Goal: Information Seeking & Learning: Learn about a topic

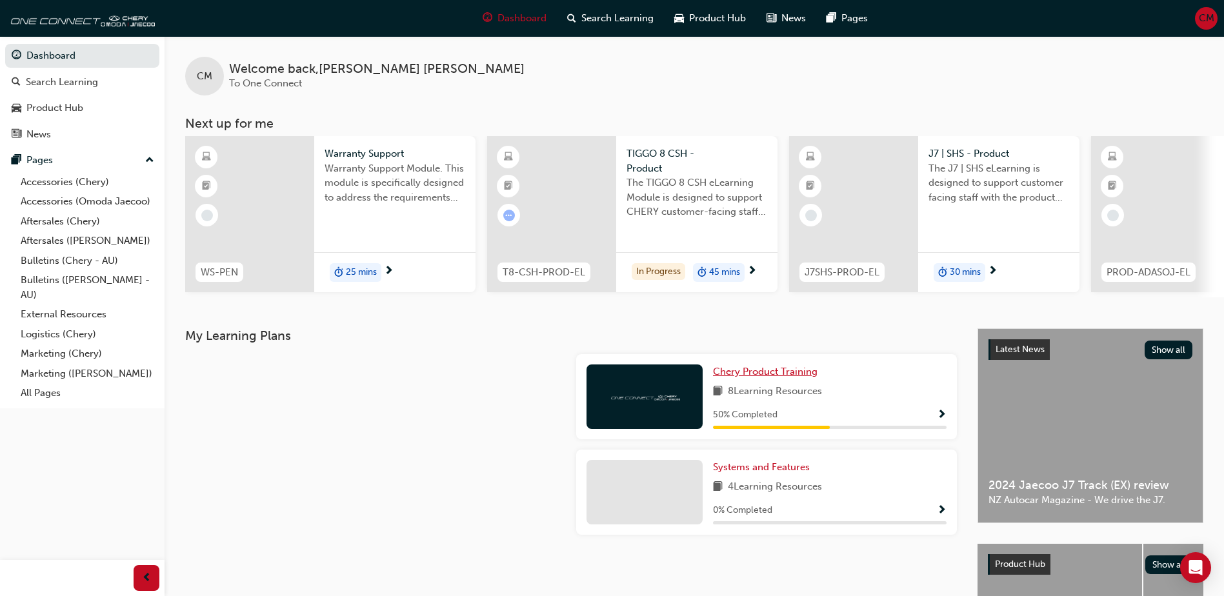
click at [754, 378] on span "Chery Product Training" at bounding box center [765, 372] width 105 height 12
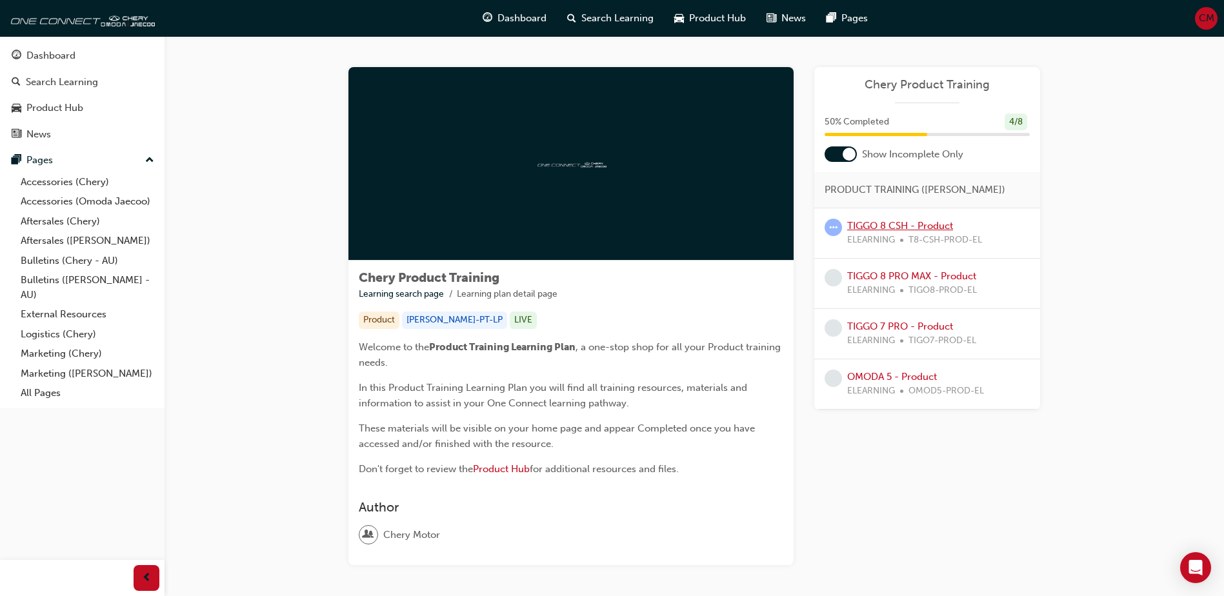
click at [873, 221] on link "TIGGO 8 CSH - Product" at bounding box center [900, 226] width 106 height 12
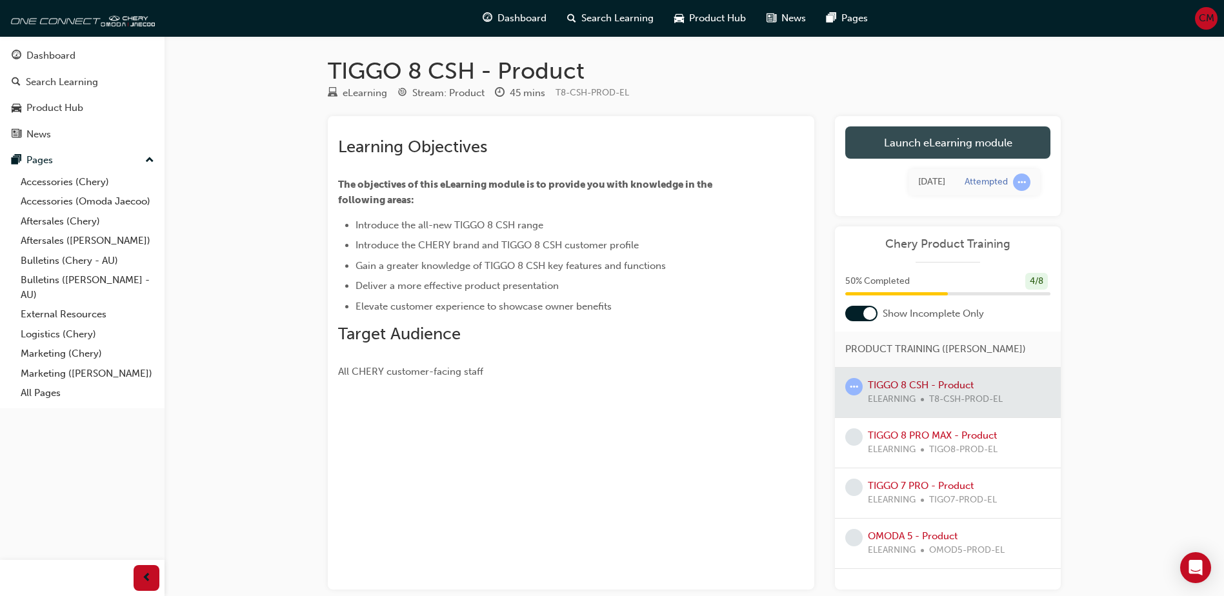
click at [884, 139] on link "Launch eLearning module" at bounding box center [947, 142] width 205 height 32
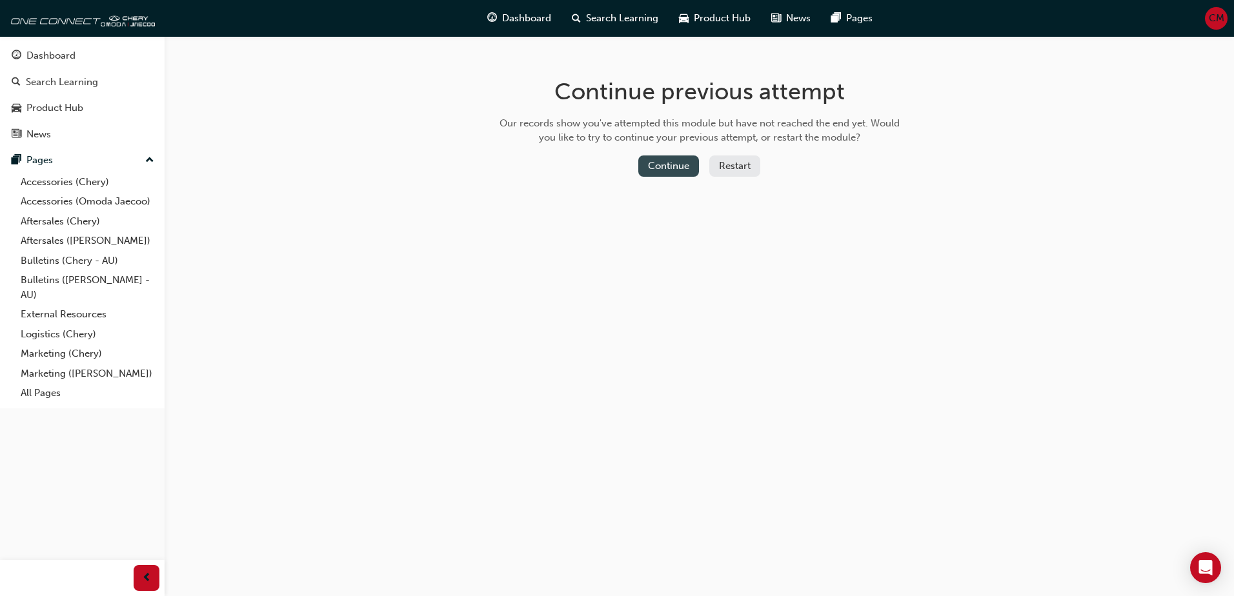
click at [678, 172] on button "Continue" at bounding box center [668, 166] width 61 height 21
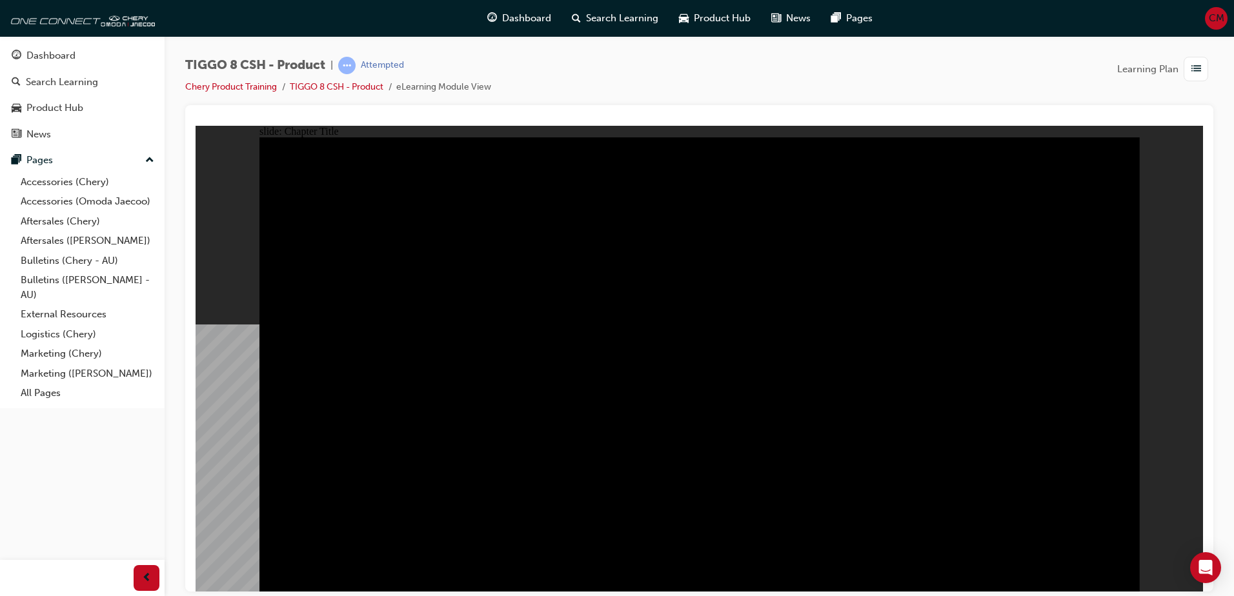
radio input "true"
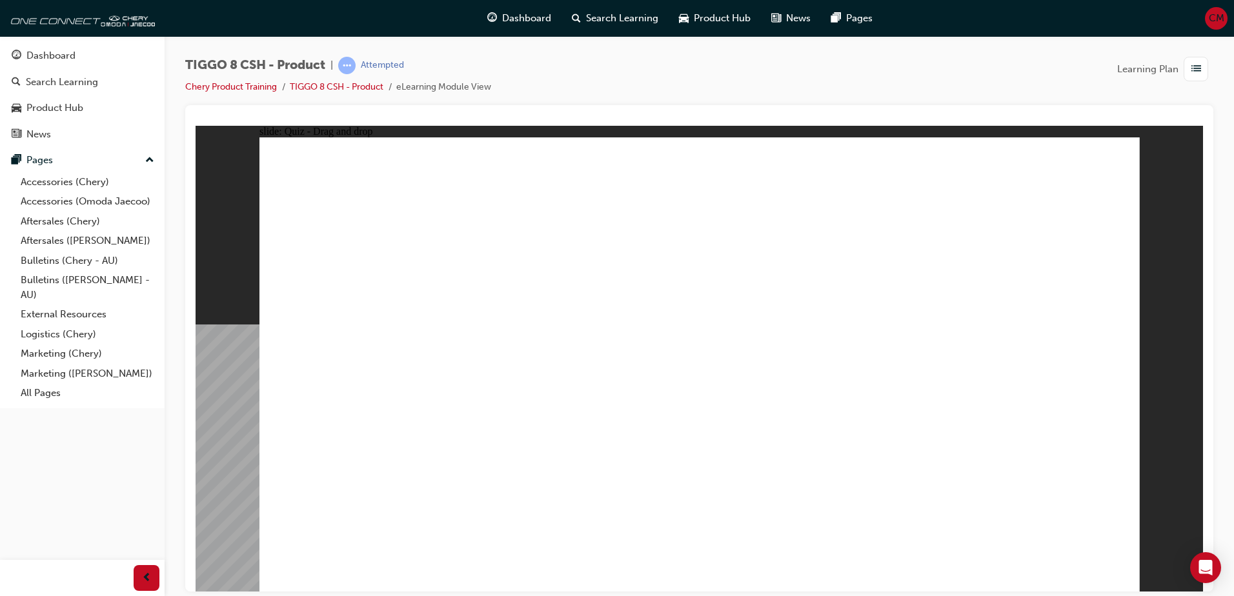
drag, startPoint x: 732, startPoint y: 268, endPoint x: 682, endPoint y: 373, distance: 116.0
drag, startPoint x: 648, startPoint y: 201, endPoint x: 845, endPoint y: 399, distance: 279.3
drag, startPoint x: 880, startPoint y: 276, endPoint x: 985, endPoint y: 382, distance: 149.2
drag, startPoint x: 855, startPoint y: 187, endPoint x: 565, endPoint y: 394, distance: 357.1
drag, startPoint x: 1029, startPoint y: 190, endPoint x: 367, endPoint y: 394, distance: 692.2
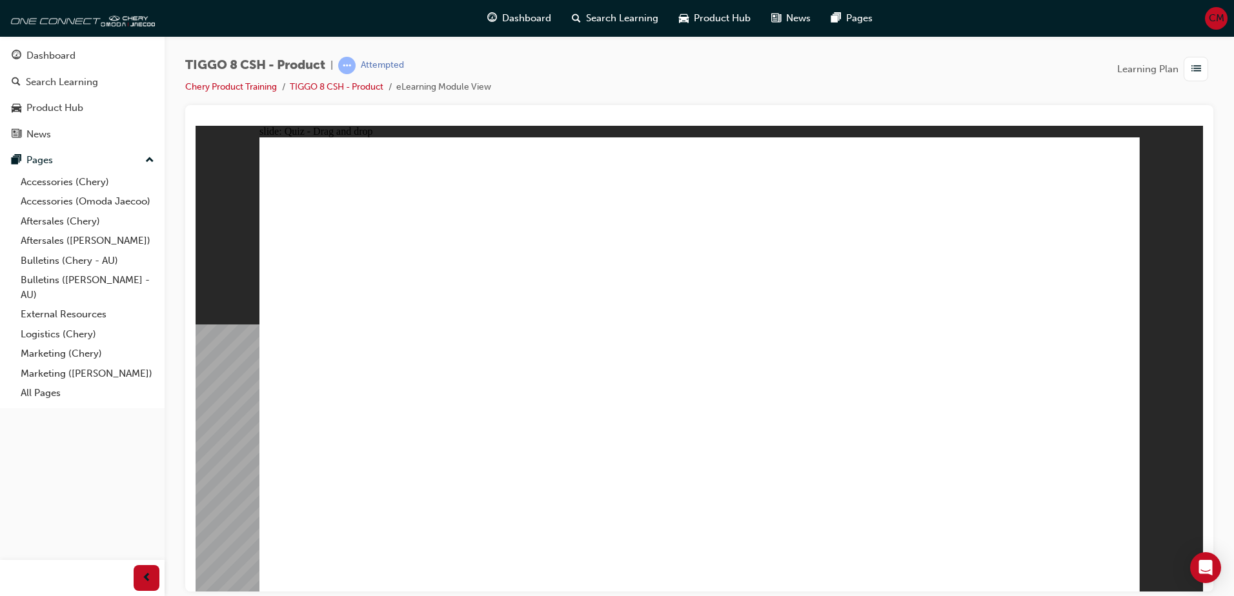
checkbox input "true"
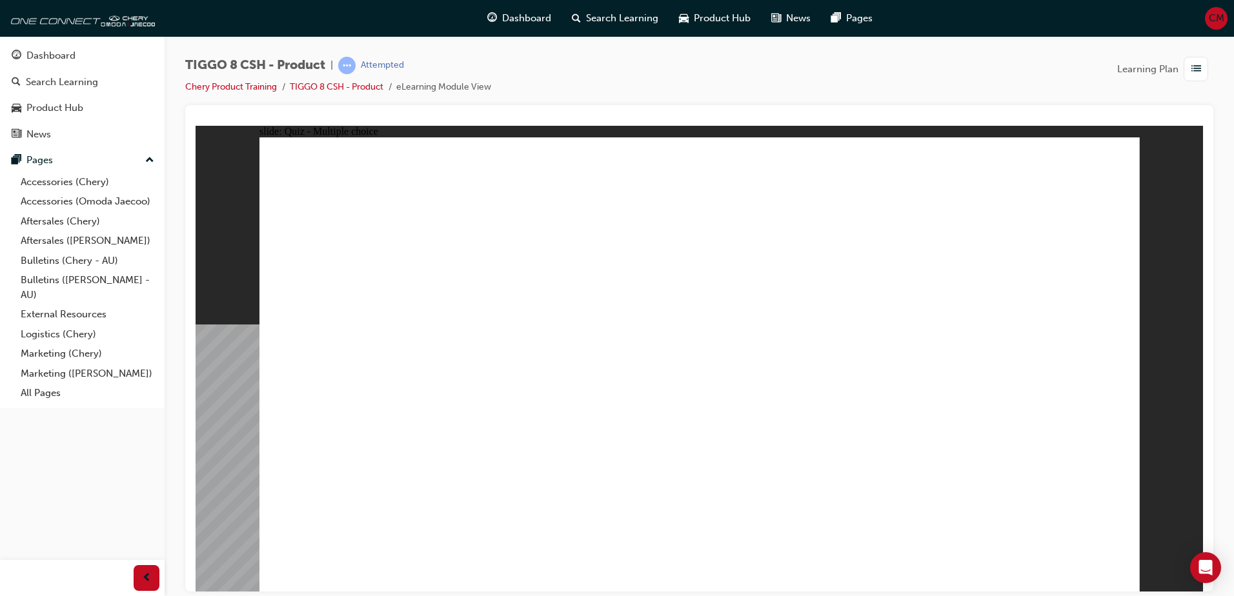
radio input "true"
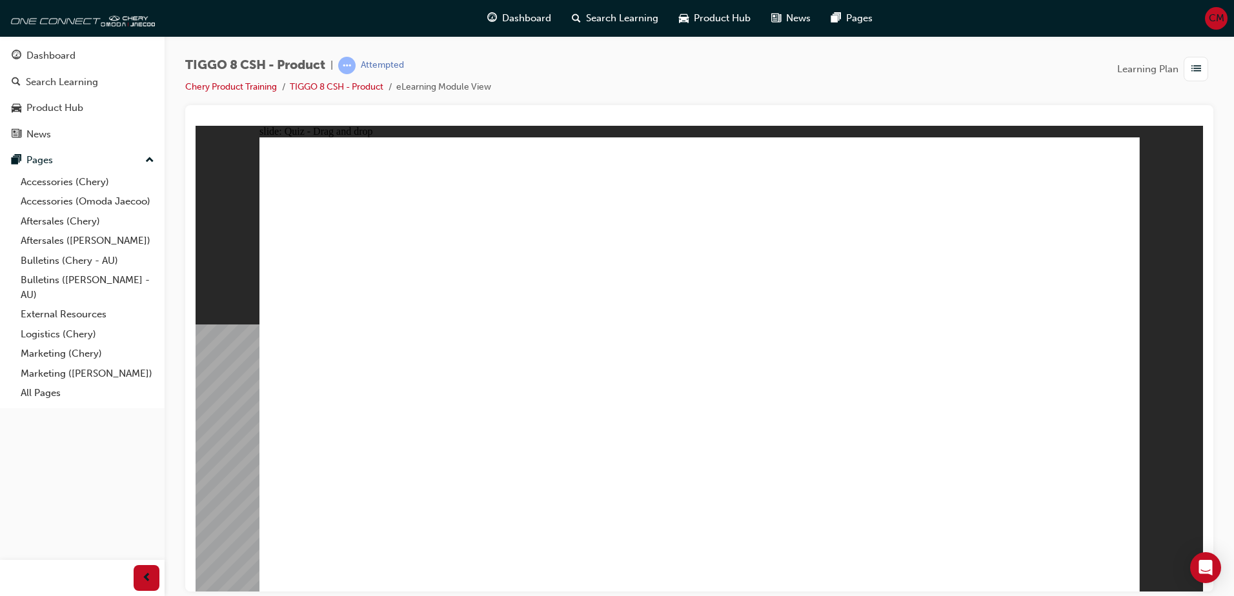
drag, startPoint x: 689, startPoint y: 192, endPoint x: 712, endPoint y: 421, distance: 230.3
drag, startPoint x: 697, startPoint y: 217, endPoint x: 751, endPoint y: 417, distance: 207.3
drag, startPoint x: 1003, startPoint y: 276, endPoint x: 778, endPoint y: 433, distance: 274.8
drag, startPoint x: 870, startPoint y: 325, endPoint x: 886, endPoint y: 467, distance: 142.3
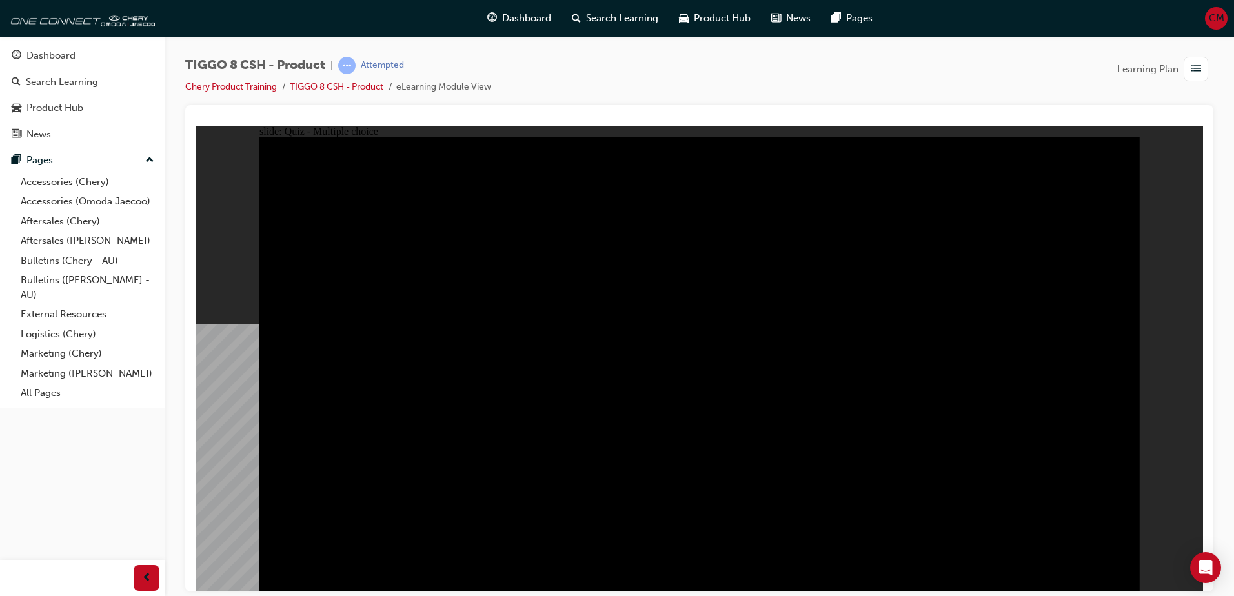
radio input "true"
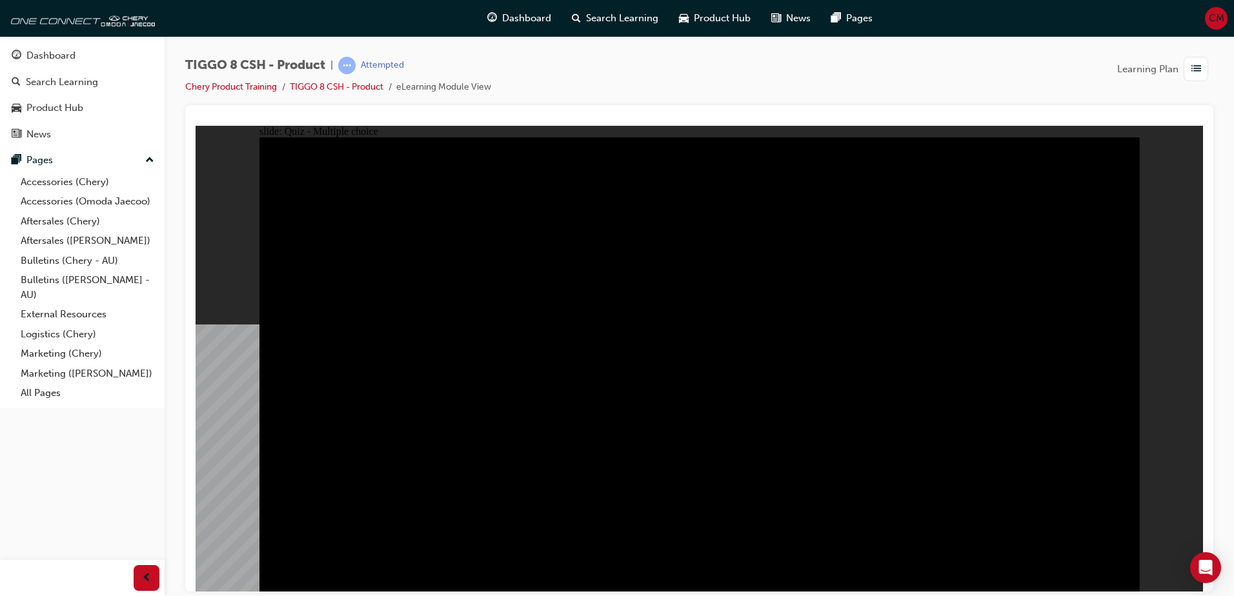
radio input "true"
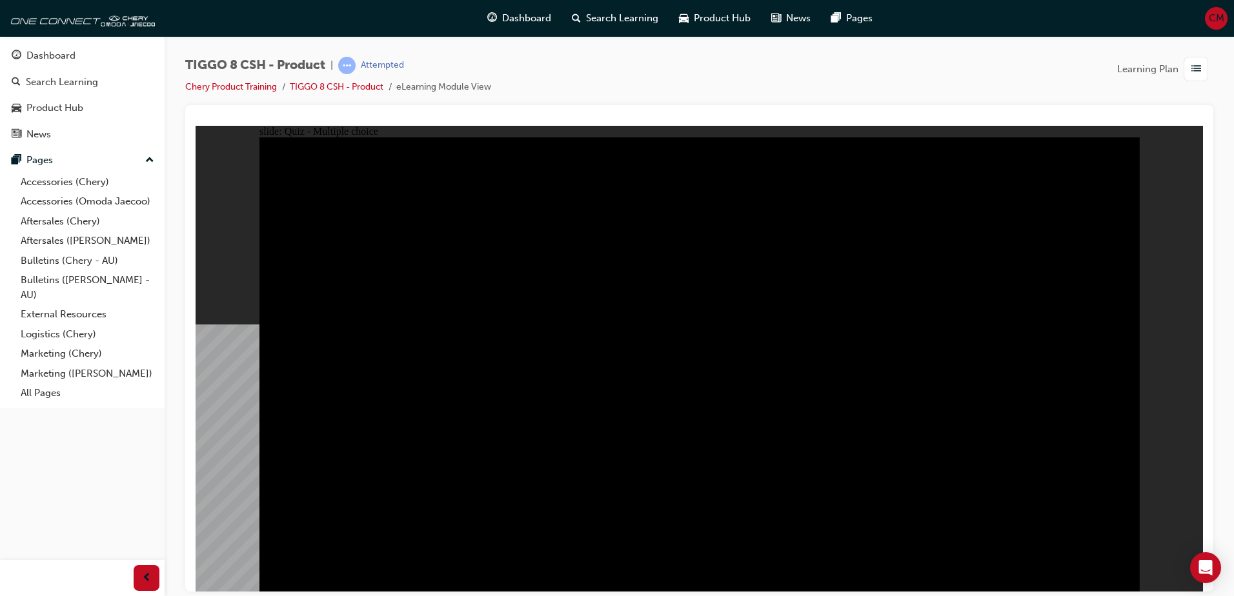
checkbox input "true"
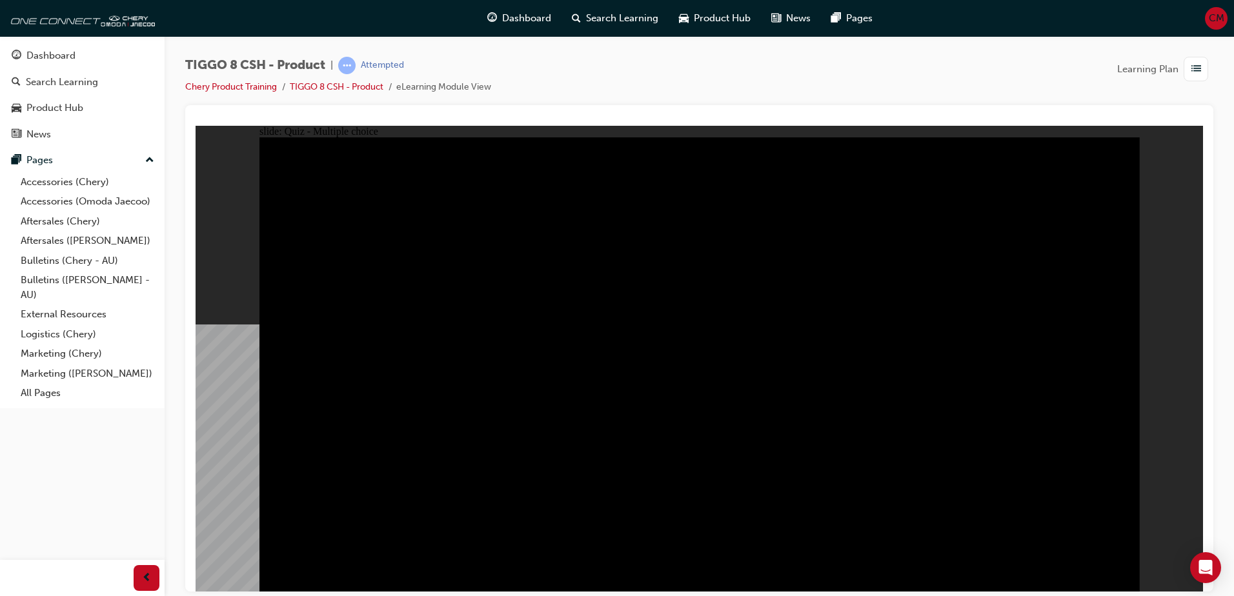
checkbox input "true"
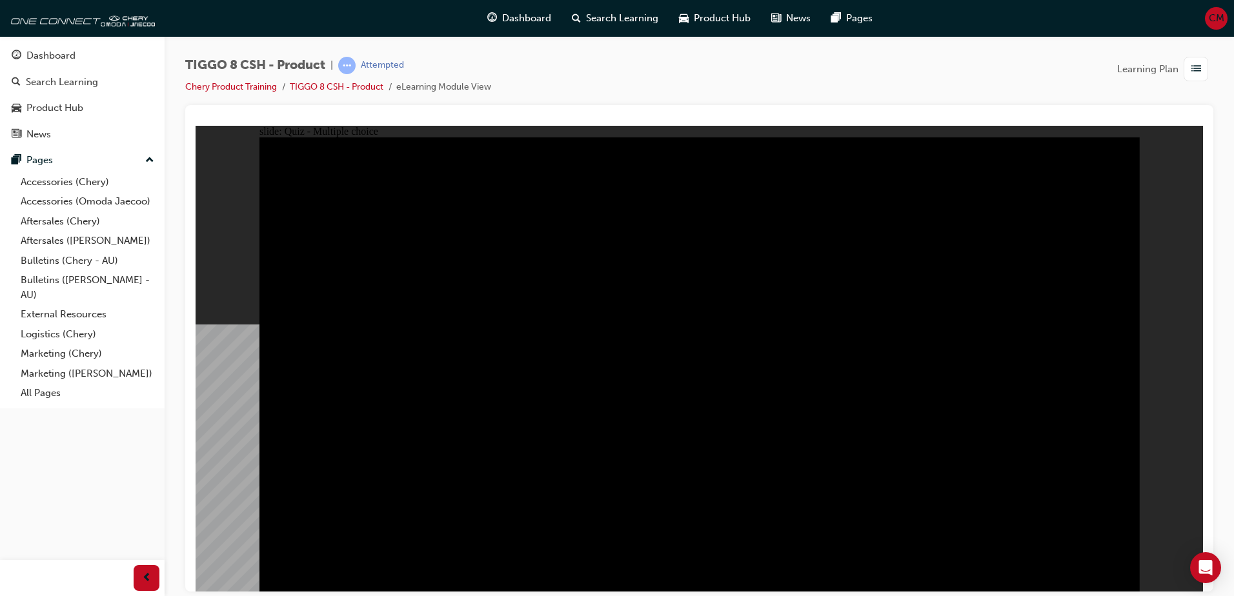
checkbox input "true"
drag, startPoint x: 981, startPoint y: 325, endPoint x: 982, endPoint y: 372, distance: 47.1
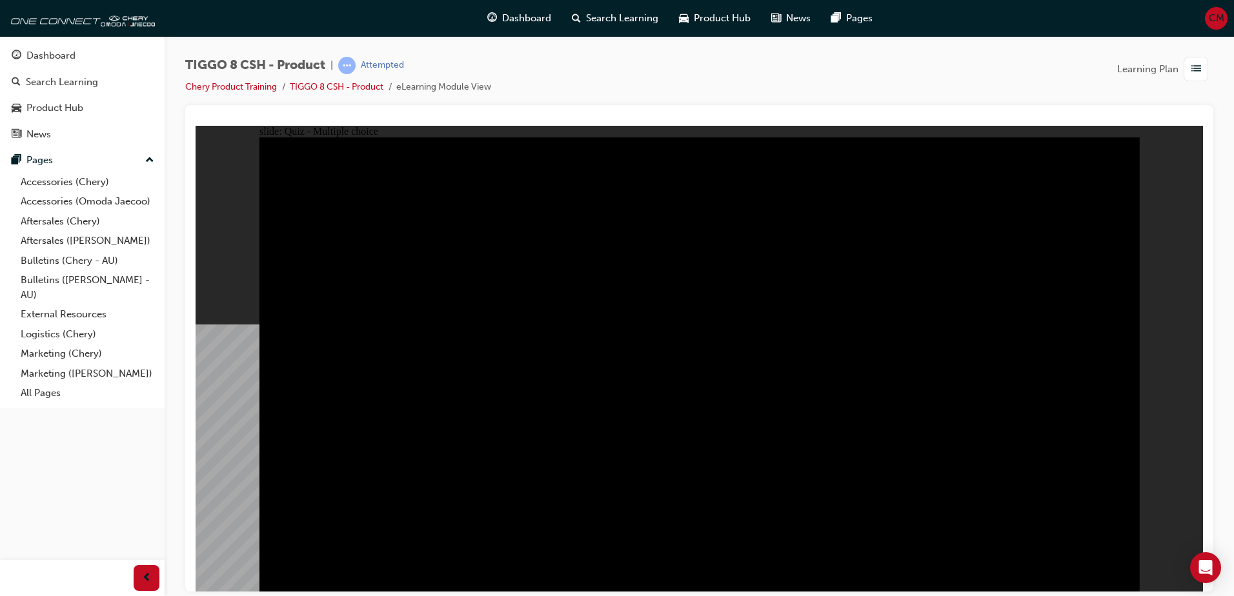
checkbox input "false"
checkbox input "true"
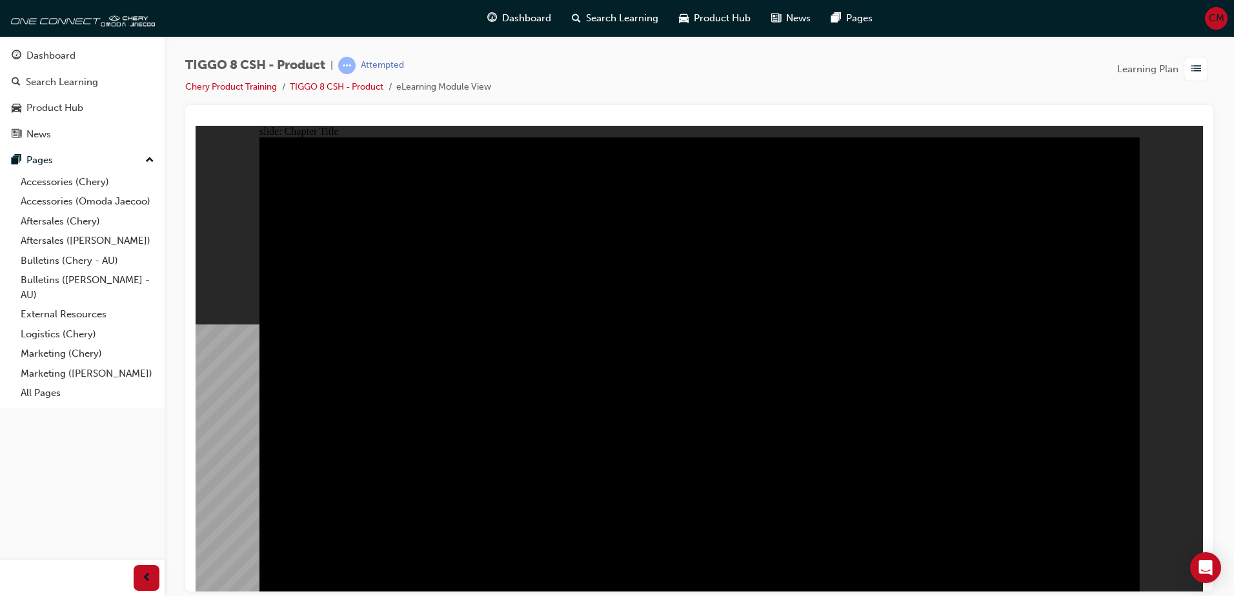
radio input "true"
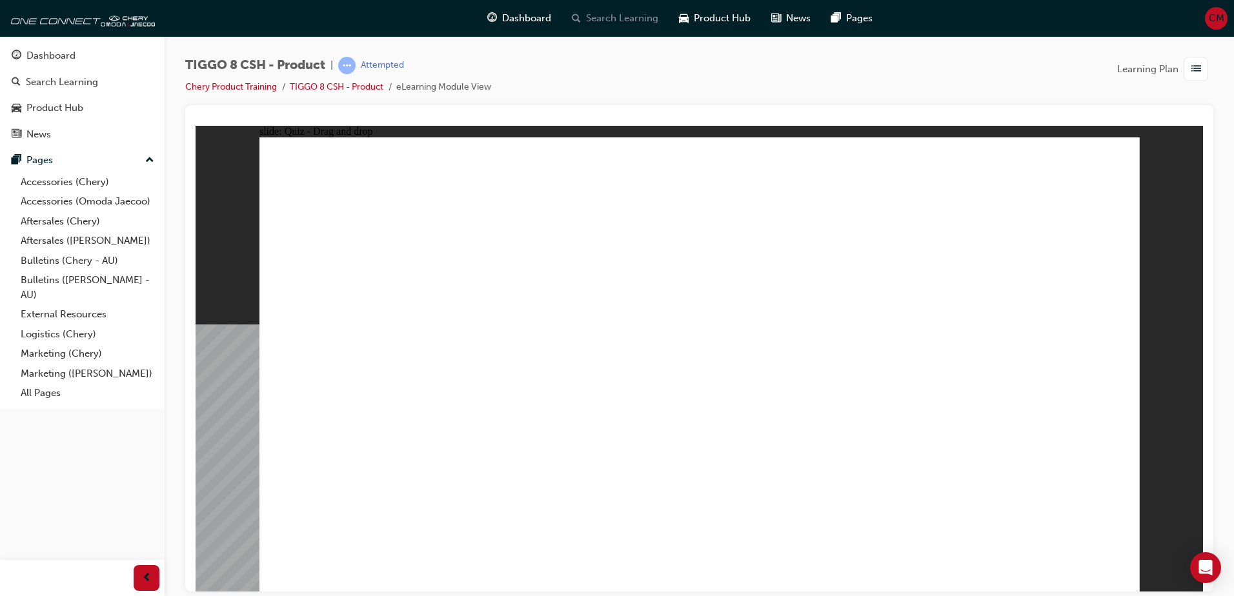
click at [622, 18] on span "Search Learning" at bounding box center [622, 18] width 72 height 15
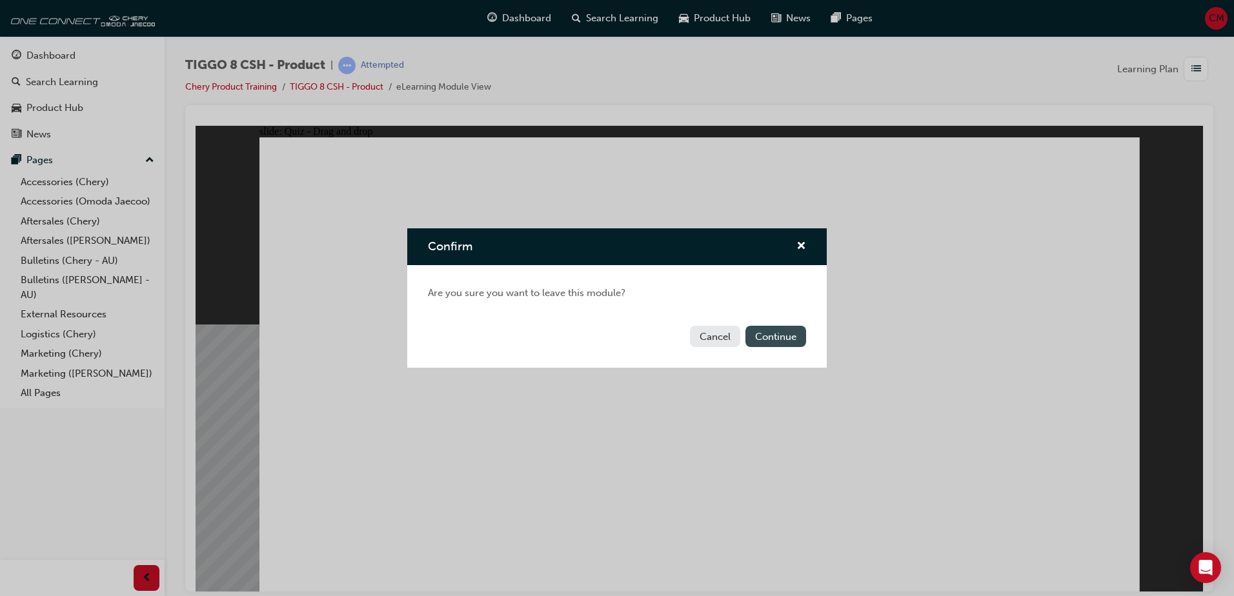
click at [771, 336] on button "Continue" at bounding box center [775, 336] width 61 height 21
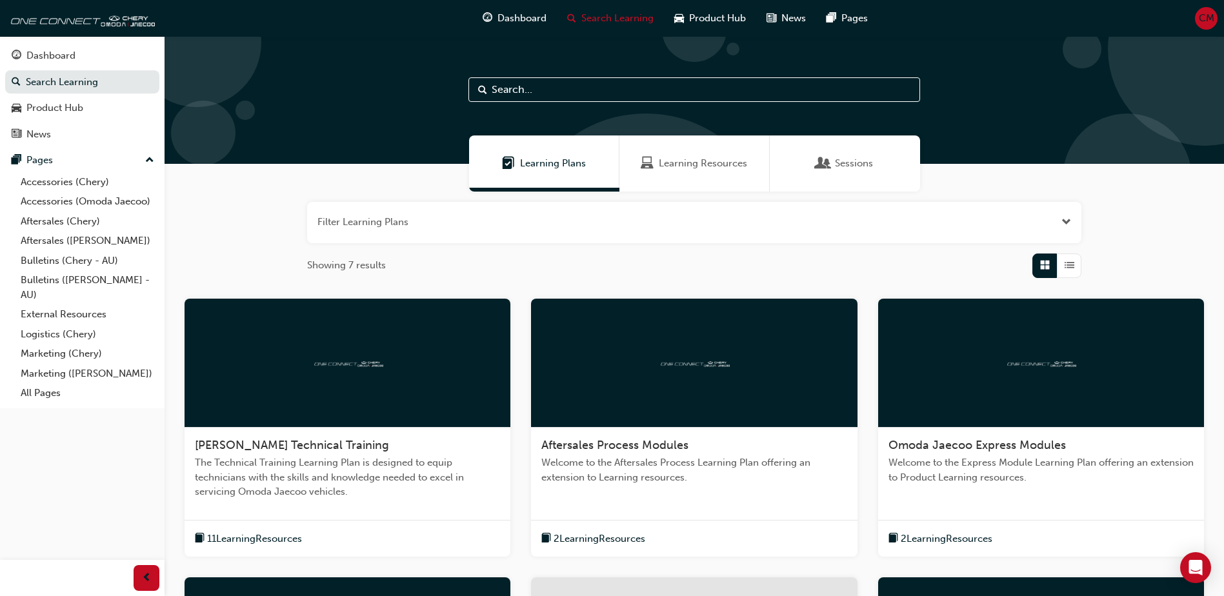
click at [890, 162] on div "Sessions" at bounding box center [845, 164] width 150 height 56
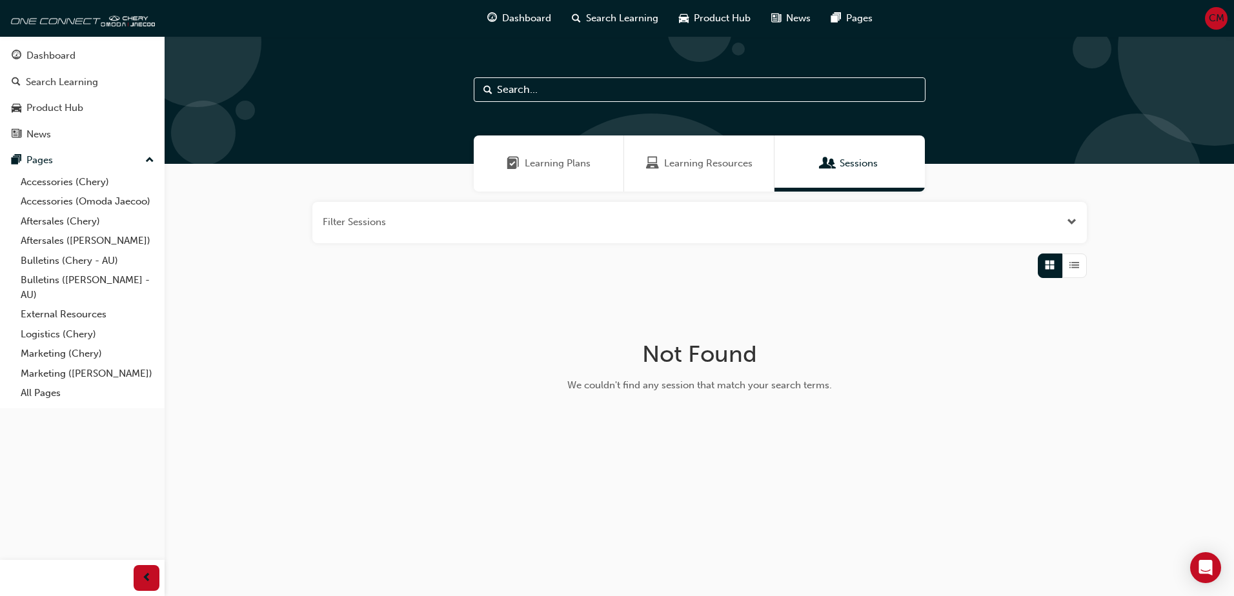
click at [576, 165] on span "Learning Plans" at bounding box center [558, 163] width 66 height 15
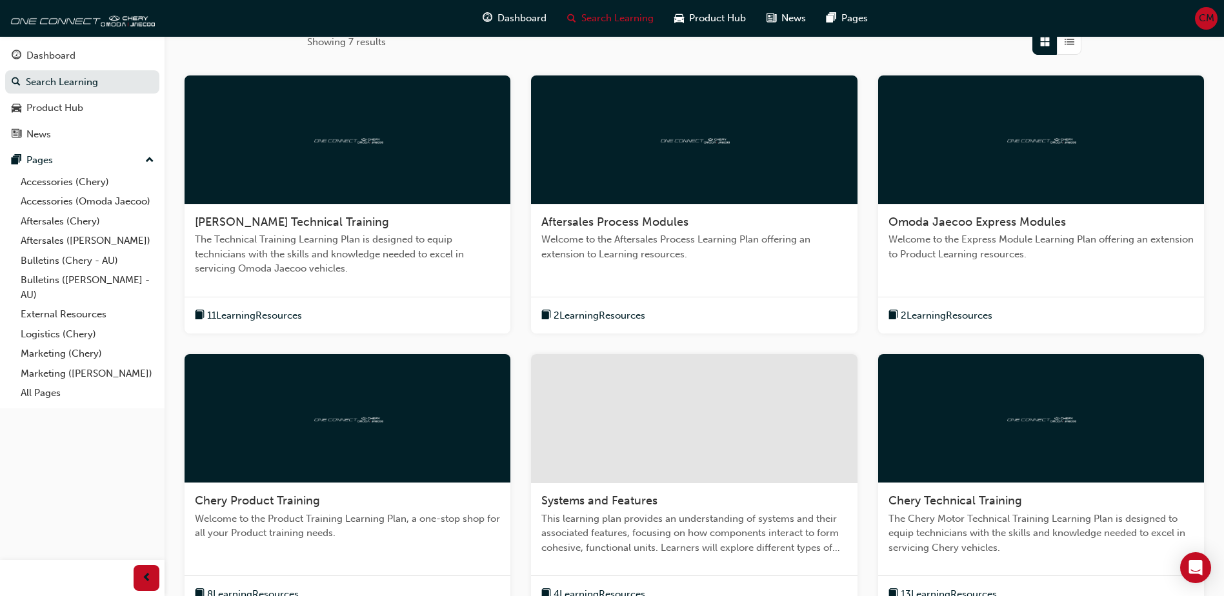
scroll to position [205, 0]
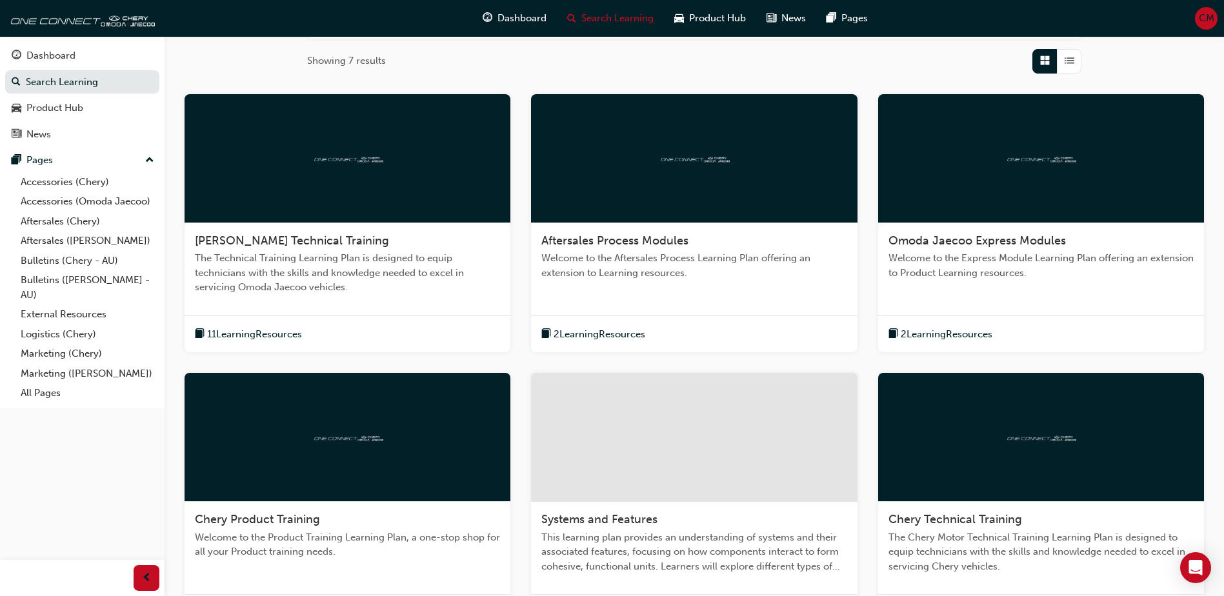
click at [393, 295] on div "[PERSON_NAME] Technical Training The Technical Training Learning Plan is design…" at bounding box center [348, 269] width 326 height 92
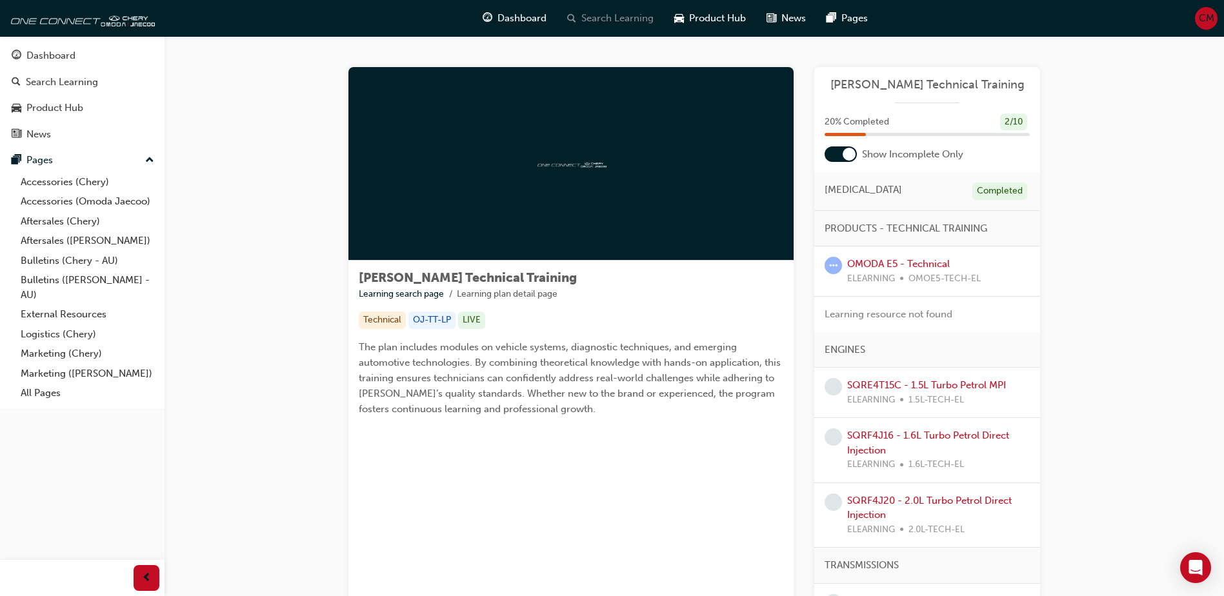
click at [560, 19] on div "Search Learning" at bounding box center [610, 18] width 107 height 26
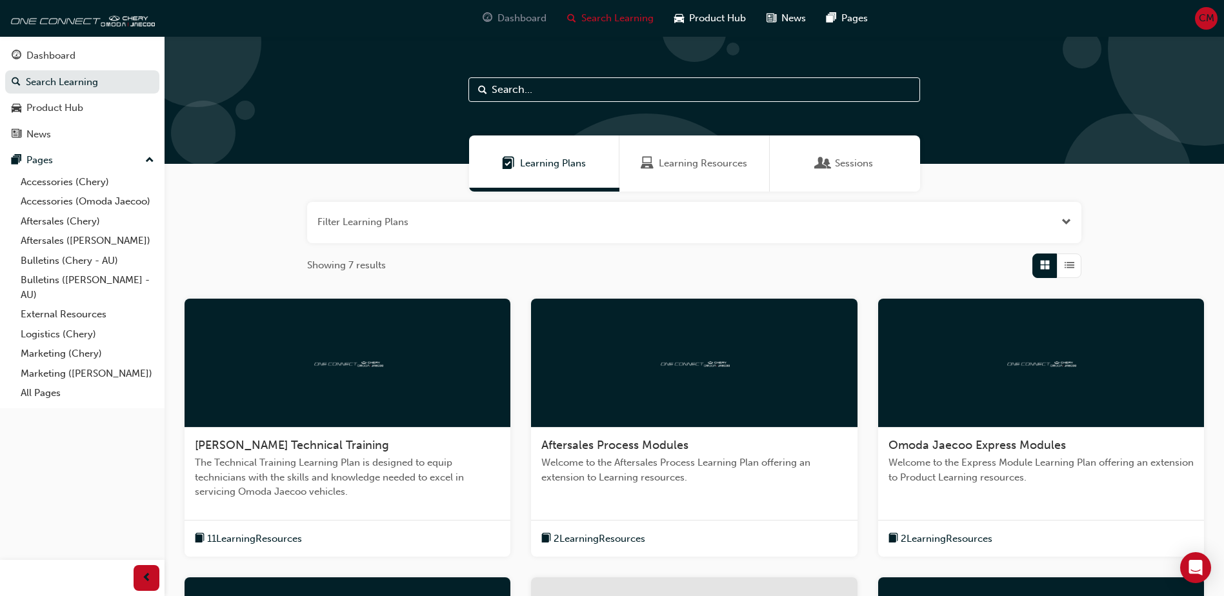
click at [523, 7] on div "Dashboard" at bounding box center [514, 18] width 85 height 26
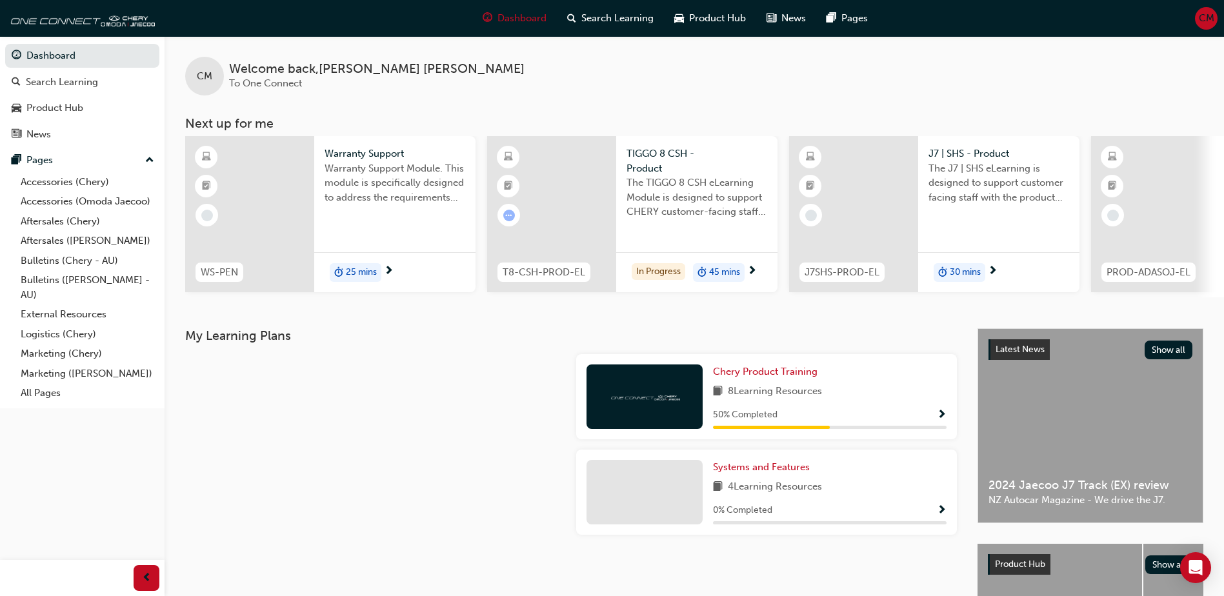
click at [636, 230] on div "TIGGO 8 CSH - Product The TIGGO 8 CSH eLearning Module is designed to support C…" at bounding box center [696, 186] width 161 height 101
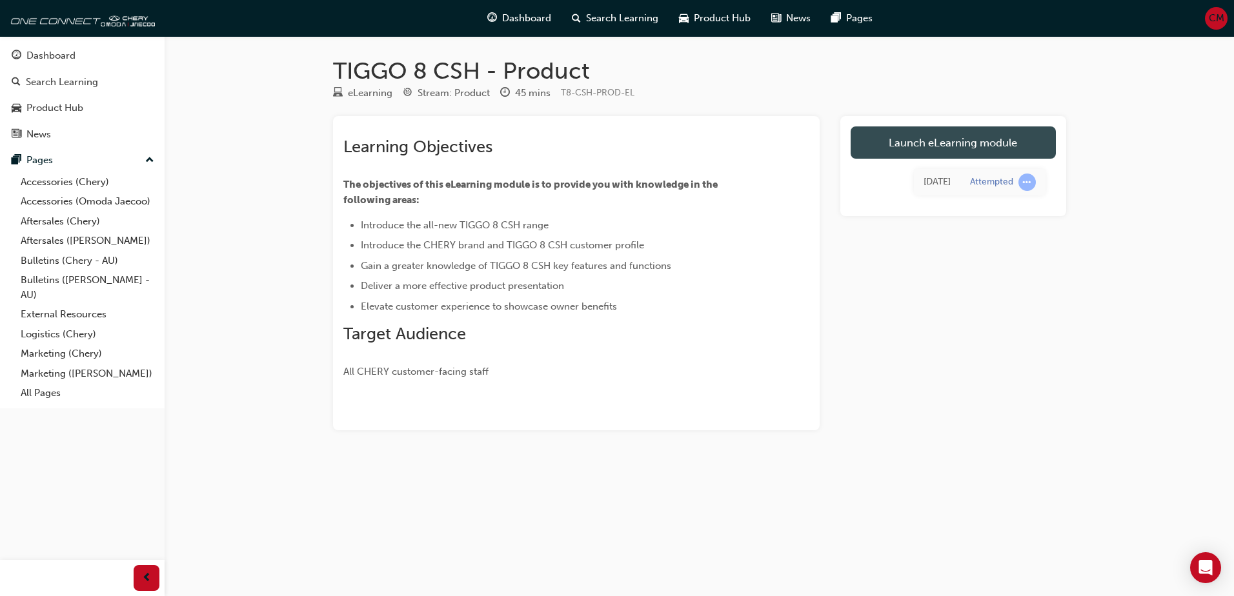
click at [982, 139] on link "Launch eLearning module" at bounding box center [953, 142] width 205 height 32
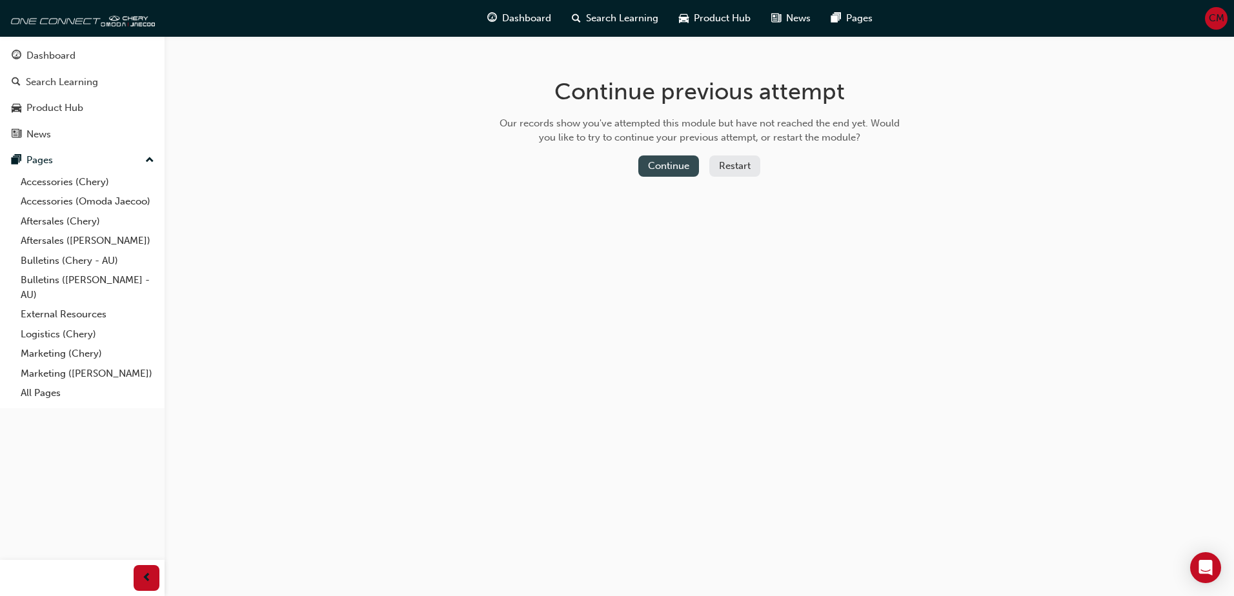
click at [670, 170] on button "Continue" at bounding box center [668, 166] width 61 height 21
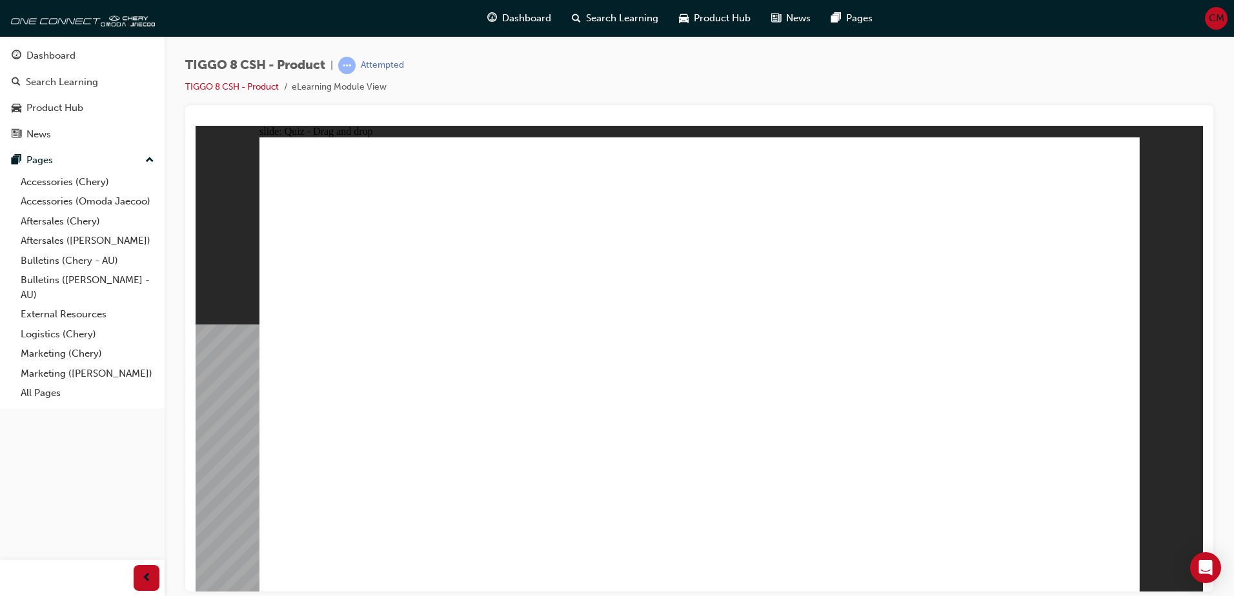
drag, startPoint x: 1015, startPoint y: 173, endPoint x: 351, endPoint y: 369, distance: 692.3
drag, startPoint x: 837, startPoint y: 185, endPoint x: 543, endPoint y: 391, distance: 358.6
drag, startPoint x: 754, startPoint y: 268, endPoint x: 693, endPoint y: 359, distance: 109.7
drag, startPoint x: 640, startPoint y: 192, endPoint x: 852, endPoint y: 392, distance: 291.3
drag, startPoint x: 947, startPoint y: 285, endPoint x: 1037, endPoint y: 399, distance: 145.2
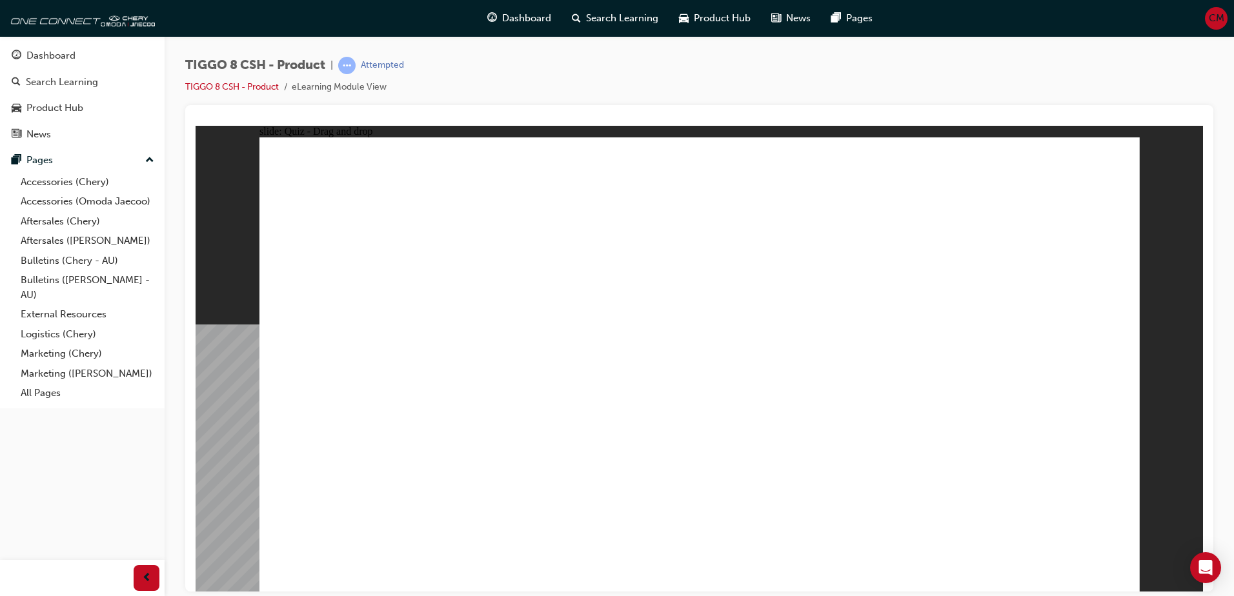
checkbox input "true"
drag, startPoint x: 572, startPoint y: 425, endPoint x: 565, endPoint y: 430, distance: 8.7
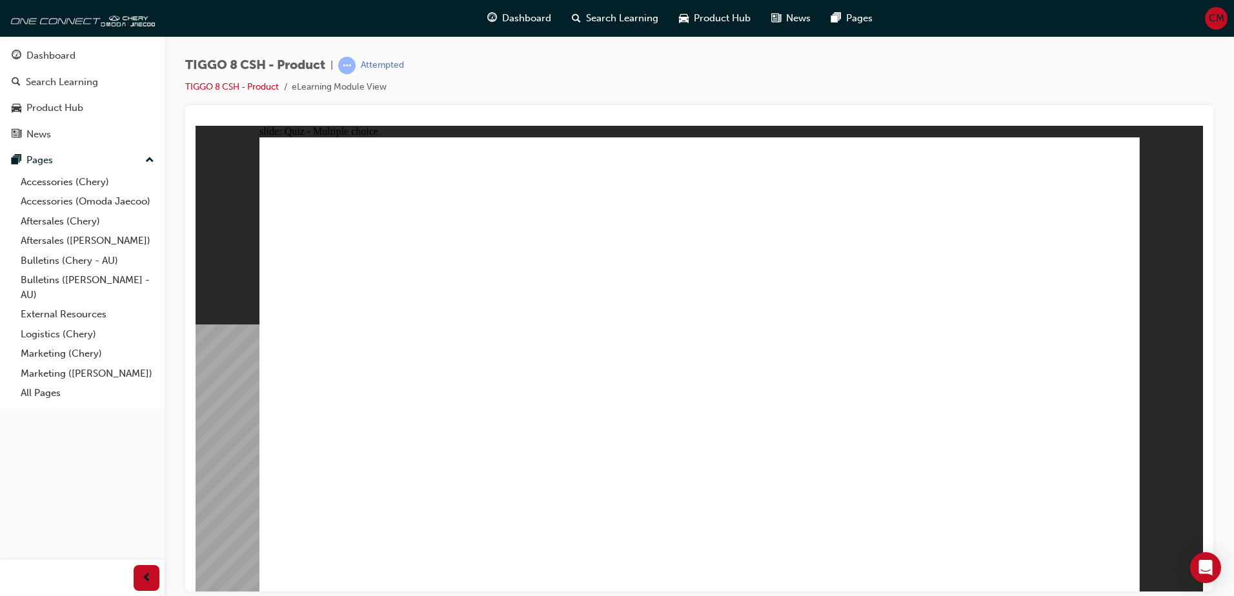
radio input "true"
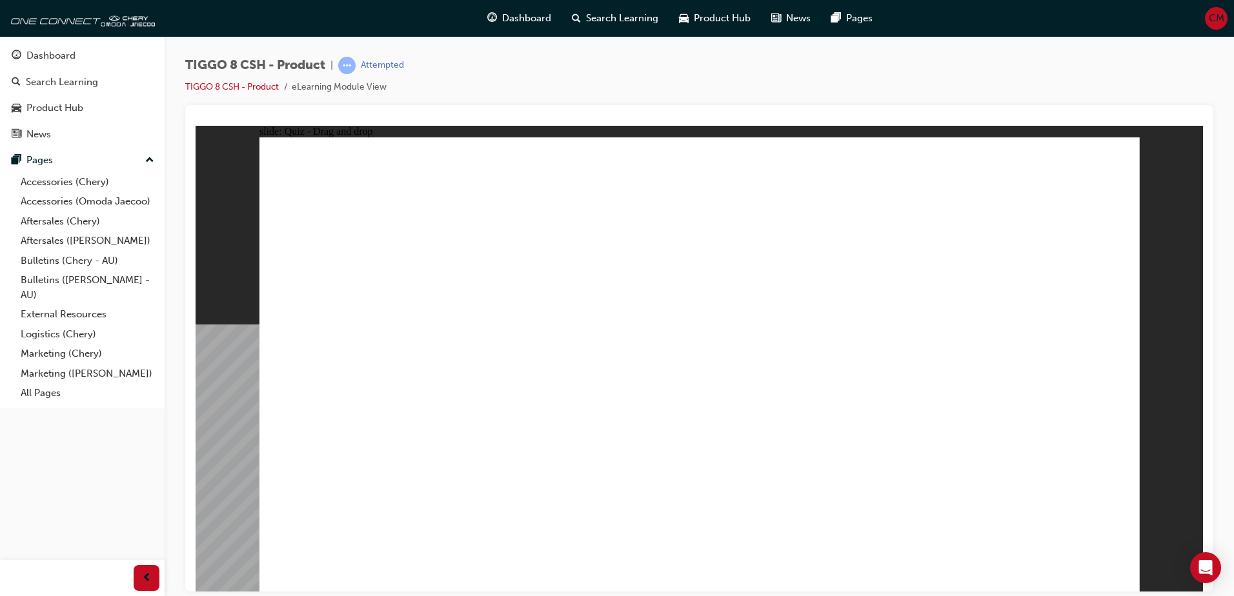
drag, startPoint x: 856, startPoint y: 270, endPoint x: 782, endPoint y: 405, distance: 154.0
drag, startPoint x: 692, startPoint y: 218, endPoint x: 717, endPoint y: 438, distance: 220.8
drag, startPoint x: 907, startPoint y: 185, endPoint x: 823, endPoint y: 420, distance: 249.8
drag, startPoint x: 668, startPoint y: 187, endPoint x: 776, endPoint y: 488, distance: 320.3
drag, startPoint x: 1037, startPoint y: 184, endPoint x: 826, endPoint y: 445, distance: 335.4
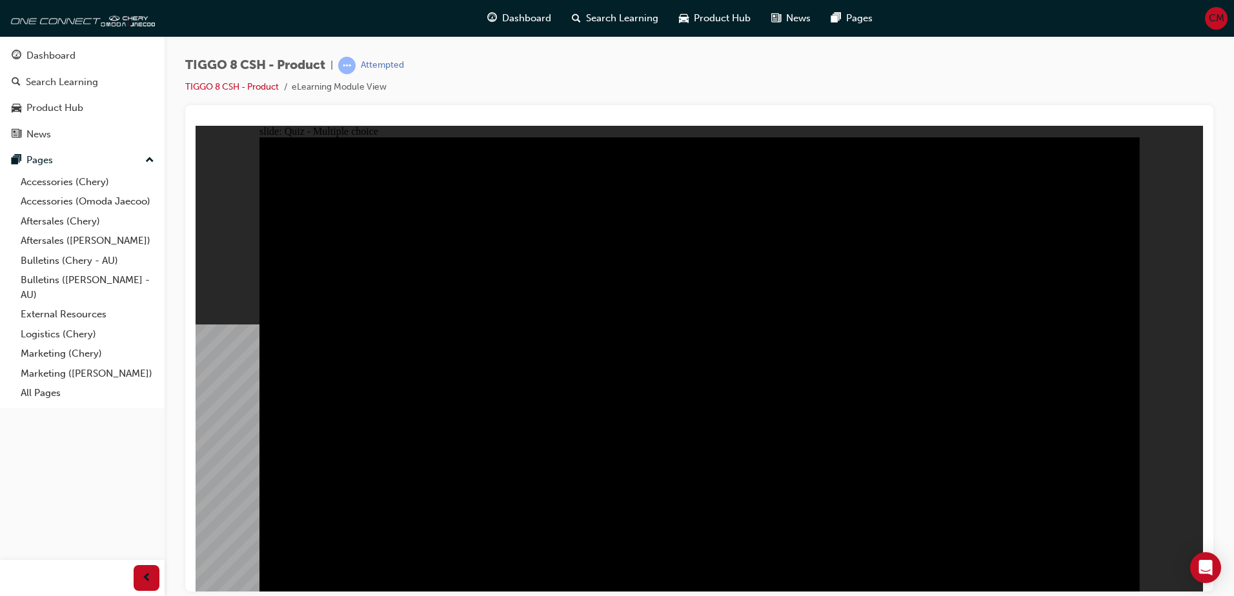
radio input "true"
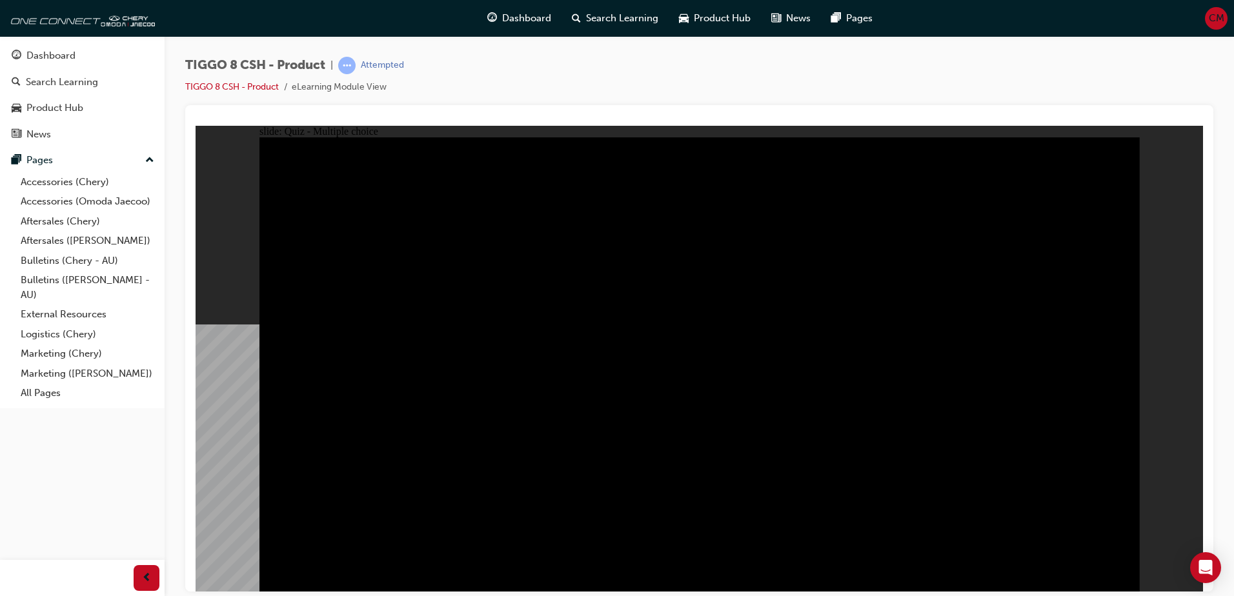
radio input "true"
drag, startPoint x: 548, startPoint y: 431, endPoint x: 574, endPoint y: 429, distance: 25.9
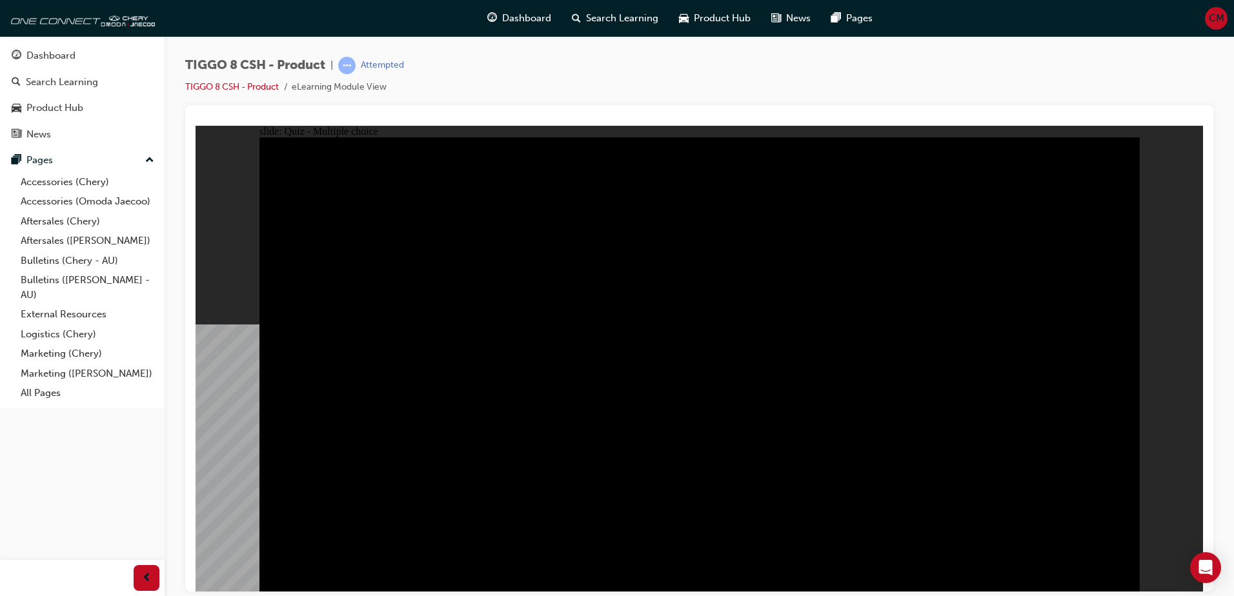
radio input "true"
drag, startPoint x: 666, startPoint y: 439, endPoint x: 719, endPoint y: 442, distance: 53.0
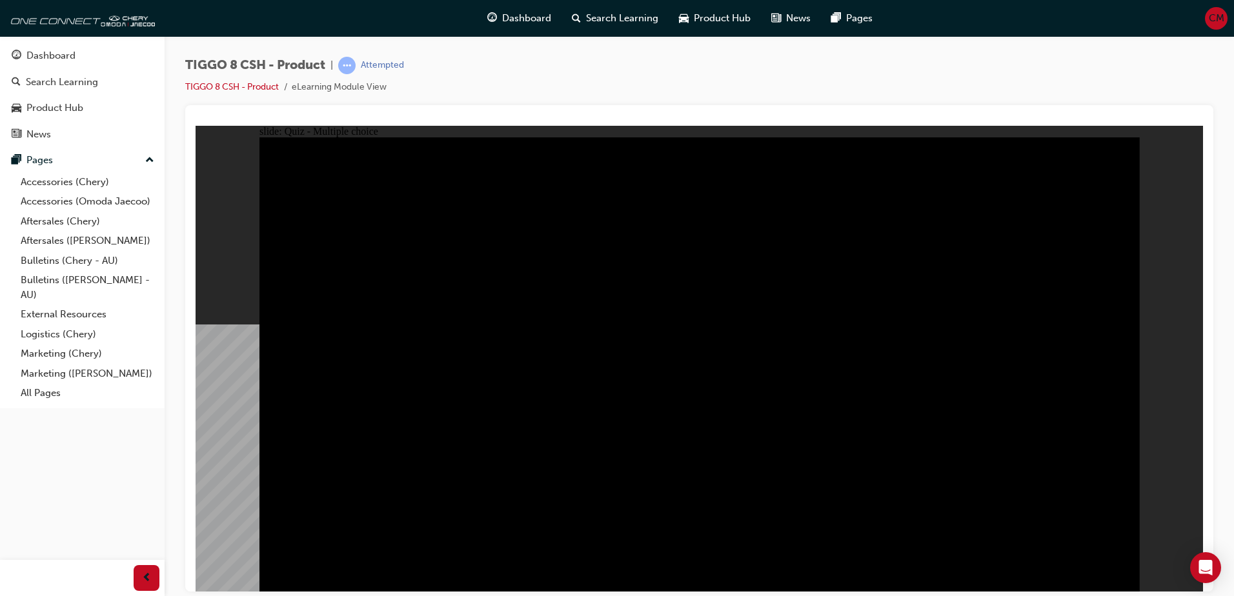
checkbox input "true"
drag, startPoint x: 919, startPoint y: 511, endPoint x: 880, endPoint y: 511, distance: 39.4
checkbox input "true"
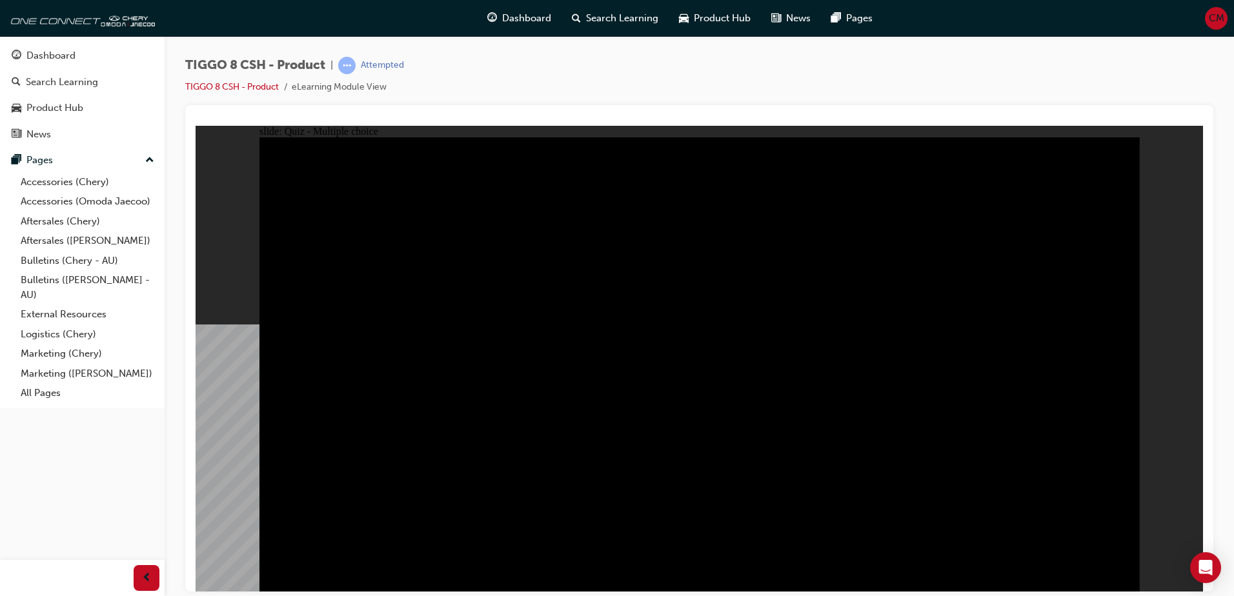
checkbox input "true"
drag, startPoint x: 967, startPoint y: 164, endPoint x: 977, endPoint y: 206, distance: 43.2
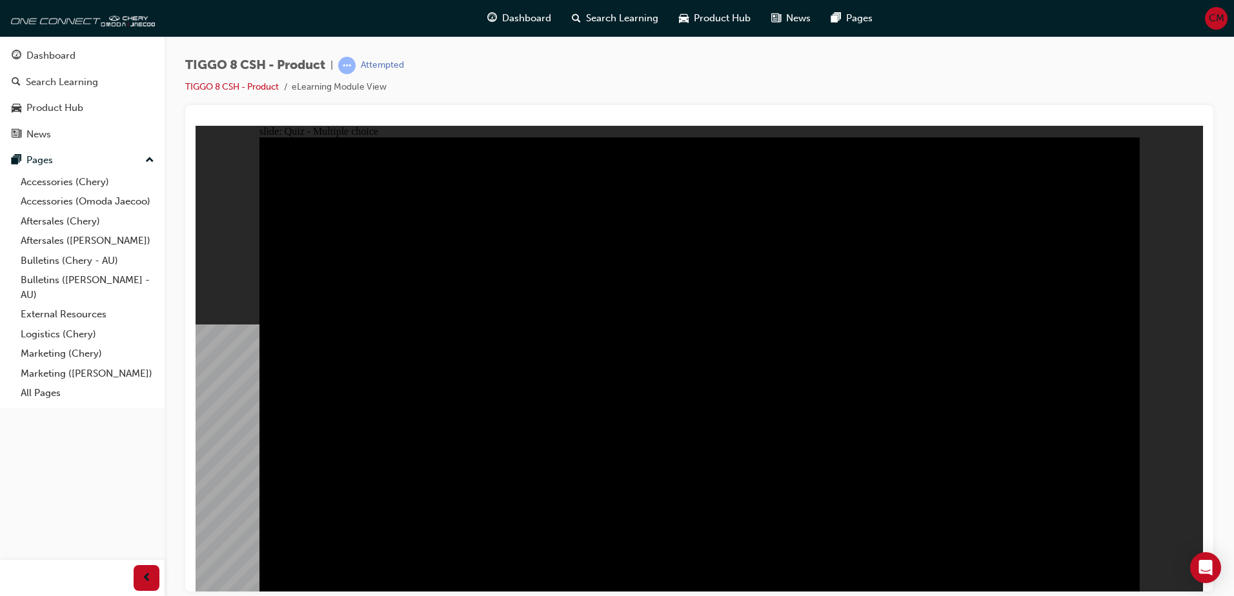
checkbox input "true"
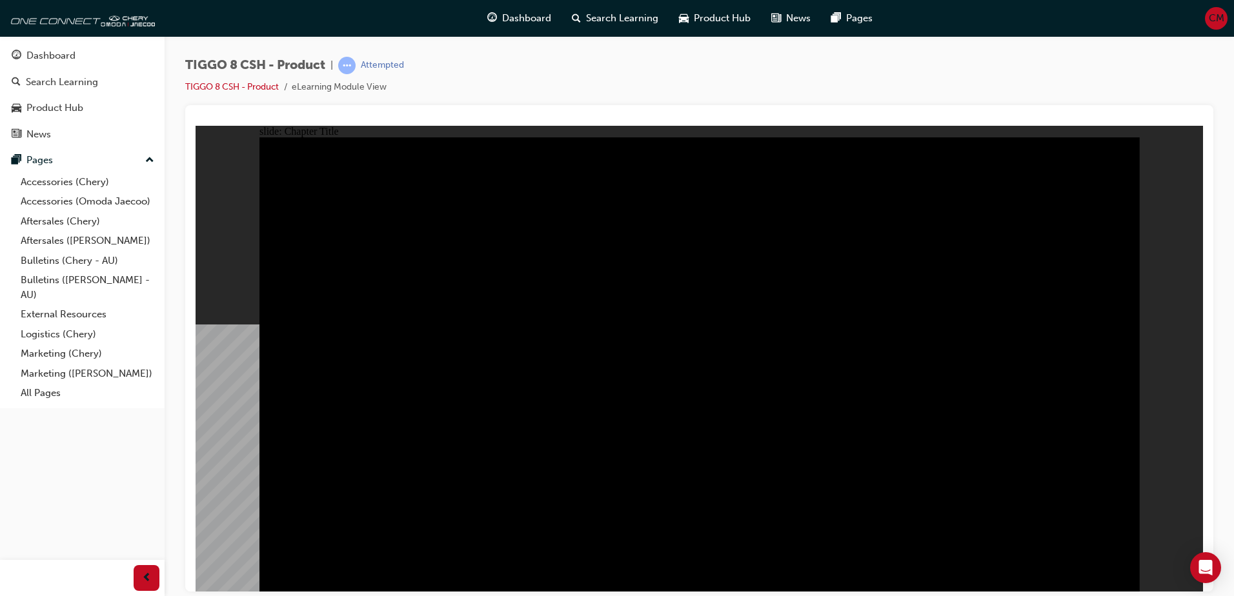
radio input "true"
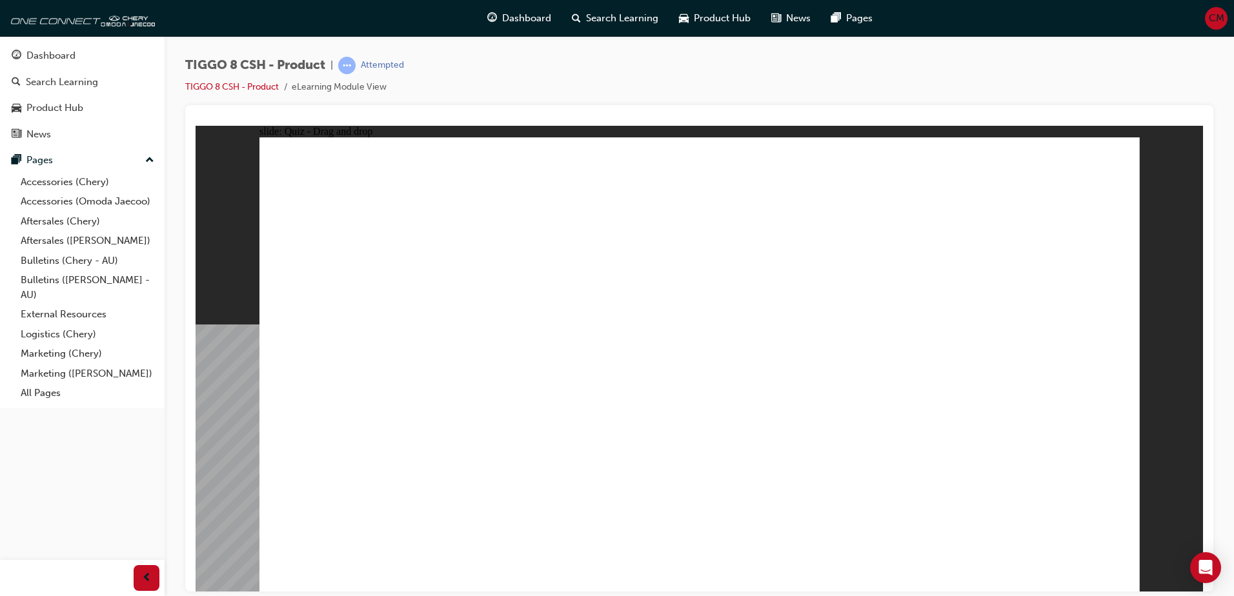
drag, startPoint x: 770, startPoint y: 269, endPoint x: 708, endPoint y: 378, distance: 124.9
drag, startPoint x: 690, startPoint y: 199, endPoint x: 878, endPoint y: 406, distance: 279.6
drag, startPoint x: 920, startPoint y: 276, endPoint x: 1030, endPoint y: 387, distance: 156.1
drag, startPoint x: 1027, startPoint y: 176, endPoint x: 551, endPoint y: 362, distance: 510.7
drag, startPoint x: 543, startPoint y: 391, endPoint x: 374, endPoint y: 389, distance: 169.8
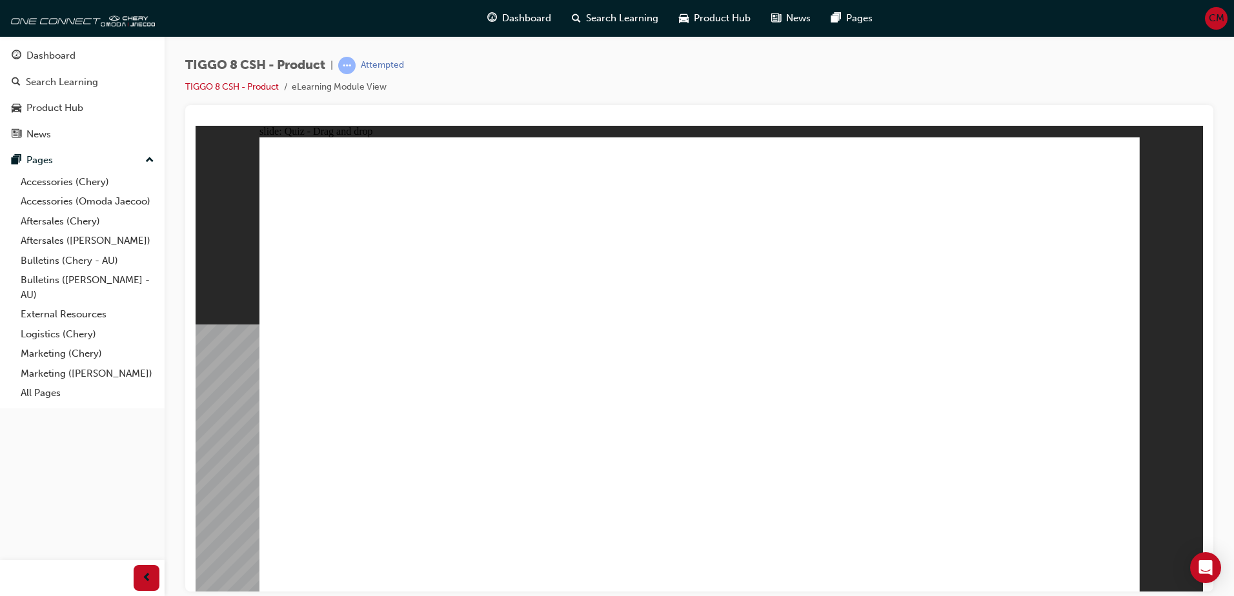
drag, startPoint x: 778, startPoint y: 241, endPoint x: 495, endPoint y: 394, distance: 322.0
checkbox input "true"
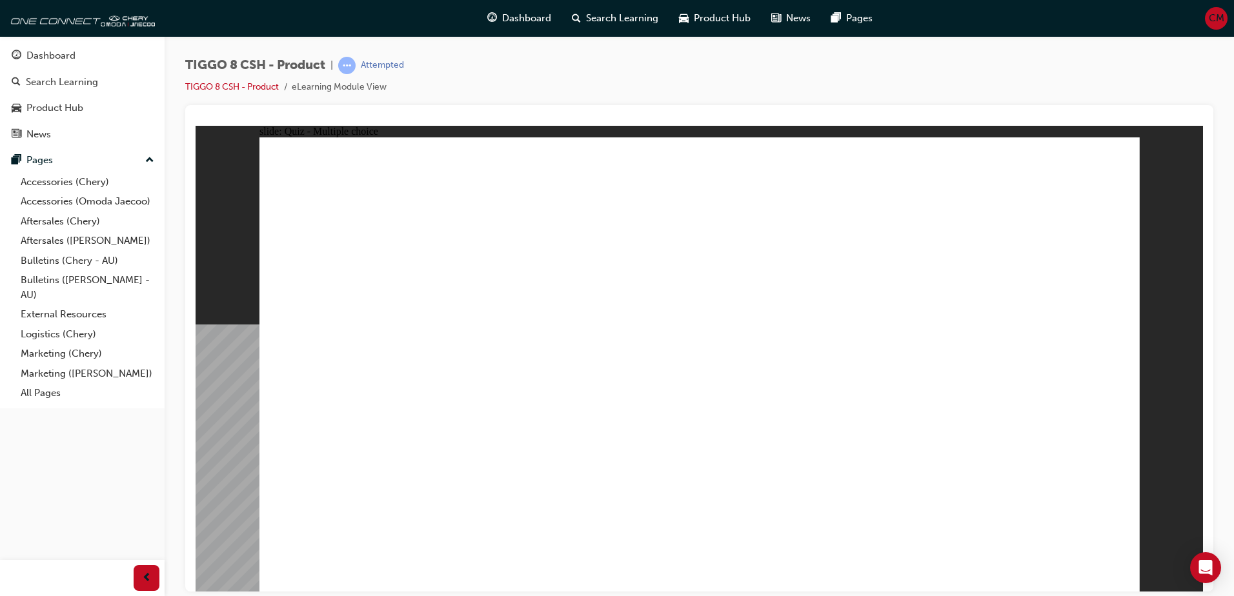
radio input "true"
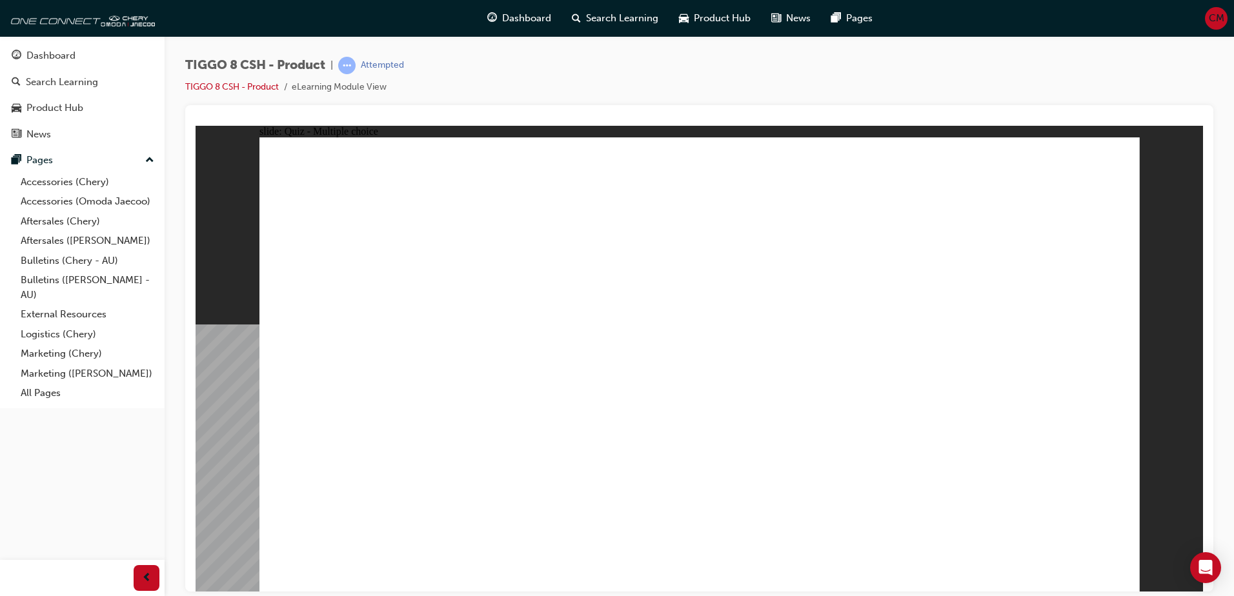
drag, startPoint x: 698, startPoint y: 186, endPoint x: 773, endPoint y: 447, distance: 271.1
drag, startPoint x: 704, startPoint y: 226, endPoint x: 788, endPoint y: 541, distance: 325.9
drag, startPoint x: 712, startPoint y: 217, endPoint x: 786, endPoint y: 465, distance: 258.1
drag, startPoint x: 833, startPoint y: 255, endPoint x: 809, endPoint y: 435, distance: 181.7
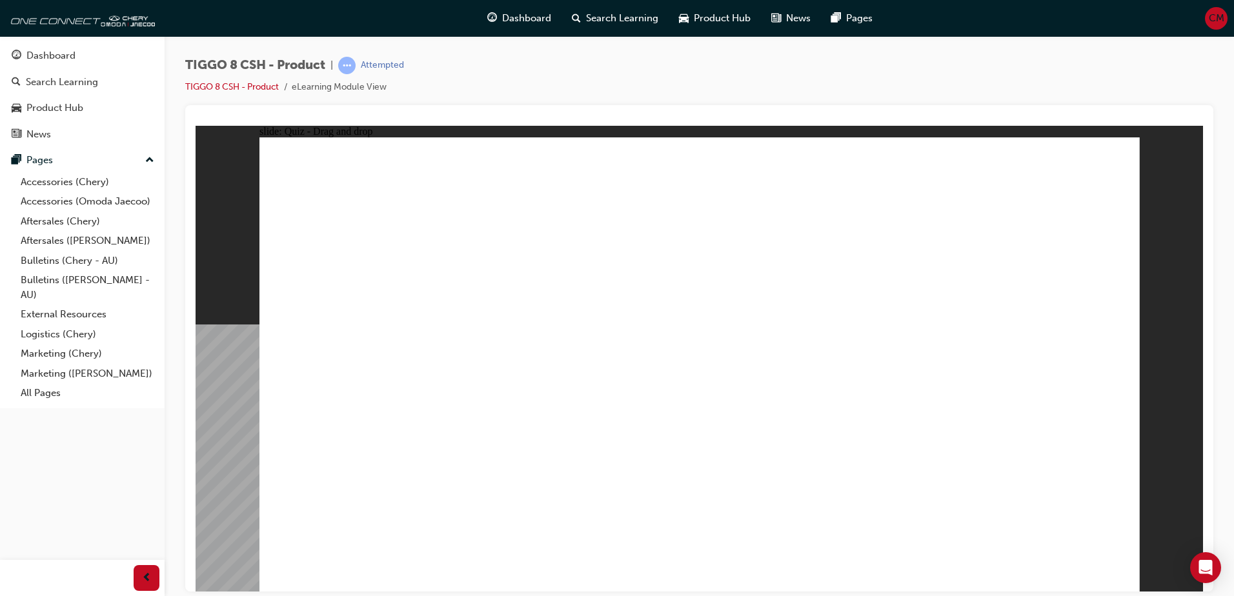
drag, startPoint x: 854, startPoint y: 187, endPoint x: 855, endPoint y: 458, distance: 271.1
drag, startPoint x: 847, startPoint y: 213, endPoint x: 766, endPoint y: 443, distance: 244.3
drag, startPoint x: 1047, startPoint y: 180, endPoint x: 940, endPoint y: 428, distance: 269.7
drag, startPoint x: 1048, startPoint y: 229, endPoint x: 817, endPoint y: 495, distance: 352.2
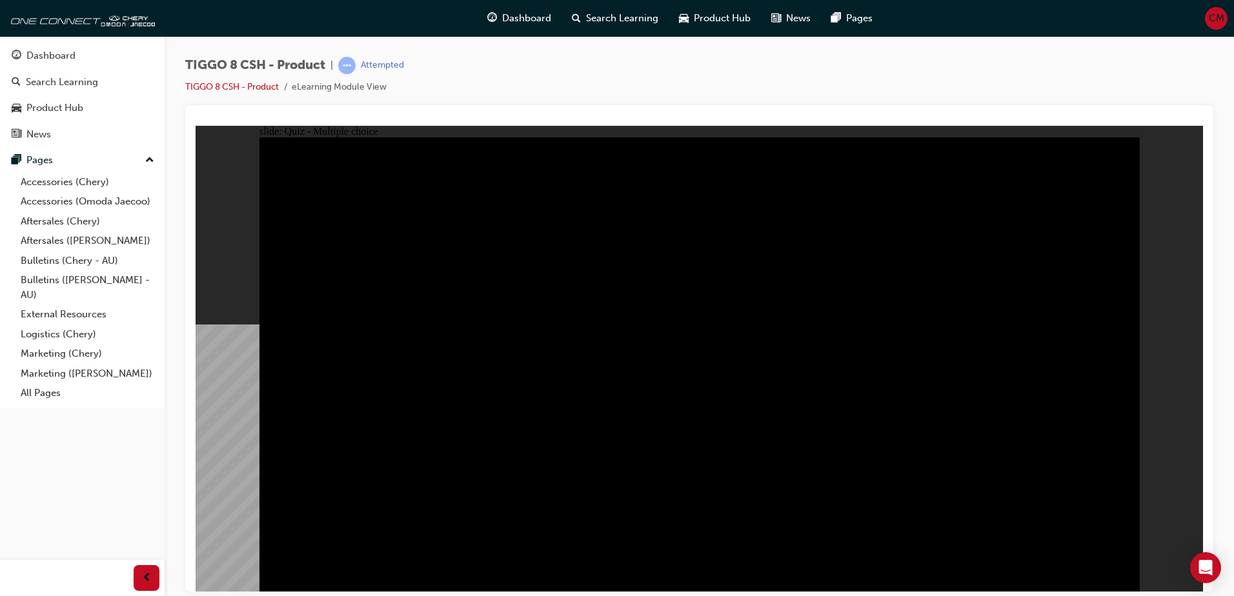
radio input "true"
drag, startPoint x: 736, startPoint y: 446, endPoint x: 705, endPoint y: 445, distance: 31.6
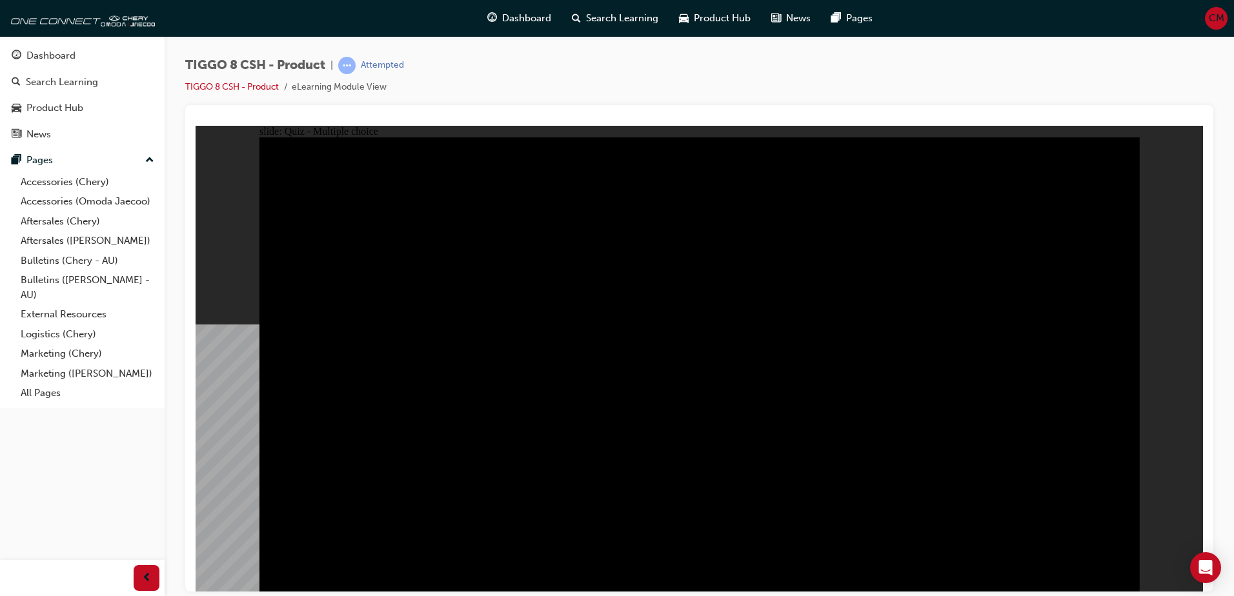
radio input "true"
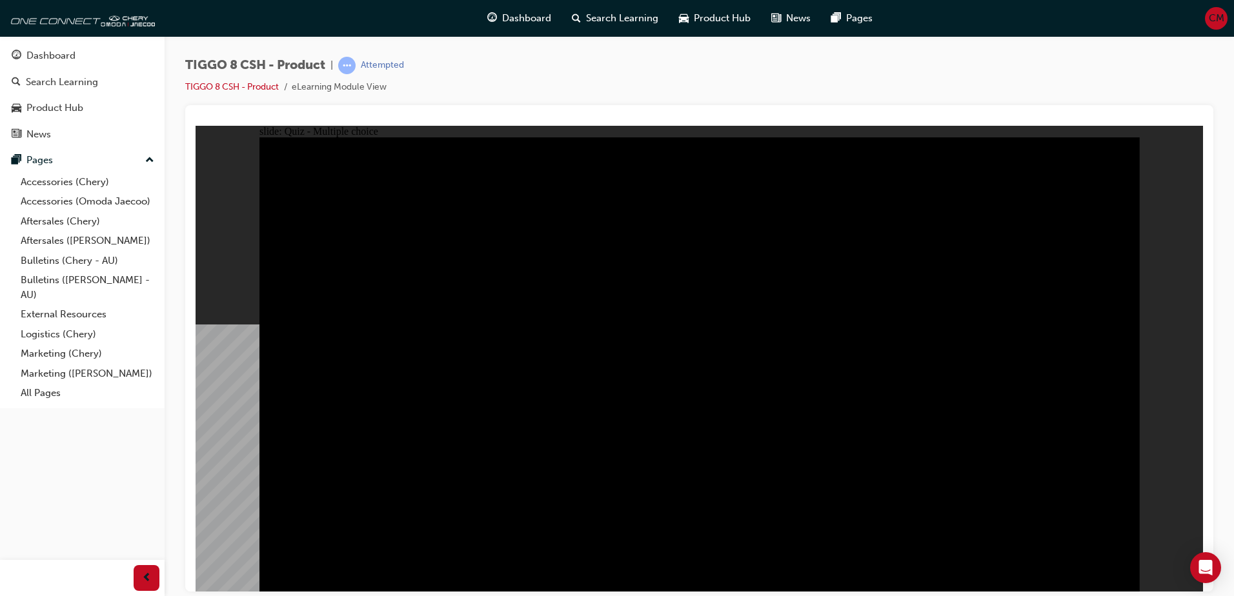
radio input "true"
drag, startPoint x: 989, startPoint y: 494, endPoint x: 1024, endPoint y: 498, distance: 35.7
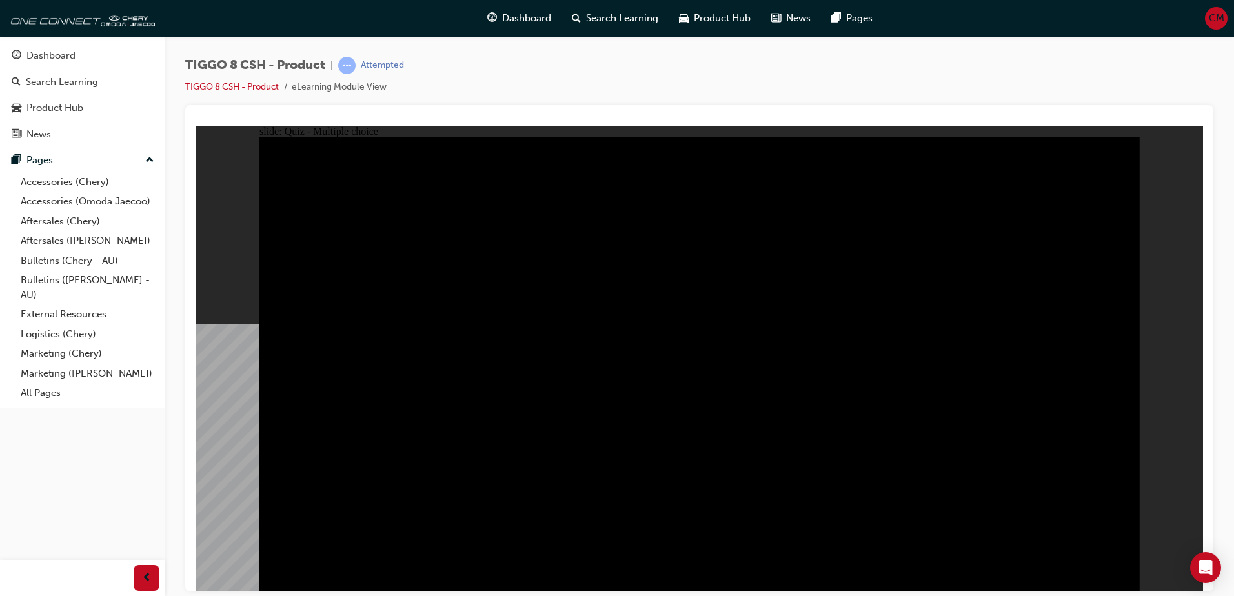
checkbox input "true"
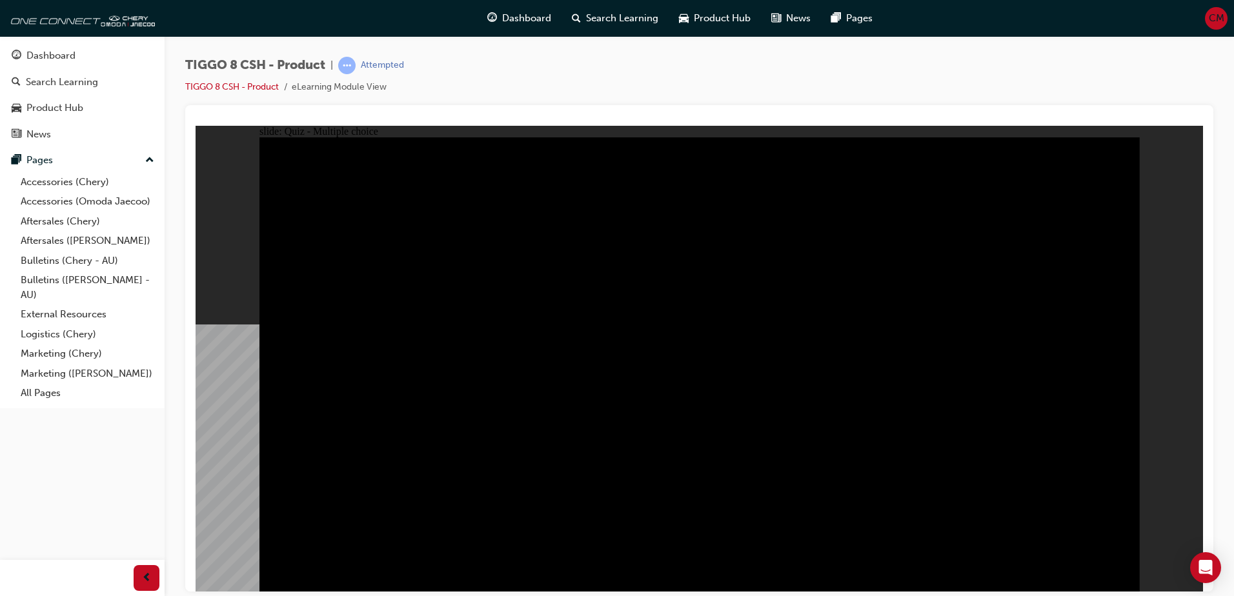
checkbox input "true"
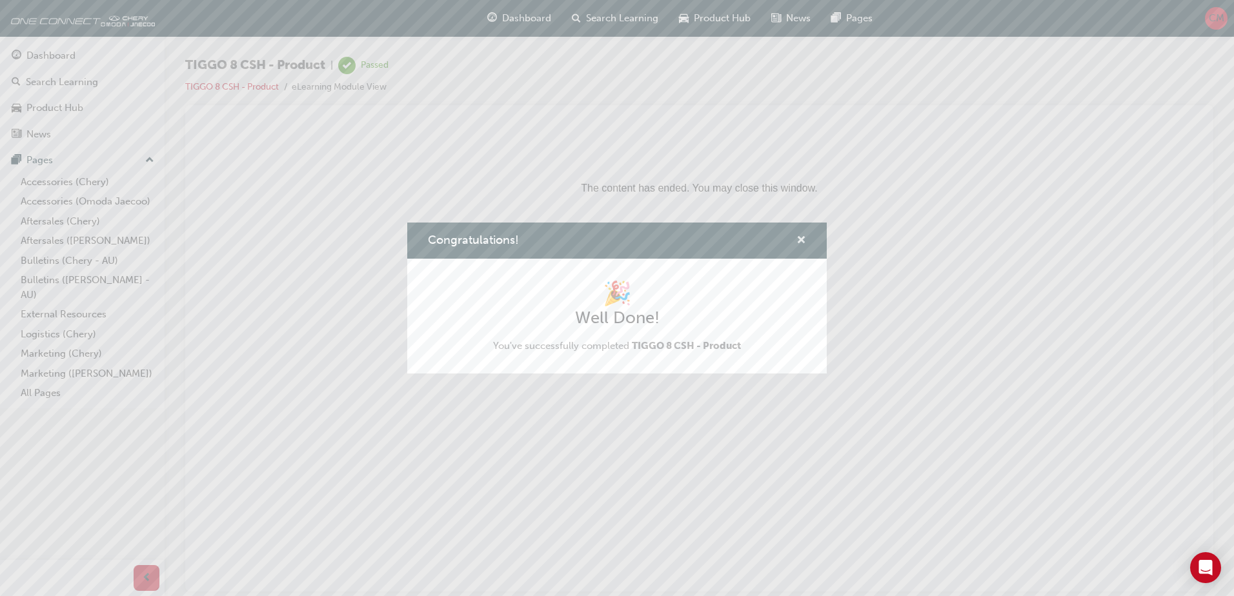
click at [800, 241] on span "cross-icon" at bounding box center [801, 242] width 10 height 12
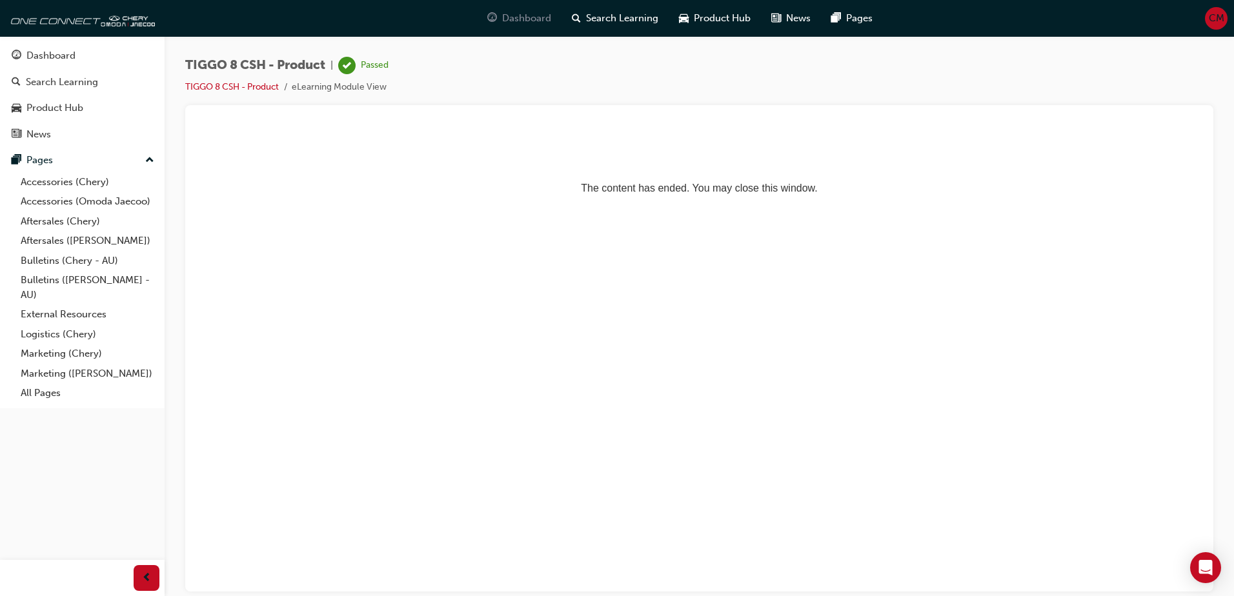
click at [511, 23] on span "Dashboard" at bounding box center [526, 18] width 49 height 15
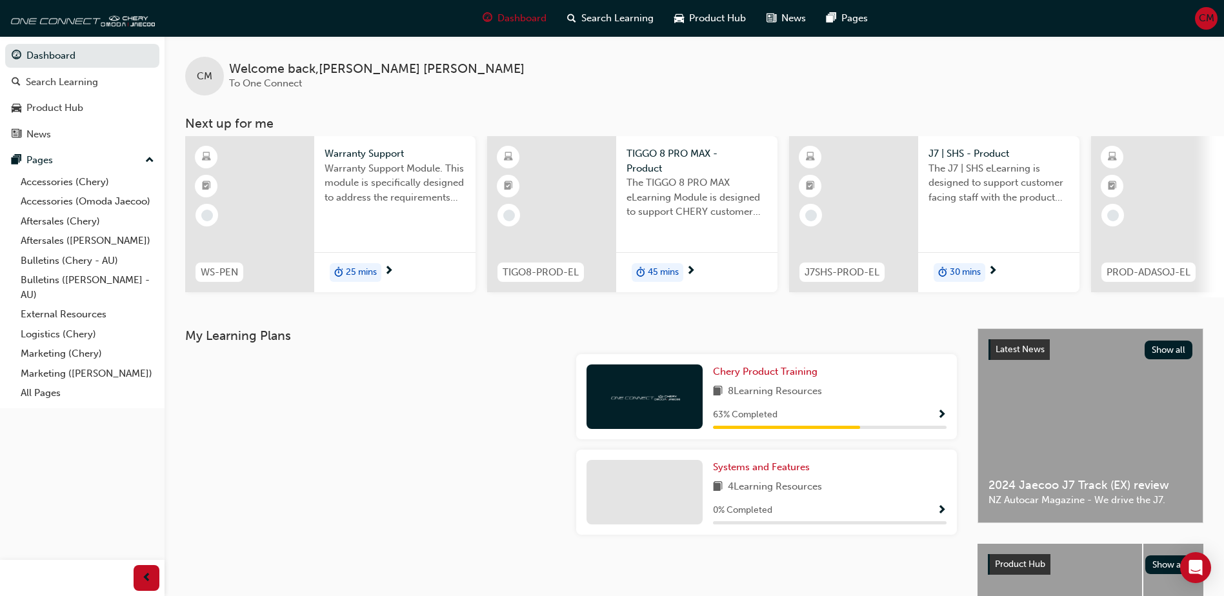
click at [403, 209] on div "Warranty Support Module. This module is specifically designed to address the re…" at bounding box center [395, 187] width 141 height 52
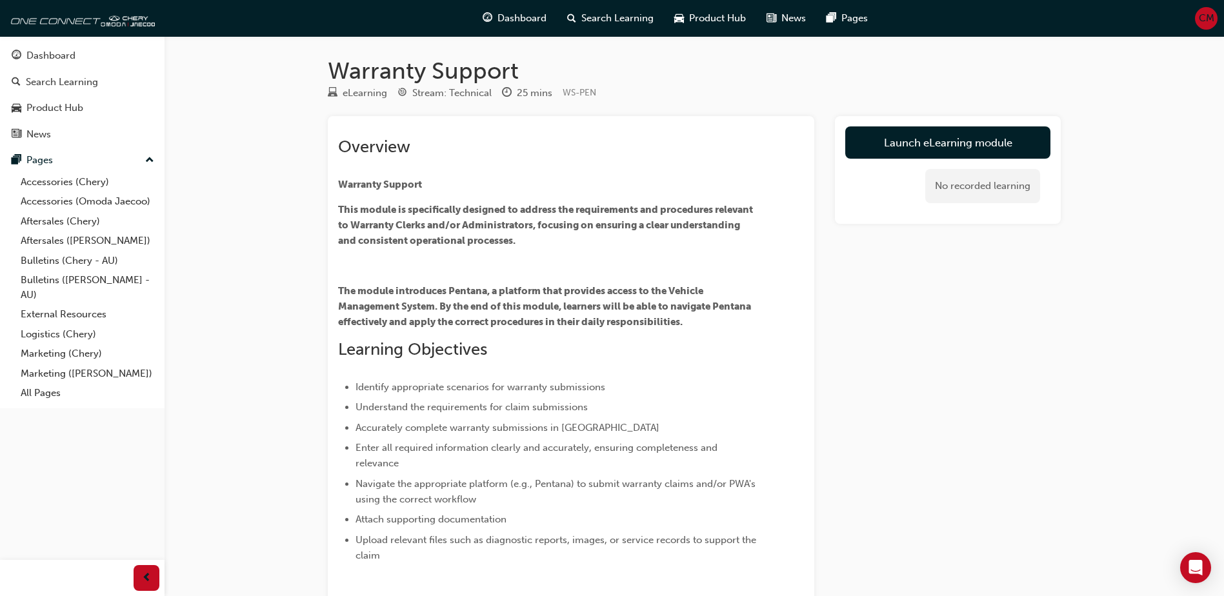
click at [985, 126] on div "Launch eLearning module No recorded learning" at bounding box center [948, 170] width 226 height 108
click at [985, 132] on link "Launch eLearning module" at bounding box center [947, 142] width 205 height 32
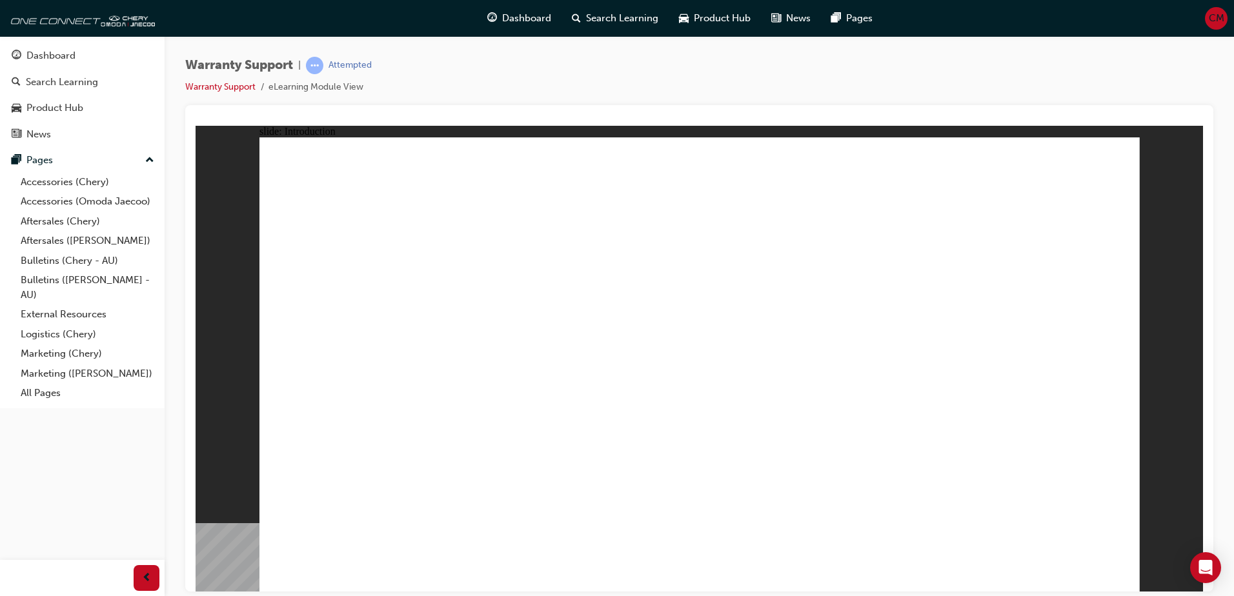
drag, startPoint x: 398, startPoint y: 273, endPoint x: 398, endPoint y: 288, distance: 14.9
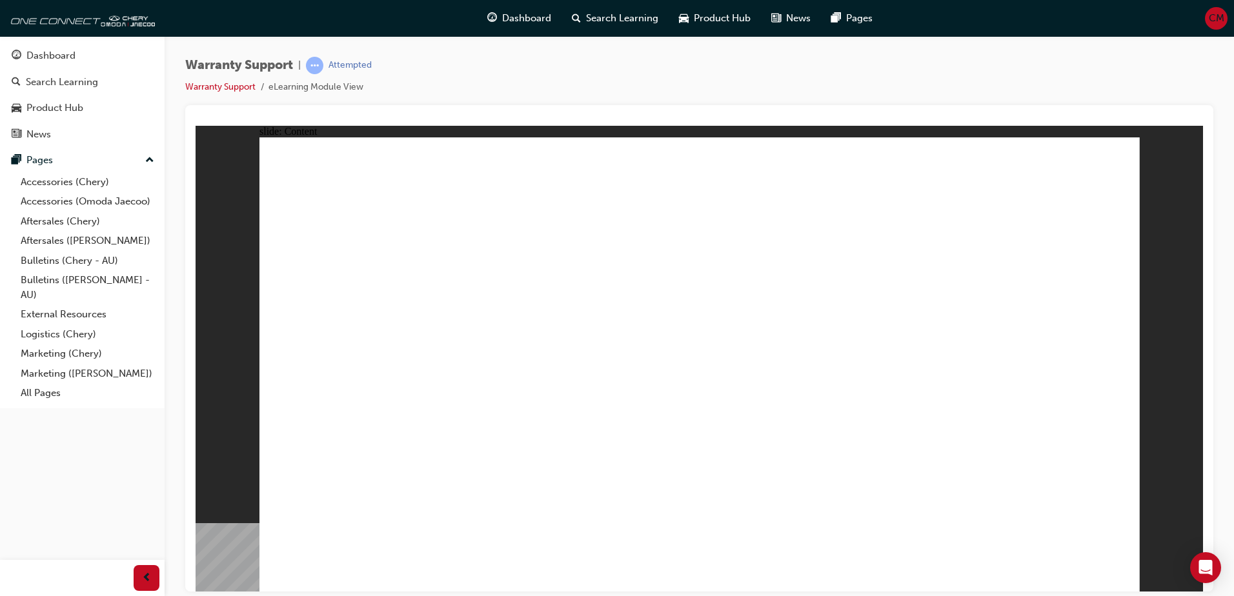
drag, startPoint x: 310, startPoint y: 452, endPoint x: 373, endPoint y: 441, distance: 63.4
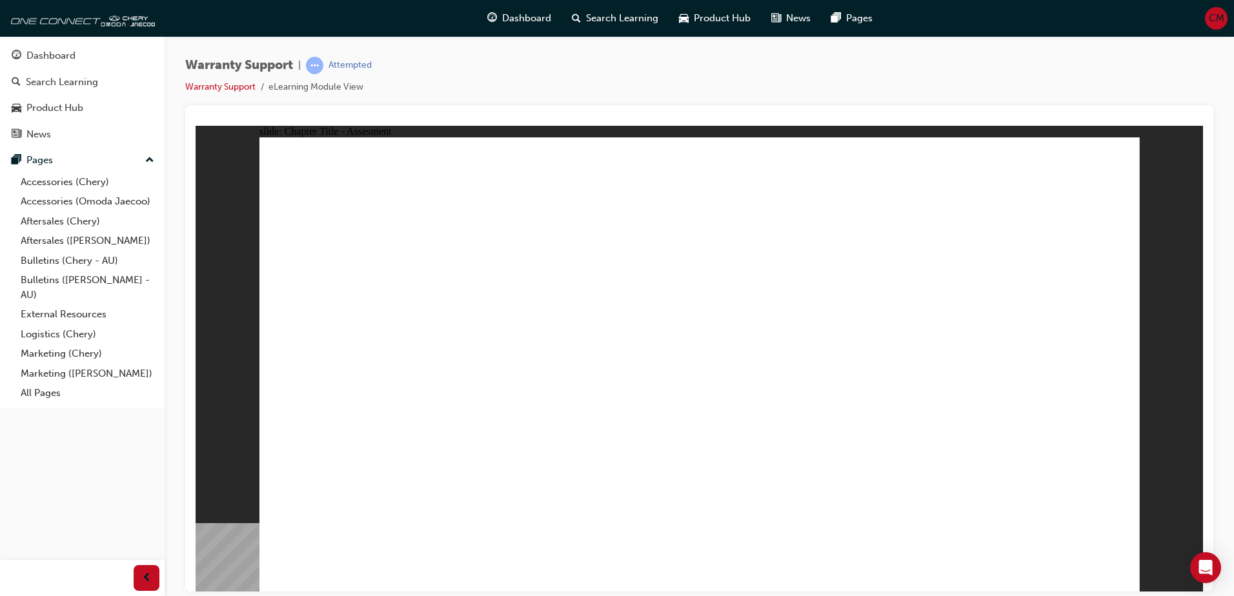
radio input "true"
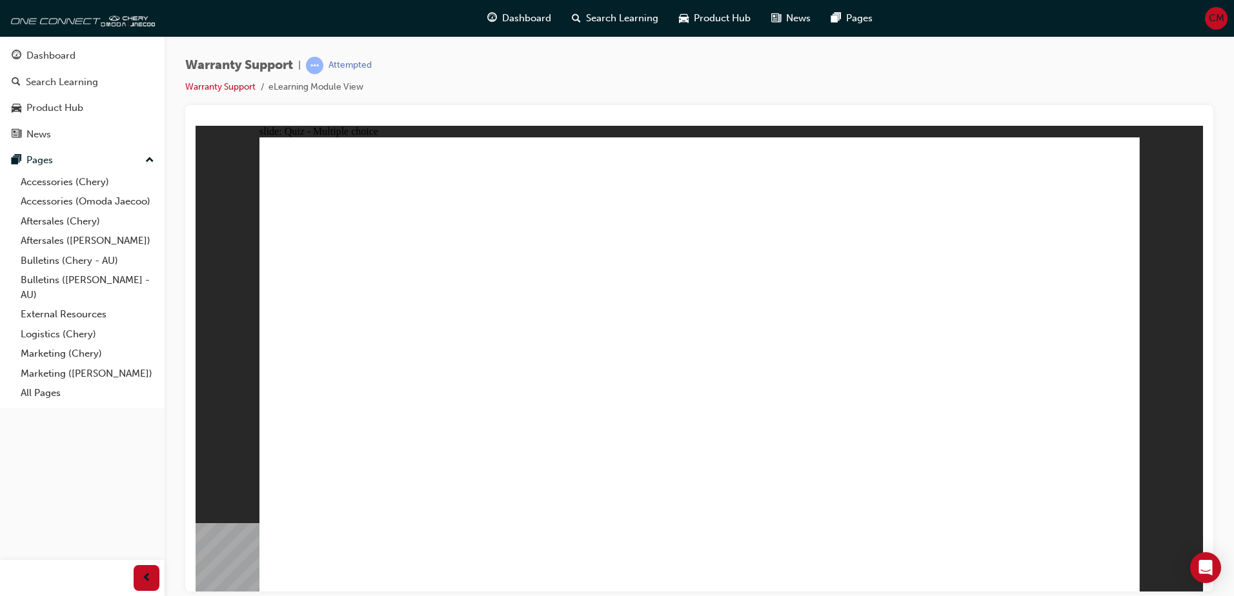
radio input "true"
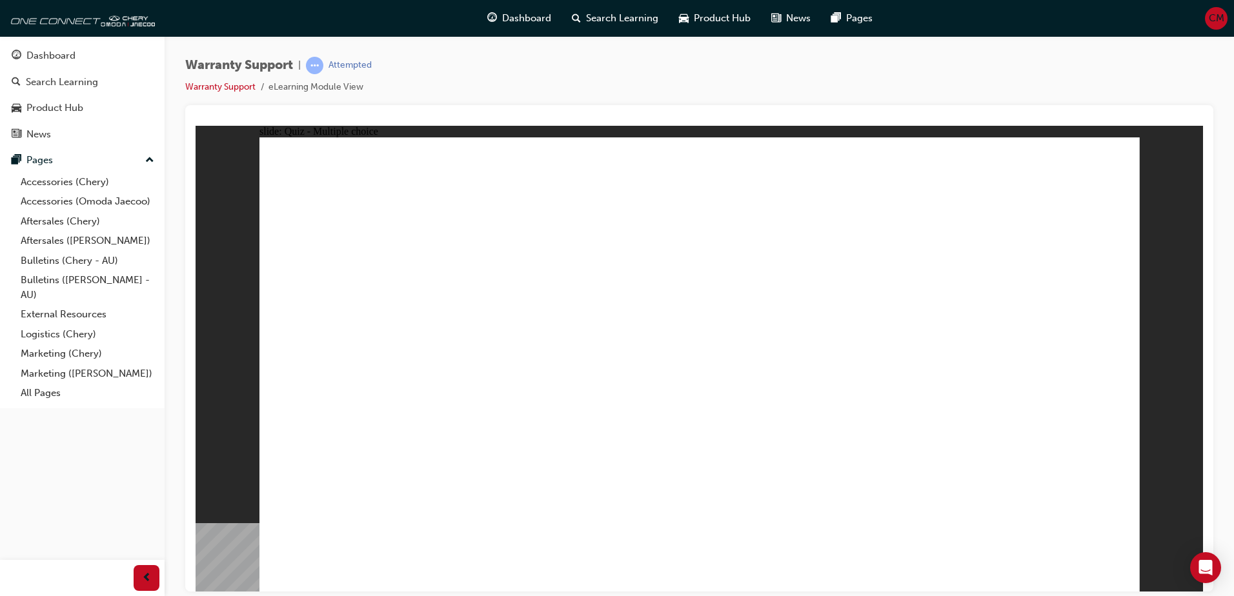
radio input "true"
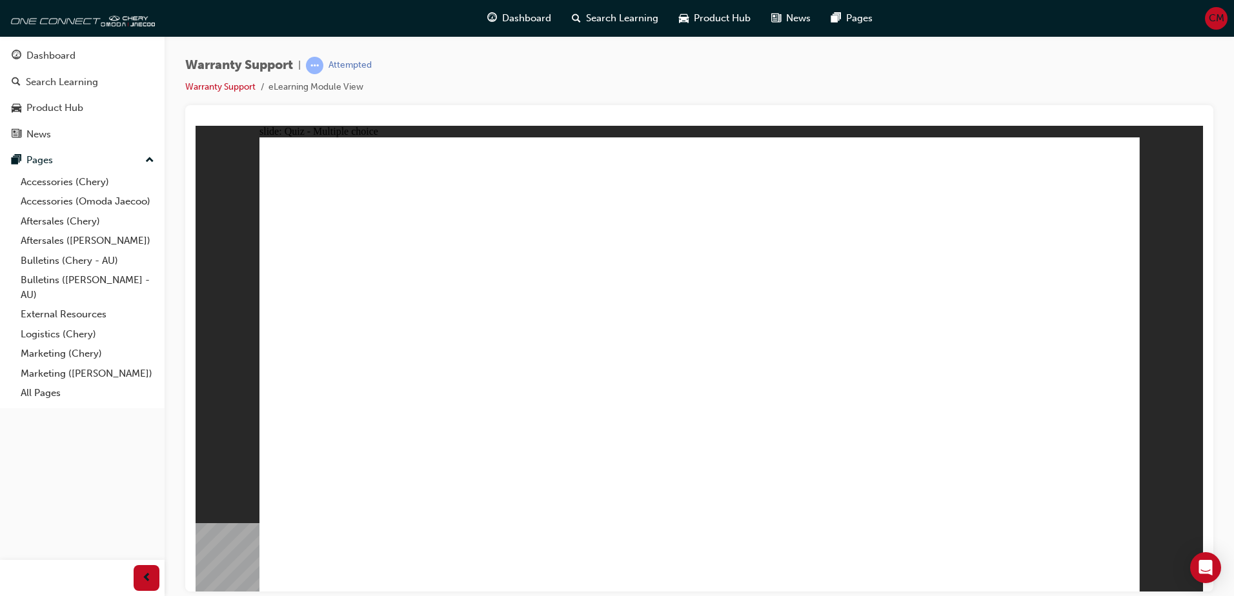
radio input "true"
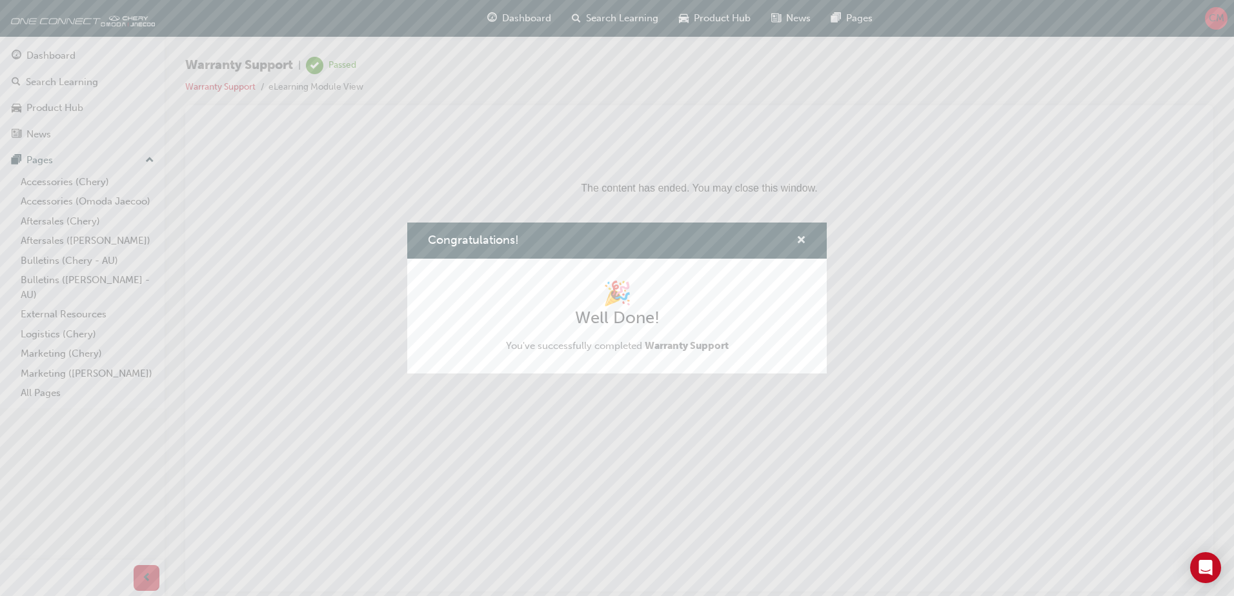
click at [803, 239] on span "cross-icon" at bounding box center [801, 242] width 10 height 12
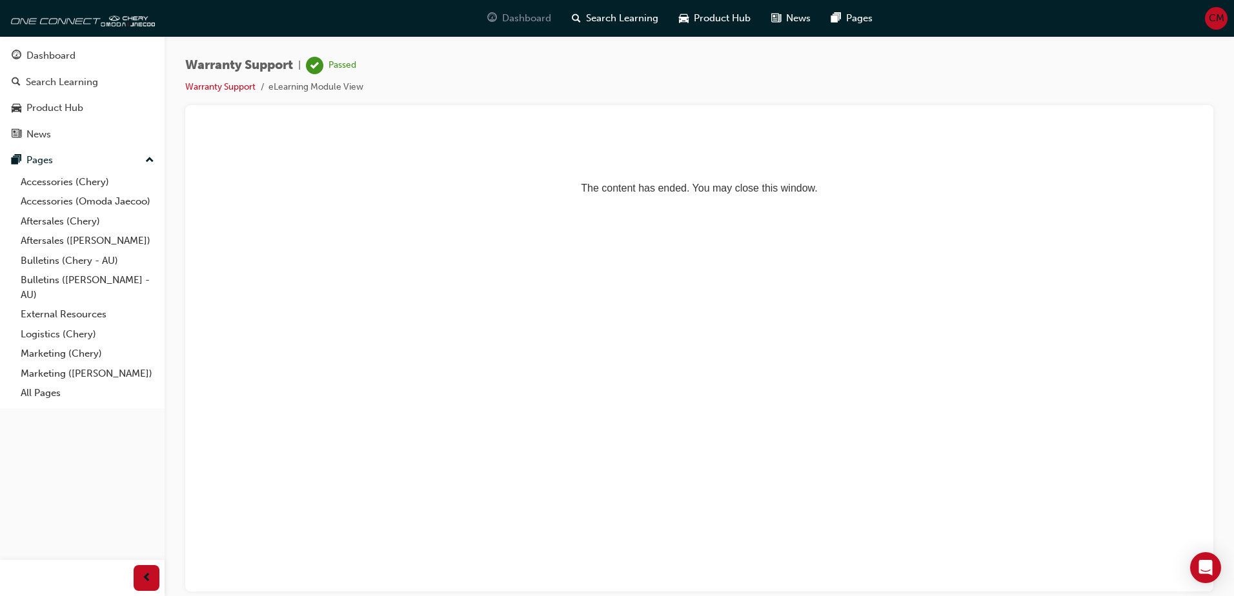
click at [512, 10] on div "Dashboard" at bounding box center [519, 18] width 85 height 26
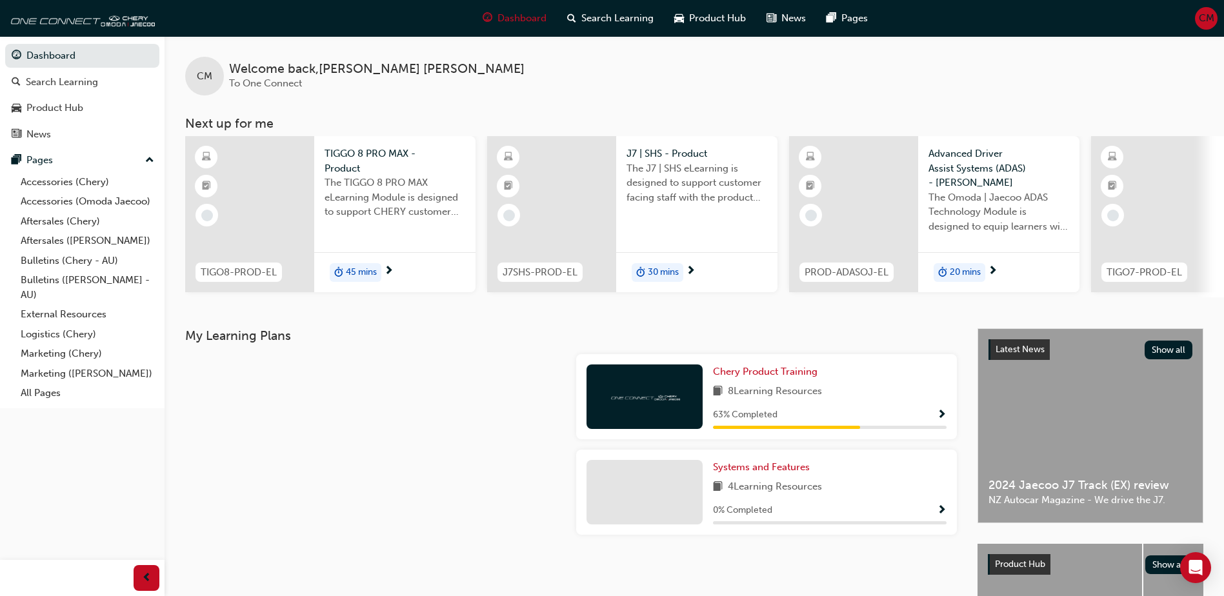
click at [900, 396] on div "8 Learning Resources" at bounding box center [830, 392] width 234 height 16
click at [941, 416] on span "Show Progress" at bounding box center [942, 416] width 10 height 12
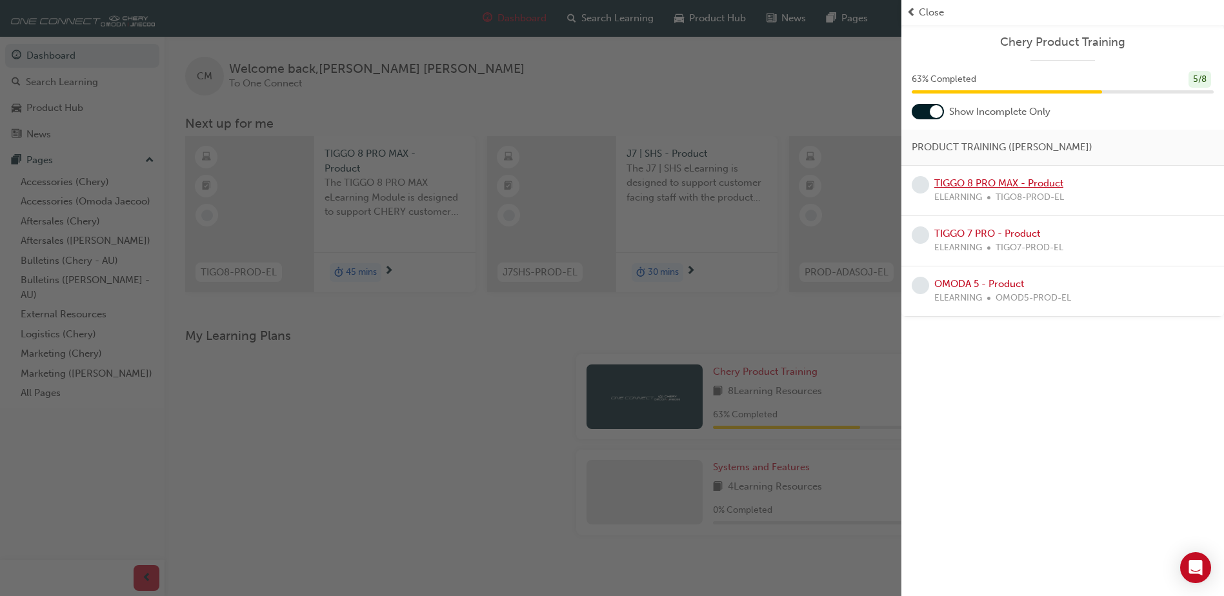
click at [998, 179] on link "TIGGO 8 PRO MAX - Product" at bounding box center [998, 183] width 129 height 12
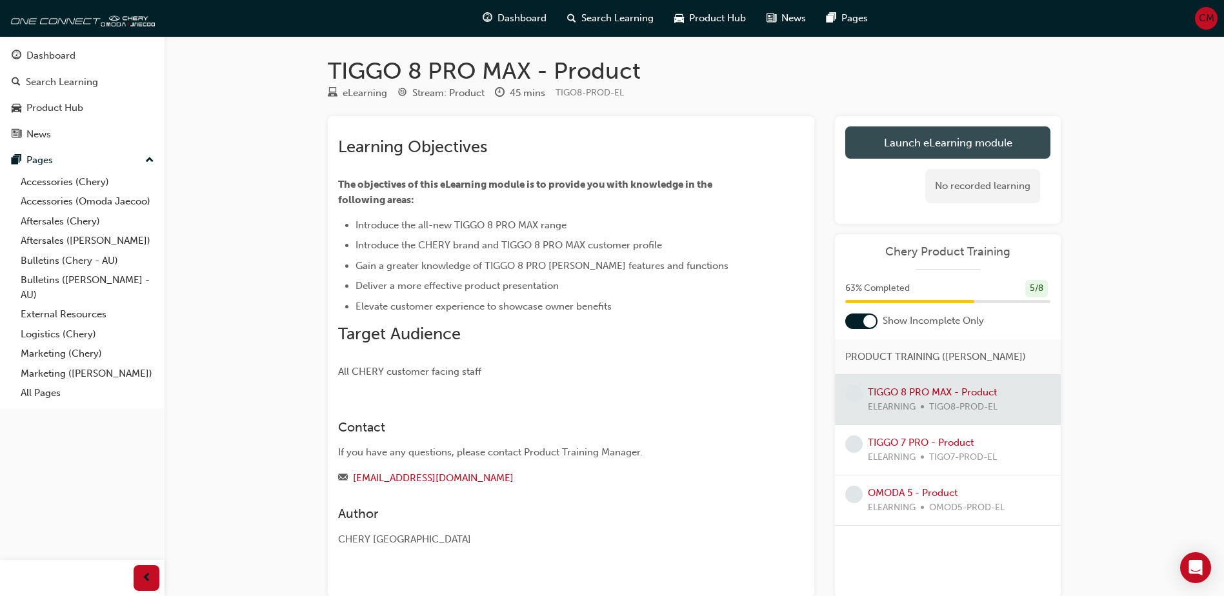
click at [942, 150] on link "Launch eLearning module" at bounding box center [947, 142] width 205 height 32
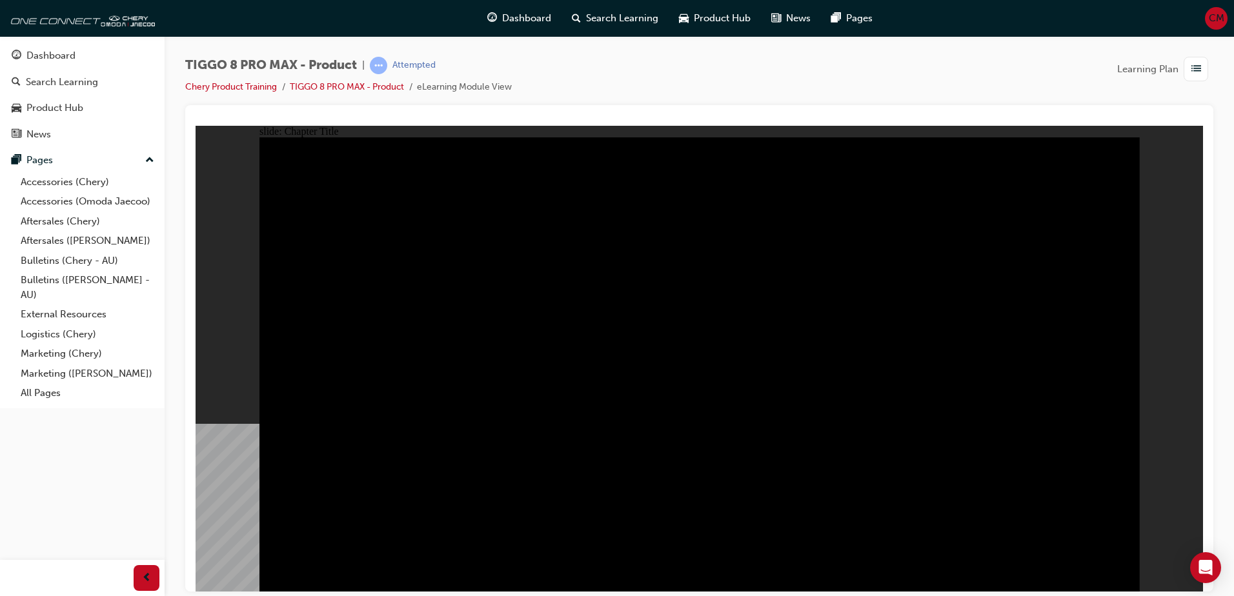
drag, startPoint x: 1118, startPoint y: 561, endPoint x: 1104, endPoint y: 567, distance: 14.7
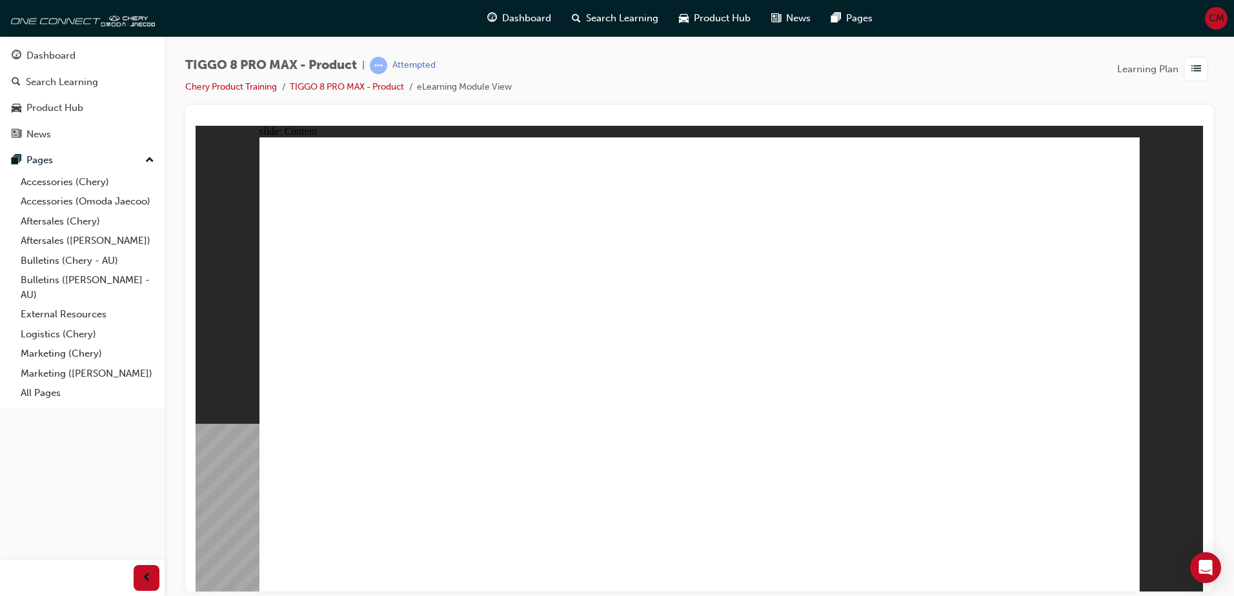
drag, startPoint x: 1112, startPoint y: 165, endPoint x: 1124, endPoint y: 160, distance: 12.7
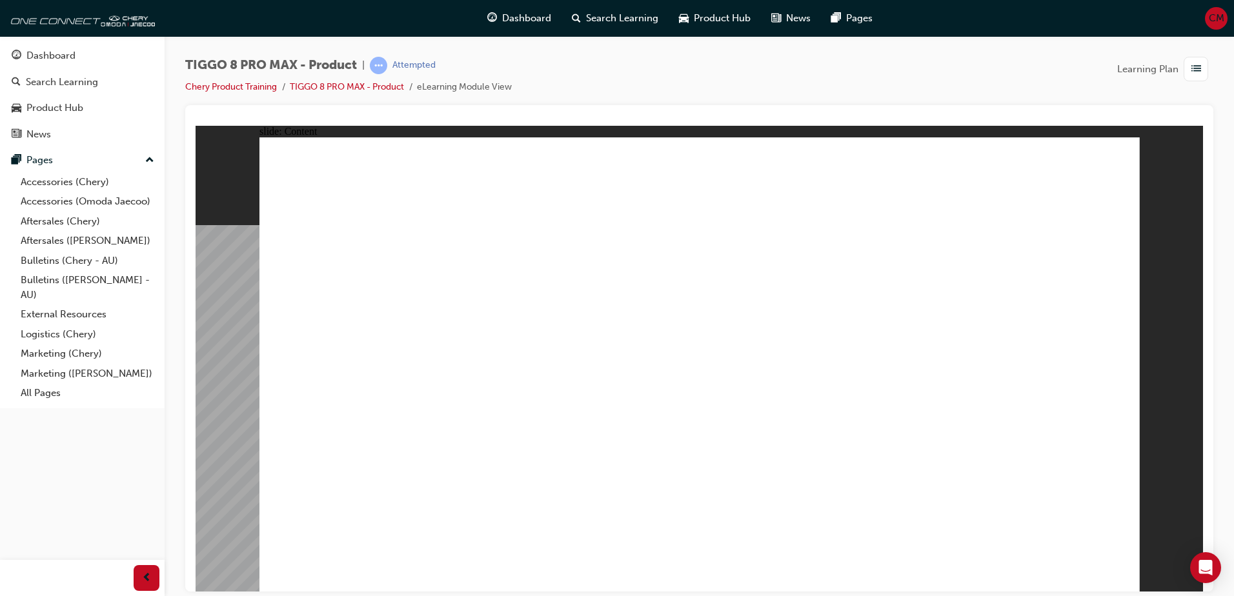
drag, startPoint x: 307, startPoint y: 221, endPoint x: 377, endPoint y: 217, distance: 70.5
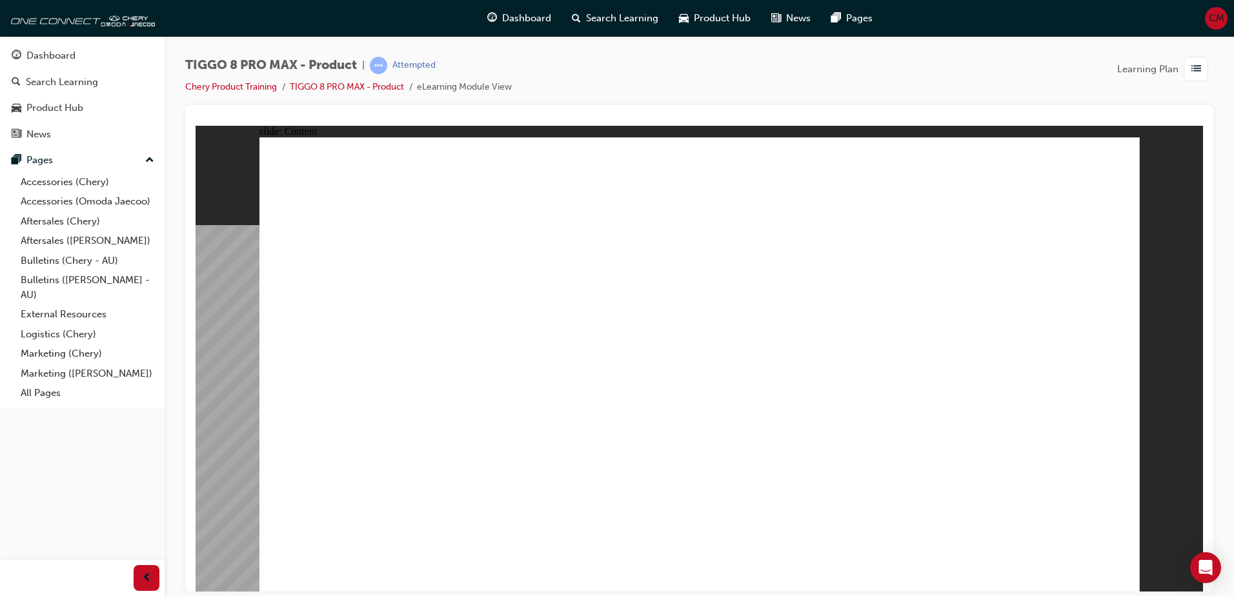
drag, startPoint x: 463, startPoint y: 234, endPoint x: 434, endPoint y: 234, distance: 29.0
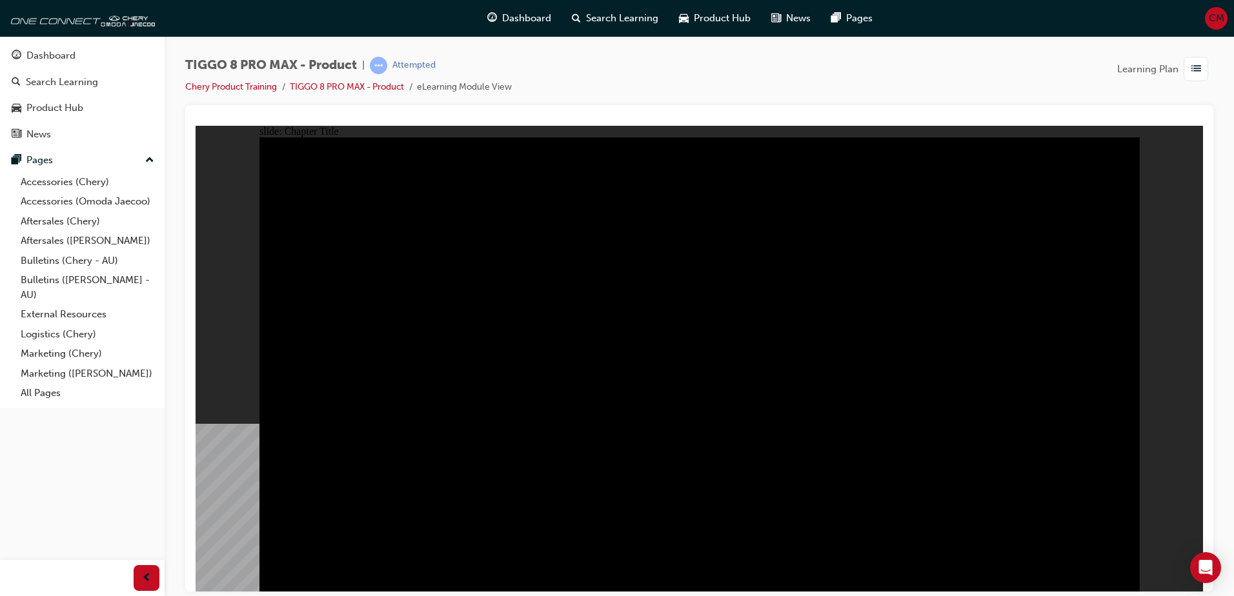
radio input "false"
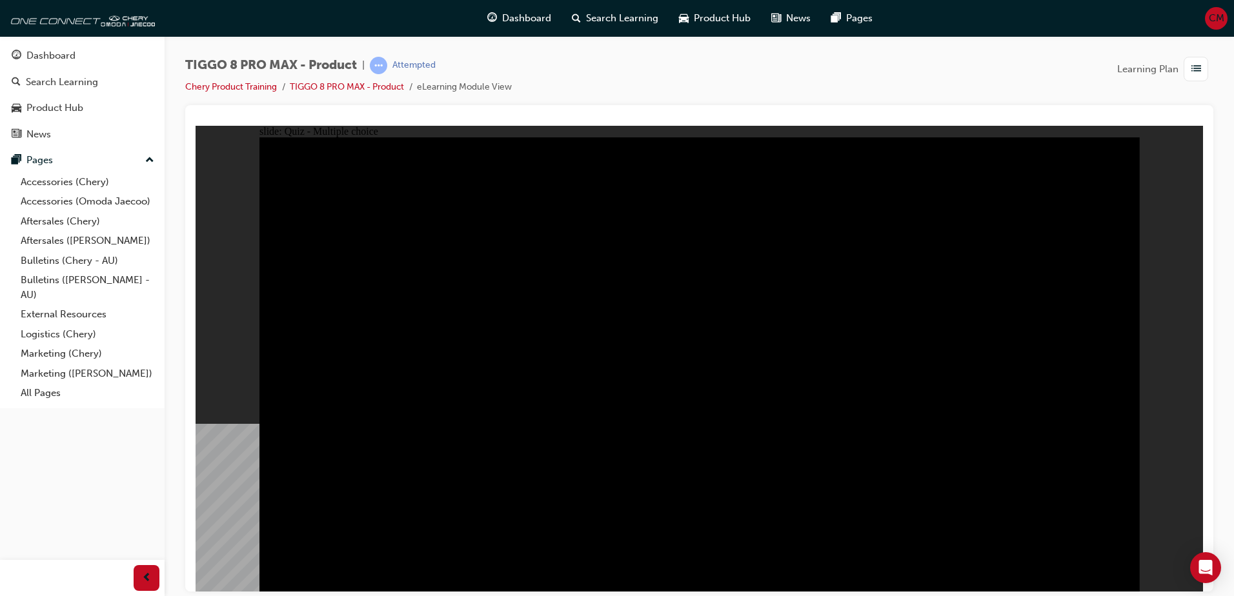
radio input "true"
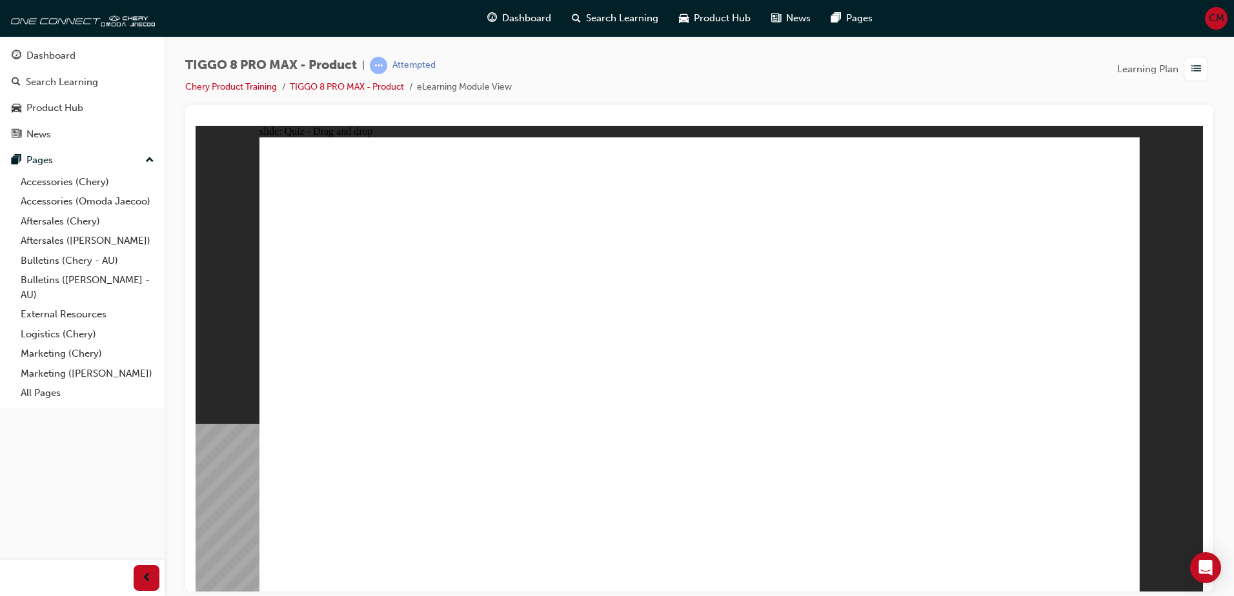
drag, startPoint x: 879, startPoint y: 185, endPoint x: 575, endPoint y: 383, distance: 362.8
drag, startPoint x: 1014, startPoint y: 185, endPoint x: 370, endPoint y: 384, distance: 673.4
drag, startPoint x: 958, startPoint y: 263, endPoint x: 1049, endPoint y: 363, distance: 135.7
drag, startPoint x: 764, startPoint y: 279, endPoint x: 702, endPoint y: 376, distance: 114.9
drag, startPoint x: 685, startPoint y: 169, endPoint x: 884, endPoint y: 369, distance: 282.0
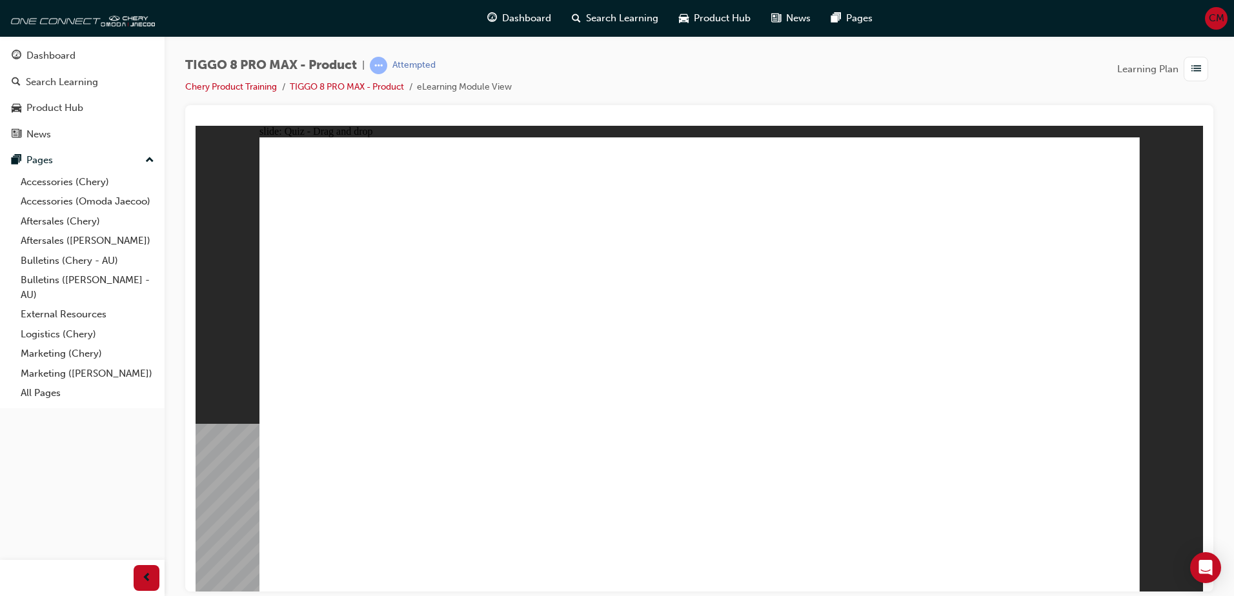
checkbox input "true"
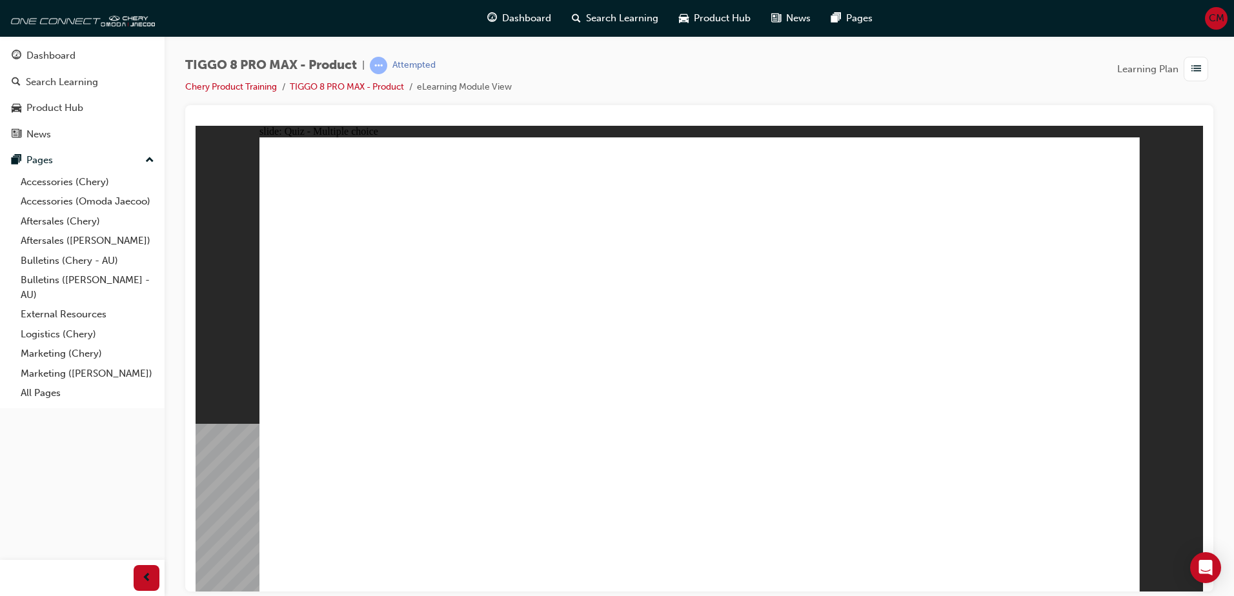
checkbox input "true"
radio input "true"
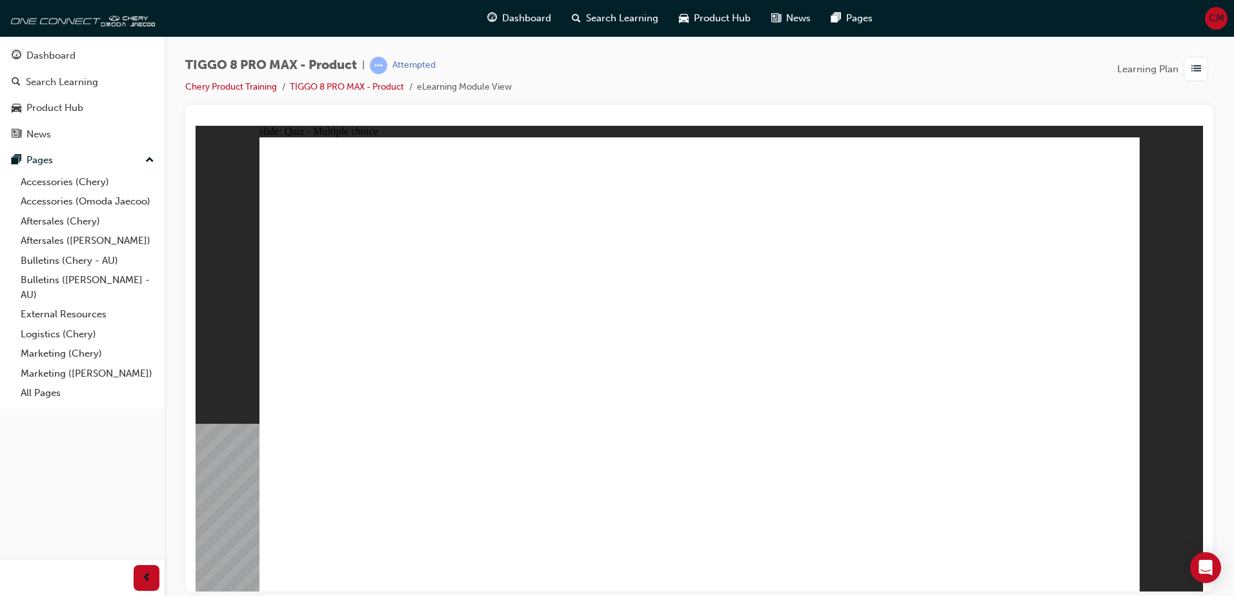
drag, startPoint x: 704, startPoint y: 190, endPoint x: 782, endPoint y: 418, distance: 240.6
drag, startPoint x: 735, startPoint y: 228, endPoint x: 771, endPoint y: 438, distance: 212.8
drag, startPoint x: 854, startPoint y: 187, endPoint x: 752, endPoint y: 447, distance: 279.7
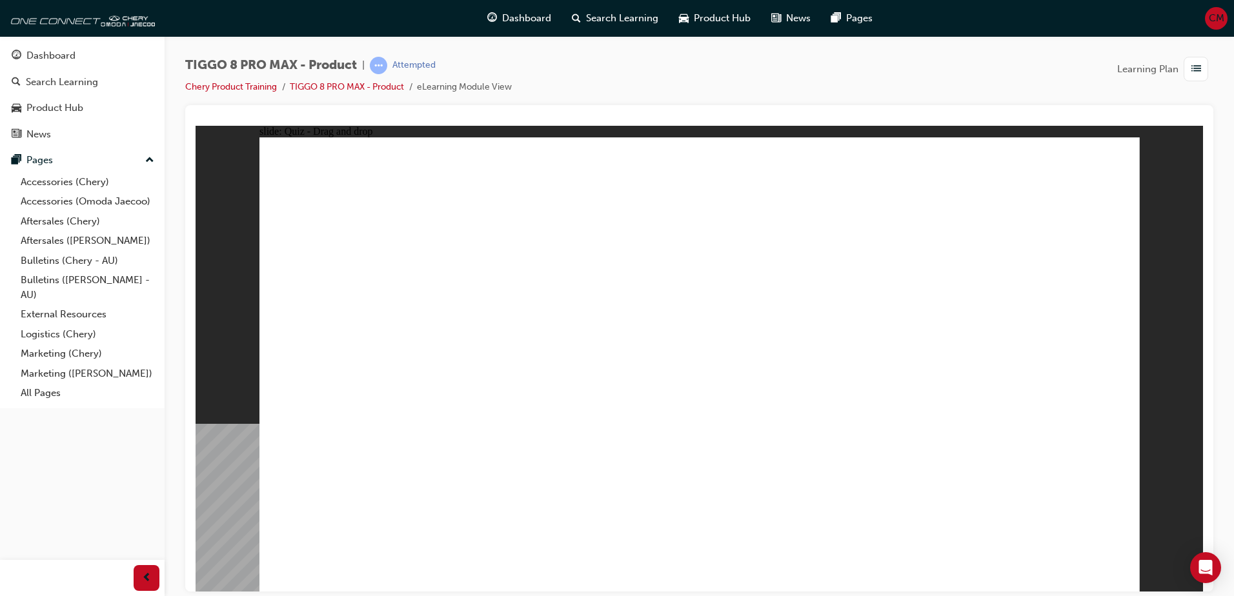
drag, startPoint x: 893, startPoint y: 257, endPoint x: 908, endPoint y: 450, distance: 193.5
drag, startPoint x: 880, startPoint y: 429, endPoint x: 866, endPoint y: 414, distance: 20.1
drag, startPoint x: 1015, startPoint y: 187, endPoint x: 706, endPoint y: 451, distance: 406.5
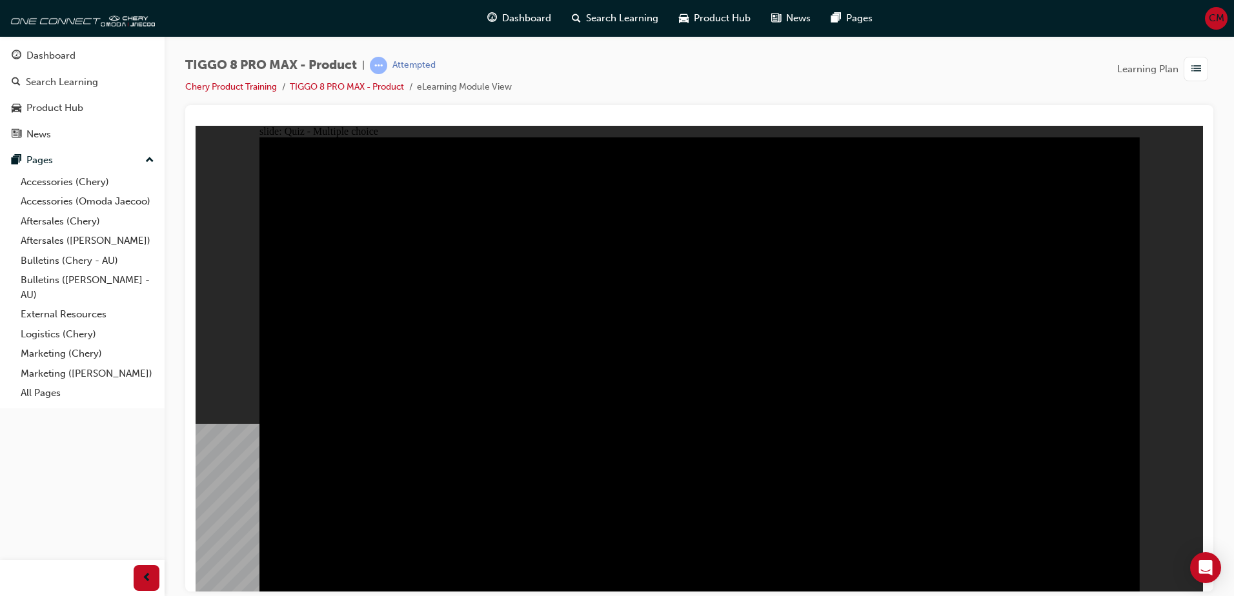
radio input "true"
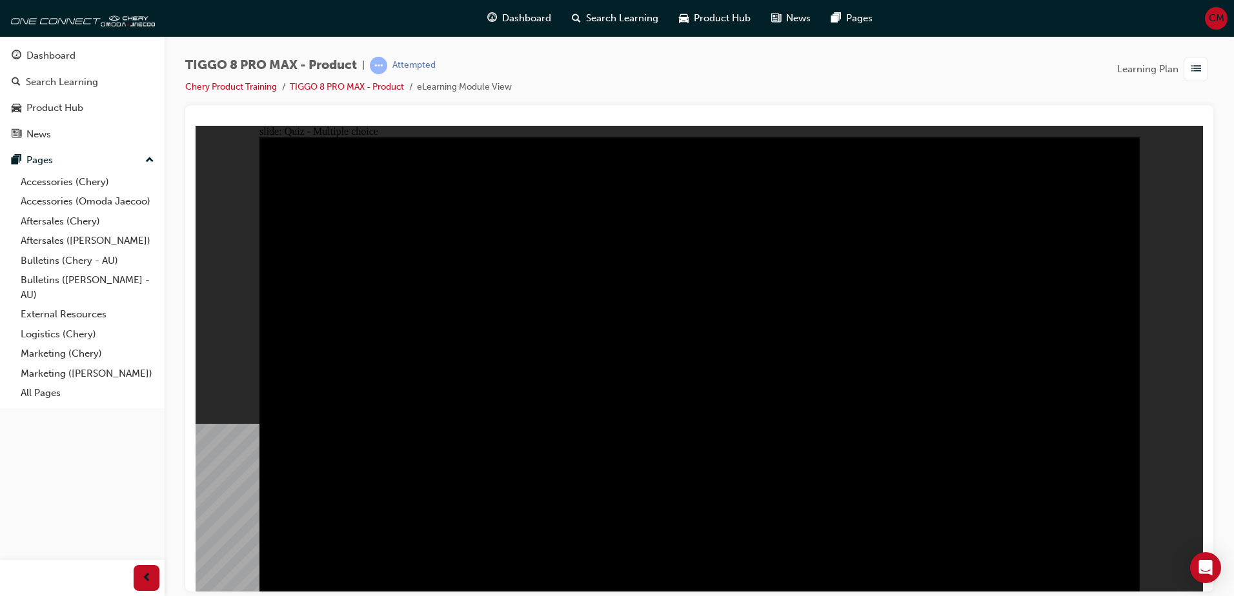
radio input "true"
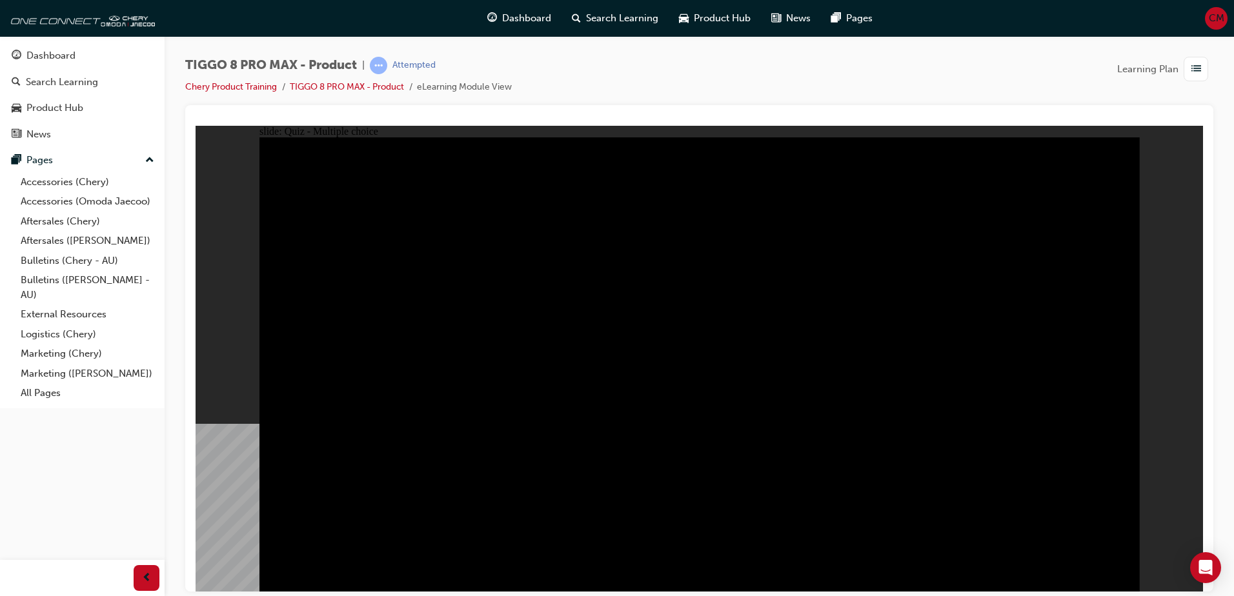
checkbox input "true"
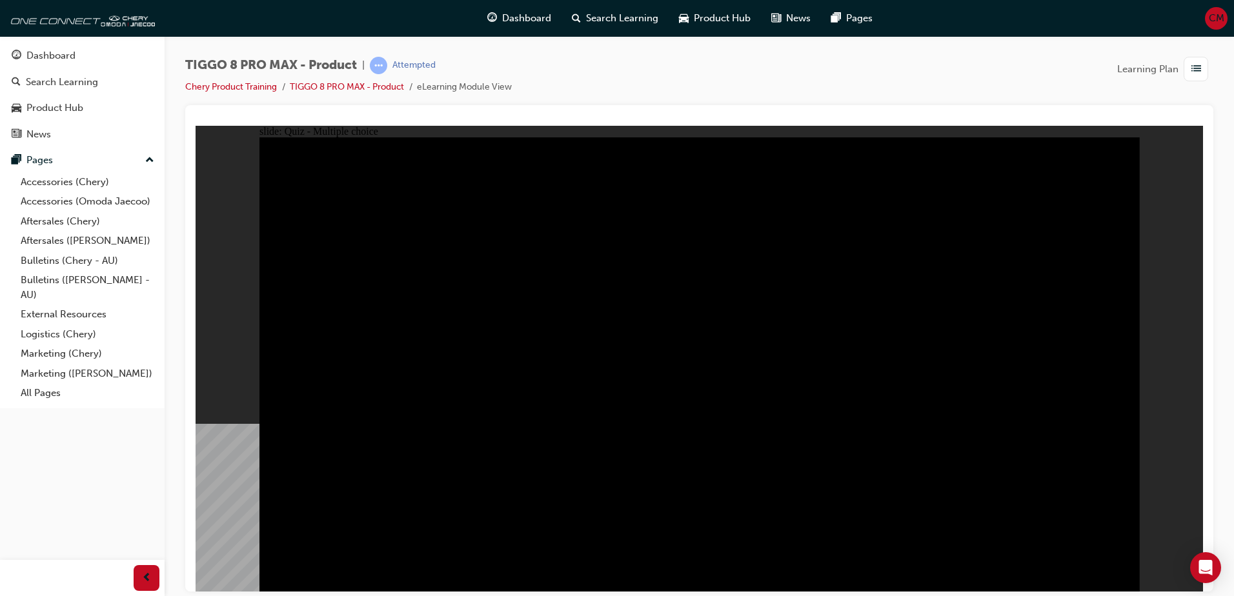
checkbox input "true"
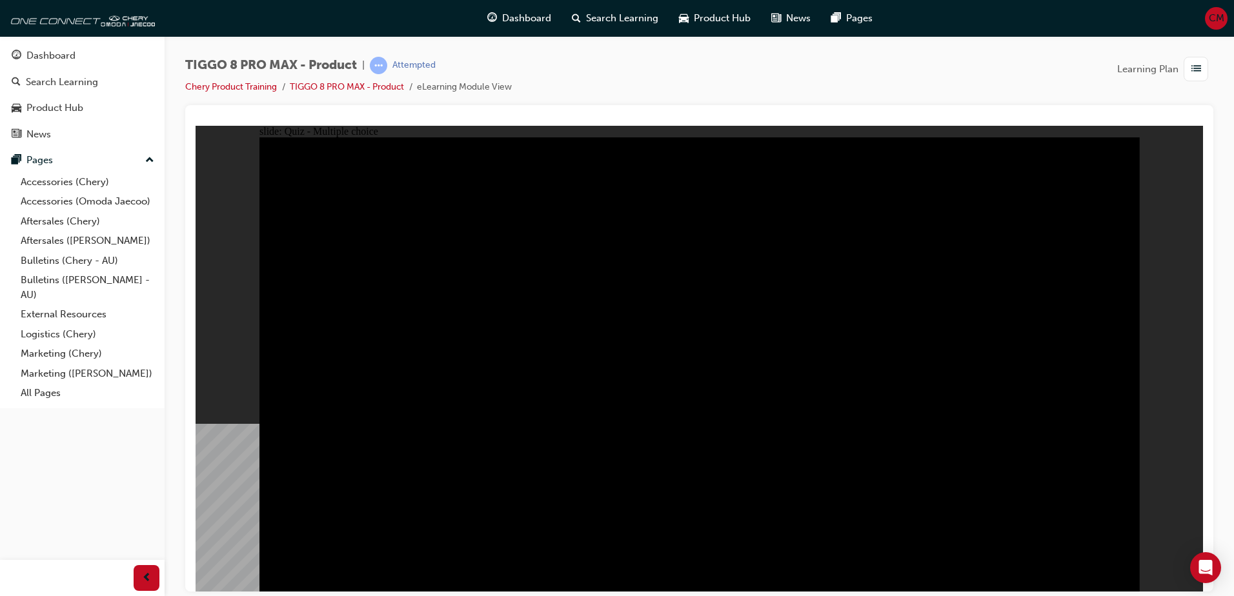
checkbox input "true"
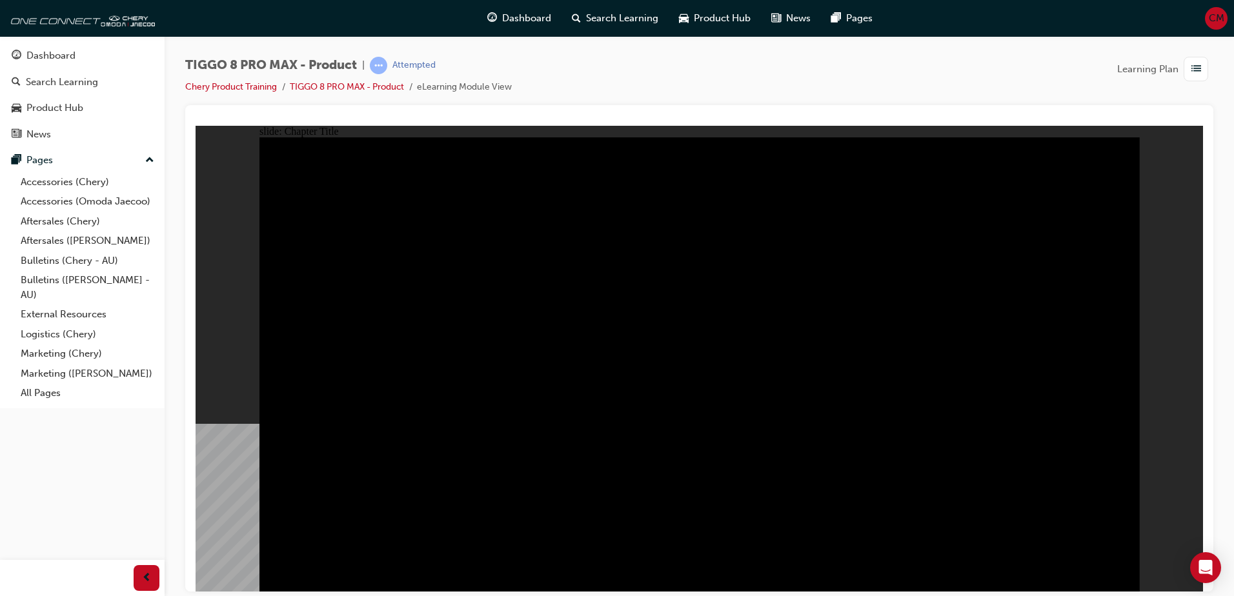
radio input "true"
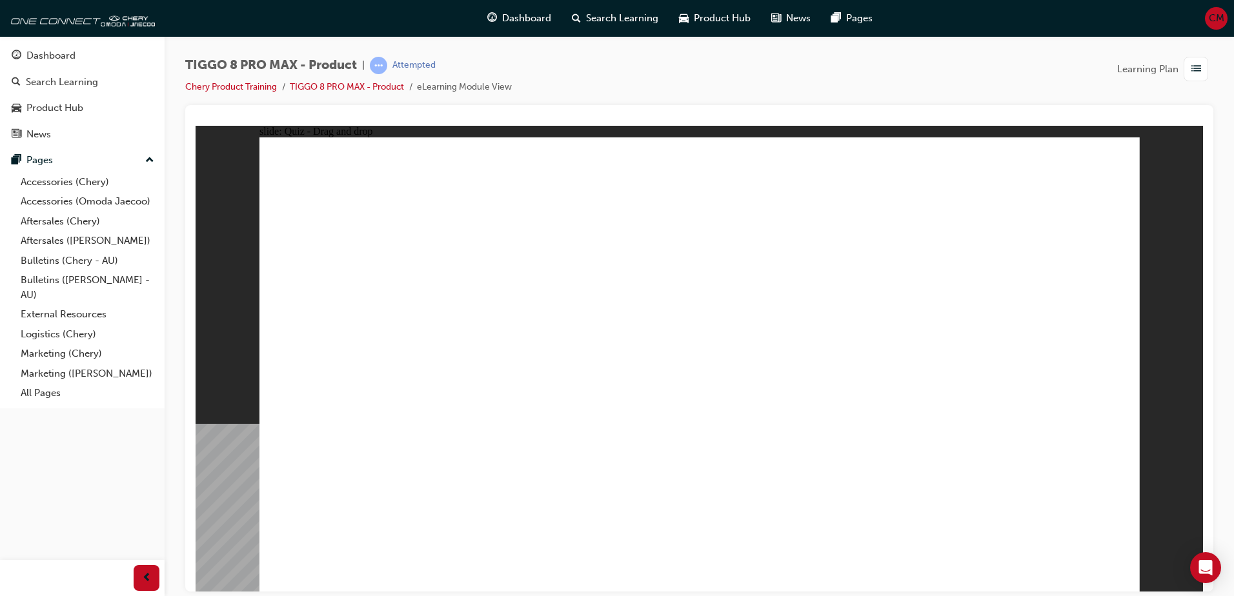
drag, startPoint x: 1044, startPoint y: 190, endPoint x: 408, endPoint y: 393, distance: 667.8
drag, startPoint x: 914, startPoint y: 271, endPoint x: 987, endPoint y: 375, distance: 126.9
drag, startPoint x: 896, startPoint y: 179, endPoint x: 580, endPoint y: 366, distance: 367.5
drag, startPoint x: 787, startPoint y: 263, endPoint x: 678, endPoint y: 231, distance: 113.6
drag, startPoint x: 667, startPoint y: 191, endPoint x: 876, endPoint y: 401, distance: 296.2
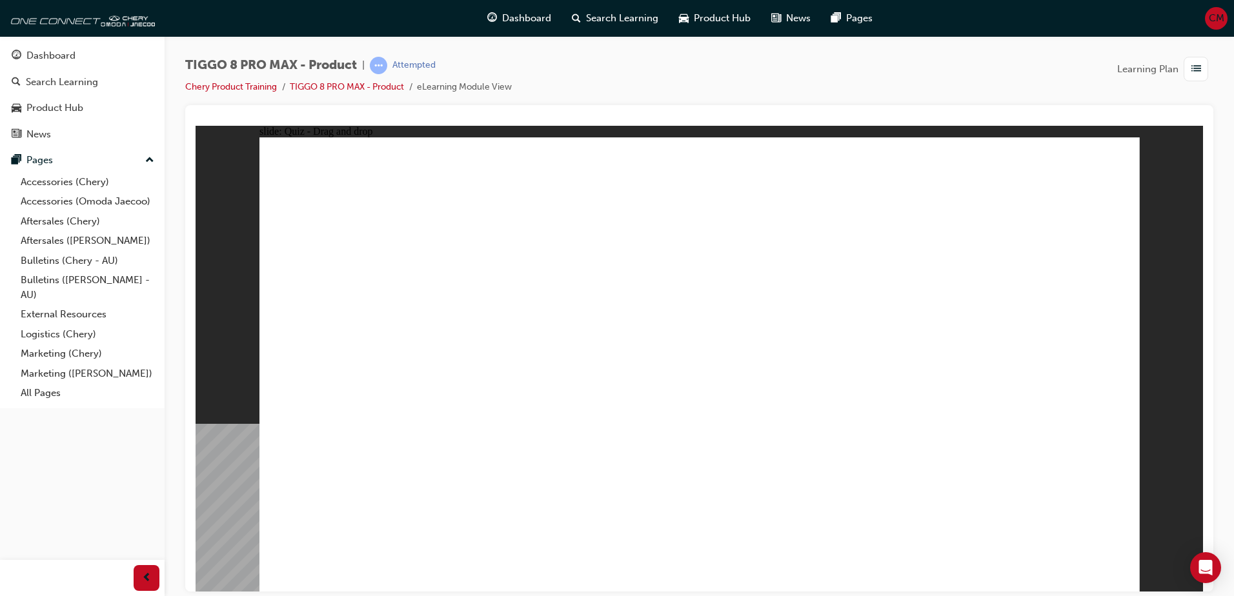
checkbox input "true"
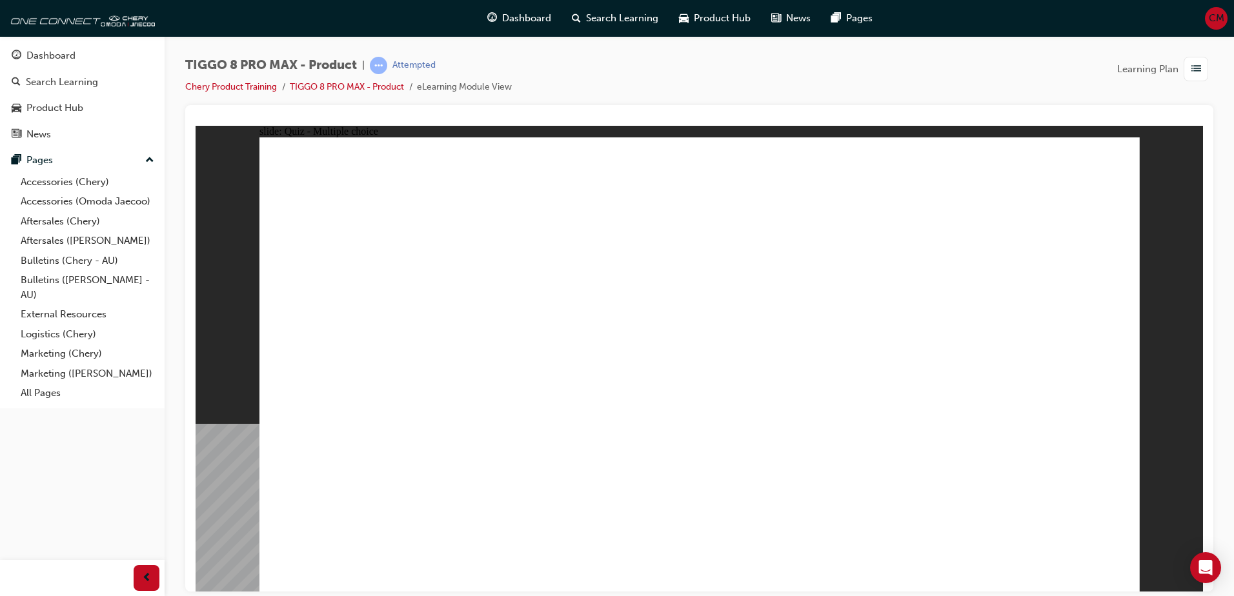
radio input "true"
drag, startPoint x: 684, startPoint y: 185, endPoint x: 764, endPoint y: 424, distance: 252.5
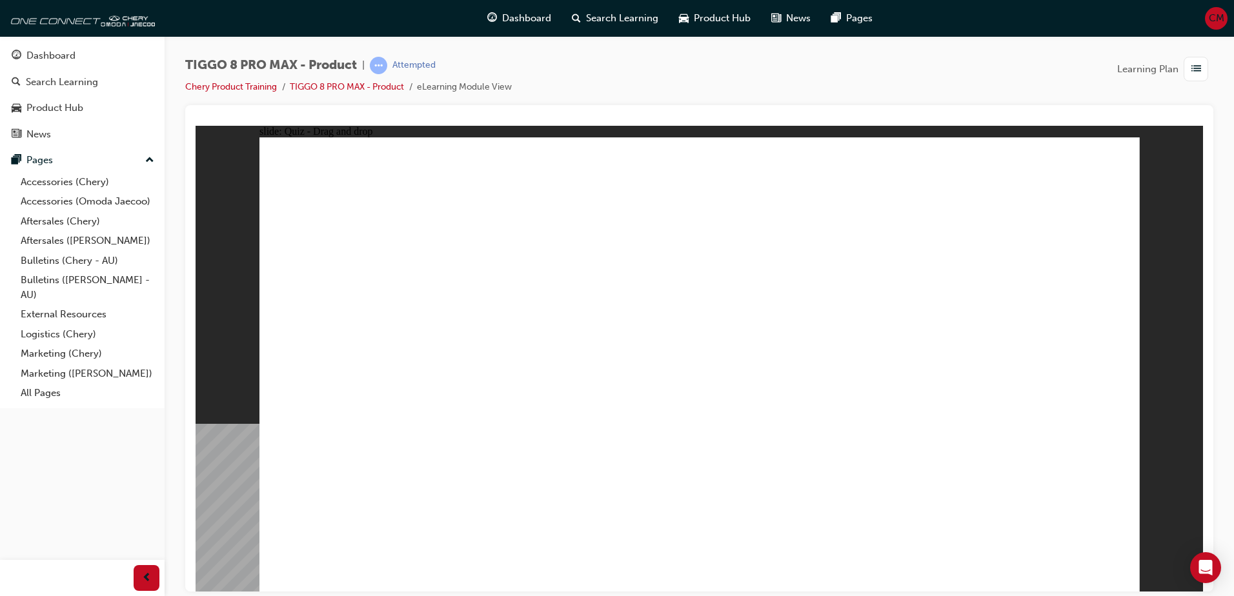
drag, startPoint x: 895, startPoint y: 194, endPoint x: 770, endPoint y: 430, distance: 267.9
drag, startPoint x: 660, startPoint y: 226, endPoint x: 710, endPoint y: 483, distance: 261.7
drag, startPoint x: 871, startPoint y: 250, endPoint x: 874, endPoint y: 502, distance: 251.7
drag, startPoint x: 1004, startPoint y: 186, endPoint x: 719, endPoint y: 482, distance: 410.8
drag, startPoint x: 1047, startPoint y: 223, endPoint x: 902, endPoint y: 470, distance: 286.7
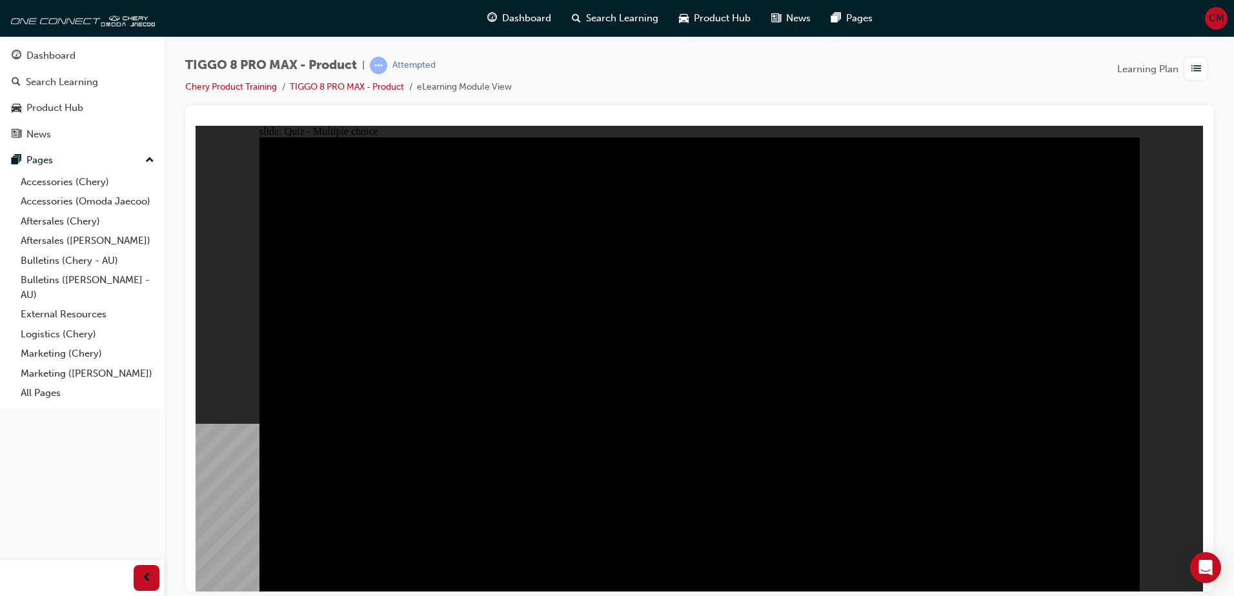
drag, startPoint x: 731, startPoint y: 372, endPoint x: 726, endPoint y: 358, distance: 15.1
radio input "true"
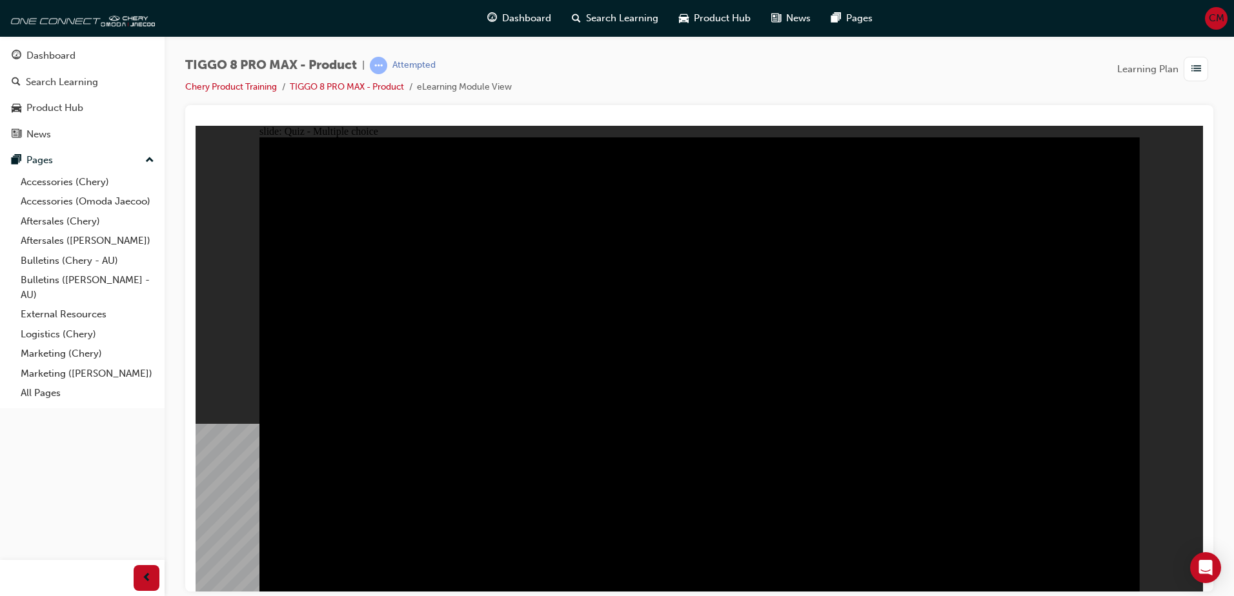
radio input "true"
drag, startPoint x: 543, startPoint y: 423, endPoint x: 552, endPoint y: 434, distance: 13.3
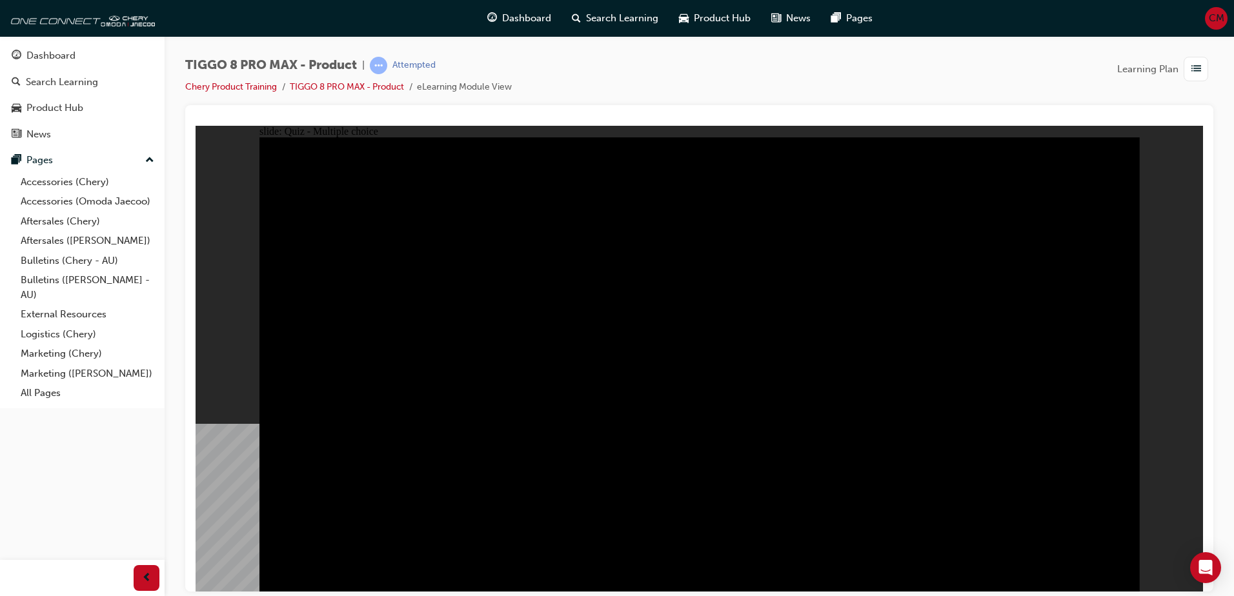
radio input "true"
drag, startPoint x: 674, startPoint y: 456, endPoint x: 671, endPoint y: 443, distance: 12.7
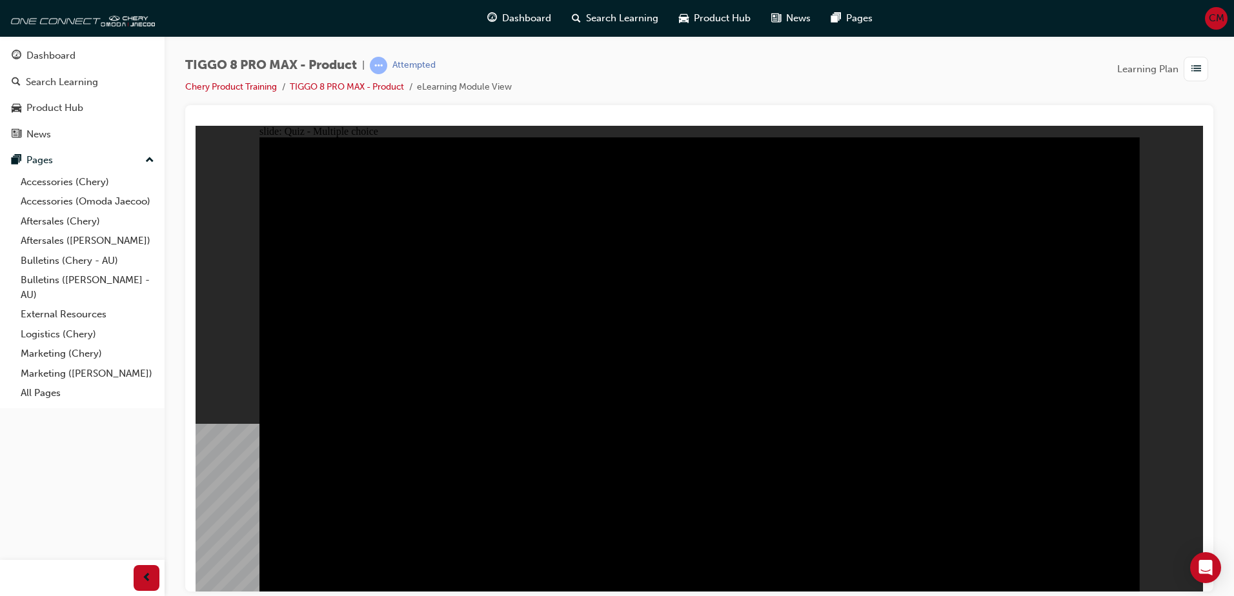
checkbox input "true"
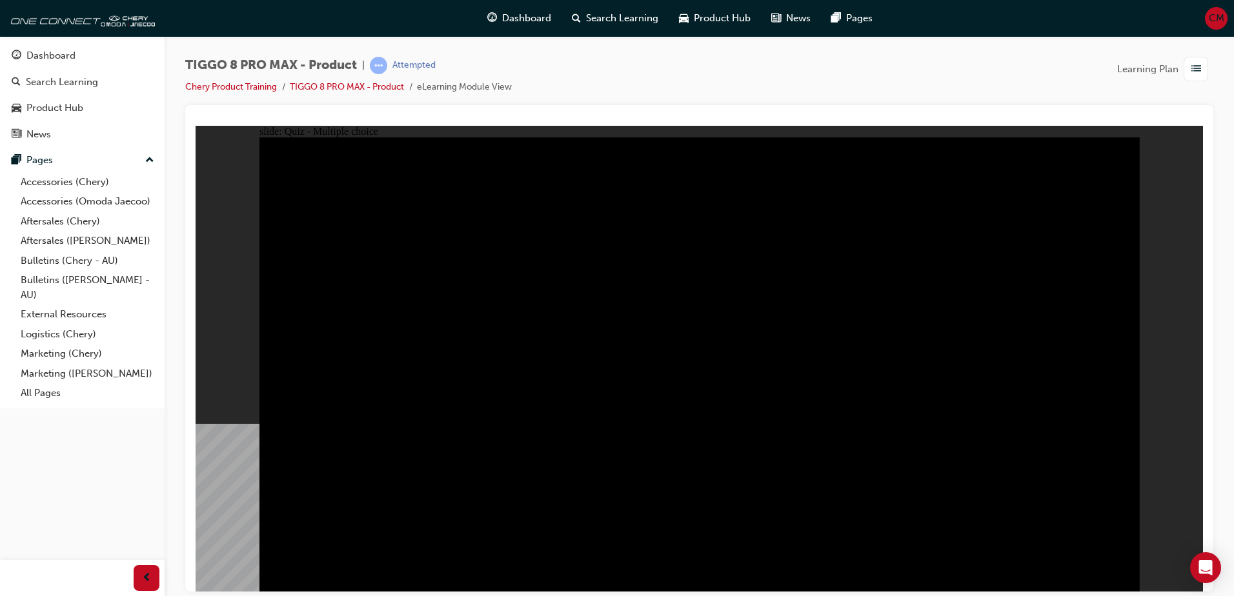
checkbox input "true"
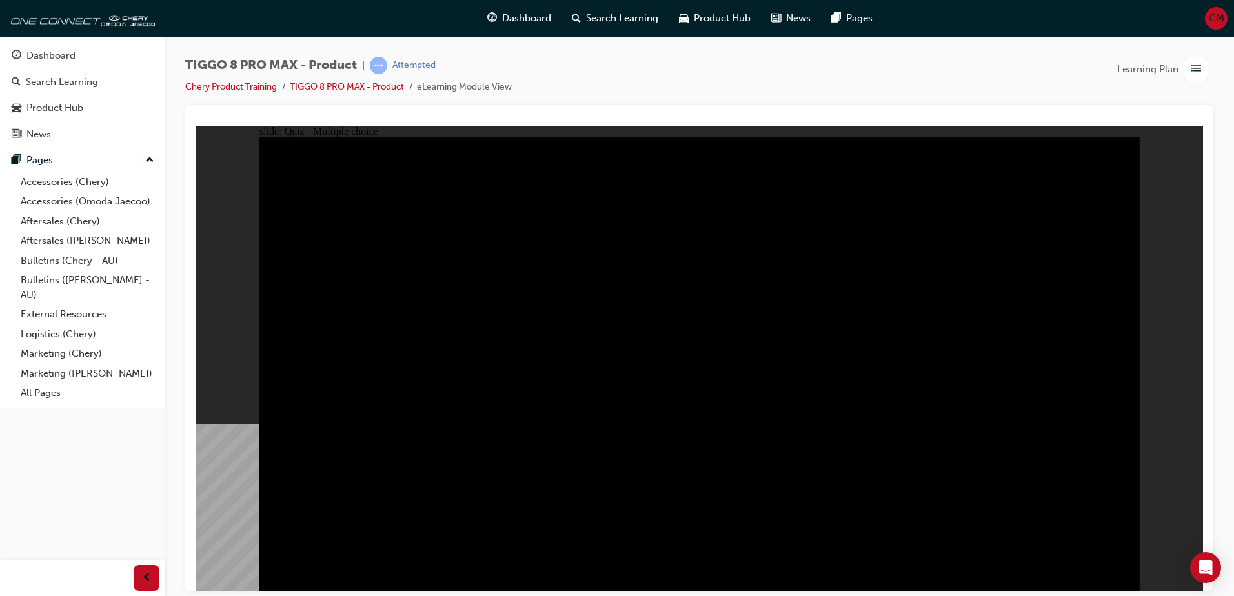
checkbox input "true"
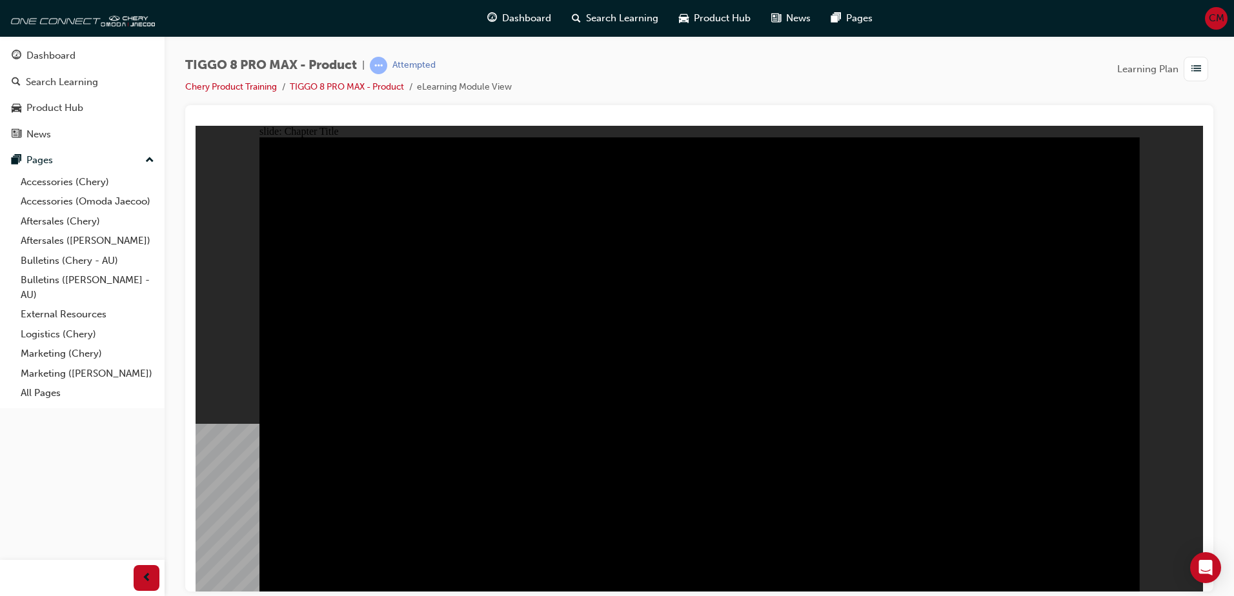
radio input "true"
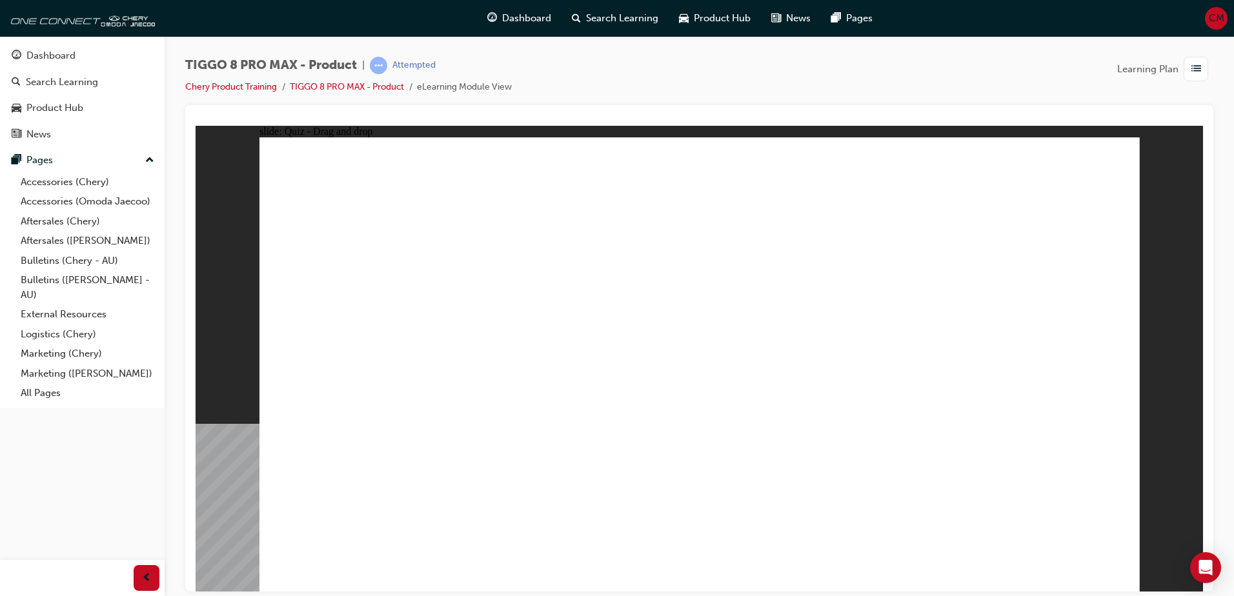
drag, startPoint x: 1032, startPoint y: 179, endPoint x: 392, endPoint y: 389, distance: 673.7
drag, startPoint x: 666, startPoint y: 183, endPoint x: 869, endPoint y: 352, distance: 263.9
drag, startPoint x: 783, startPoint y: 262, endPoint x: 706, endPoint y: 374, distance: 136.0
drag, startPoint x: 708, startPoint y: 217, endPoint x: 578, endPoint y: 378, distance: 206.0
drag, startPoint x: 905, startPoint y: 263, endPoint x: 1011, endPoint y: 358, distance: 141.2
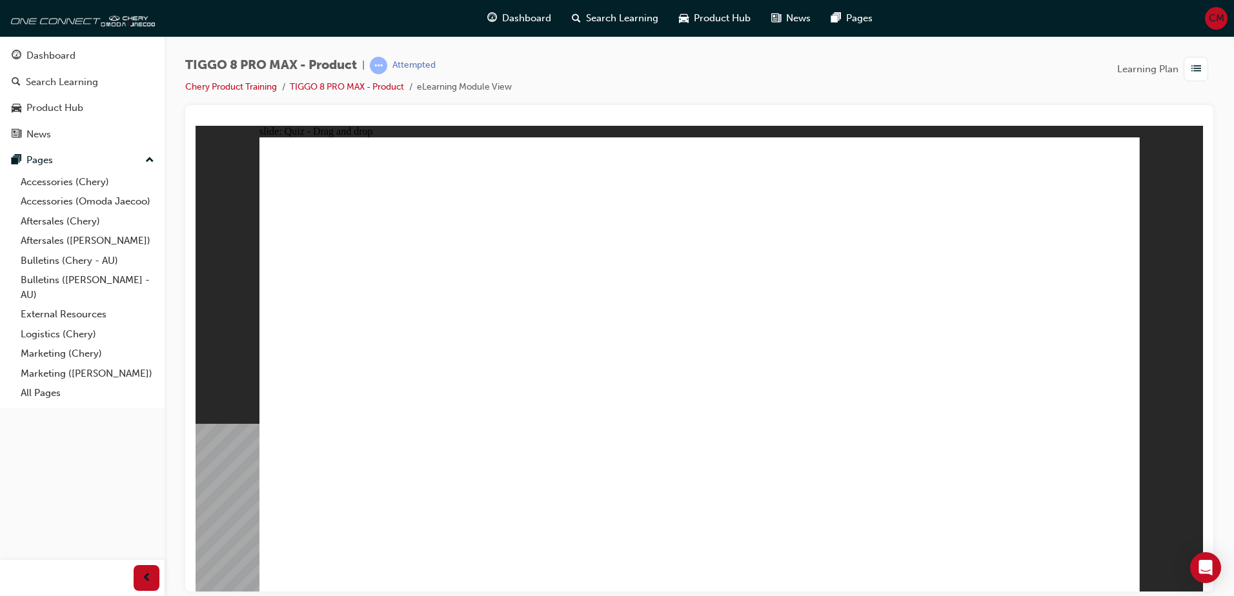
checkbox input "true"
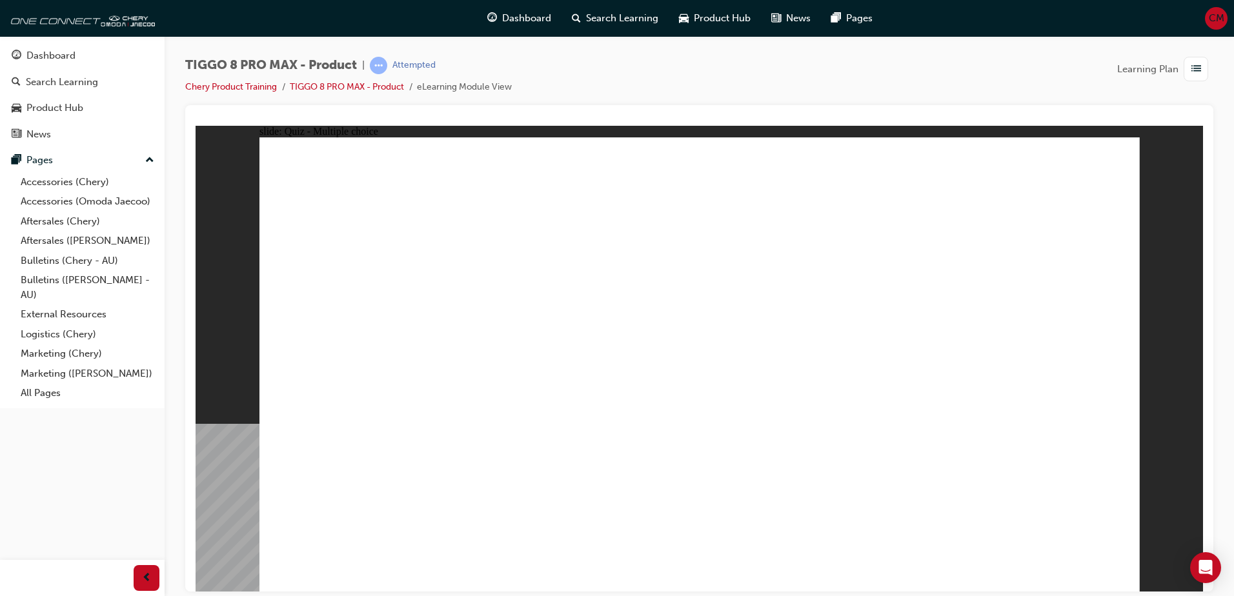
checkbox input "true"
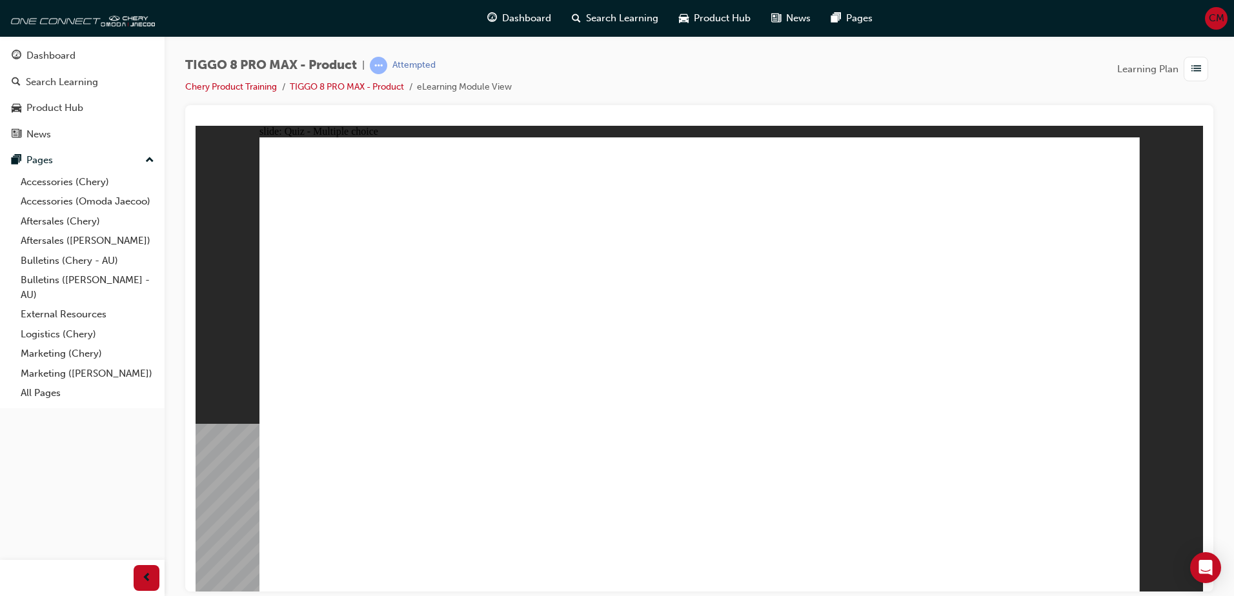
radio input "true"
drag, startPoint x: 698, startPoint y: 188, endPoint x: 782, endPoint y: 420, distance: 246.4
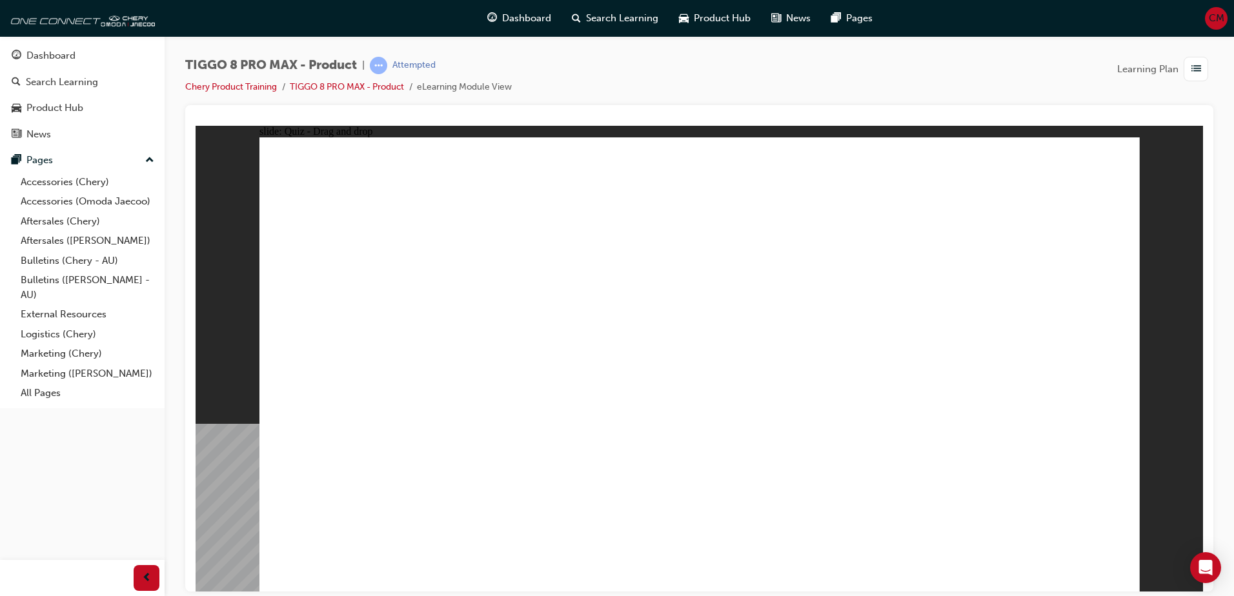
drag, startPoint x: 729, startPoint y: 310, endPoint x: 747, endPoint y: 427, distance: 118.8
drag, startPoint x: 900, startPoint y: 187, endPoint x: 827, endPoint y: 489, distance: 310.6
drag, startPoint x: 1028, startPoint y: 192, endPoint x: 867, endPoint y: 490, distance: 338.7
drag, startPoint x: 988, startPoint y: 185, endPoint x: 815, endPoint y: 466, distance: 330.3
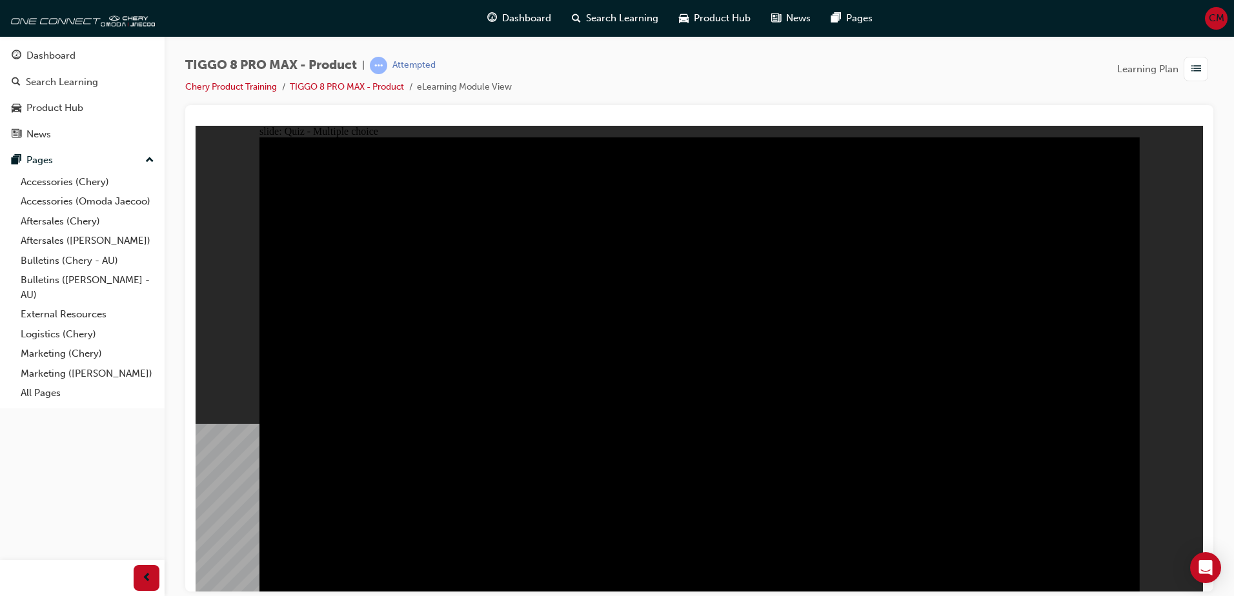
radio input "true"
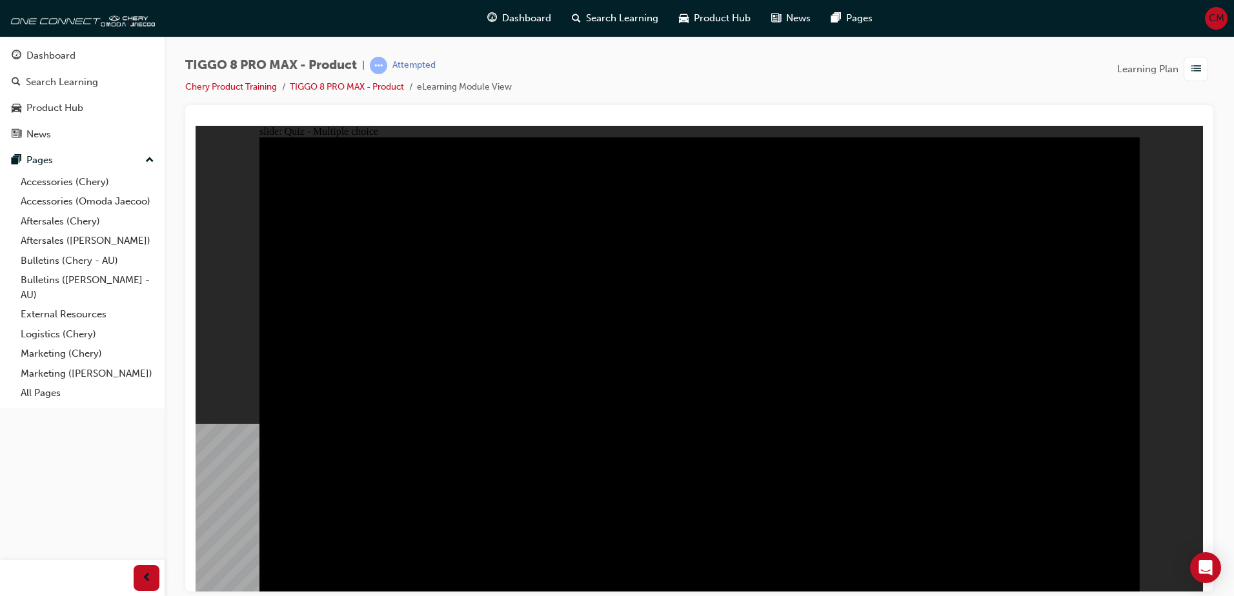
radio input "true"
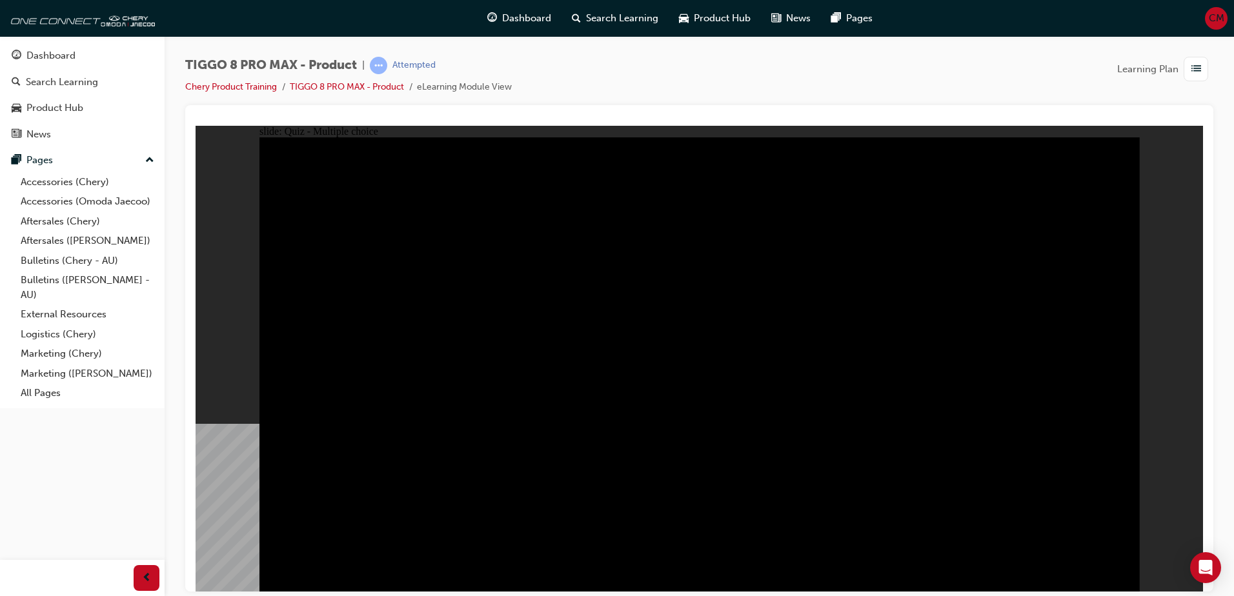
checkbox input "true"
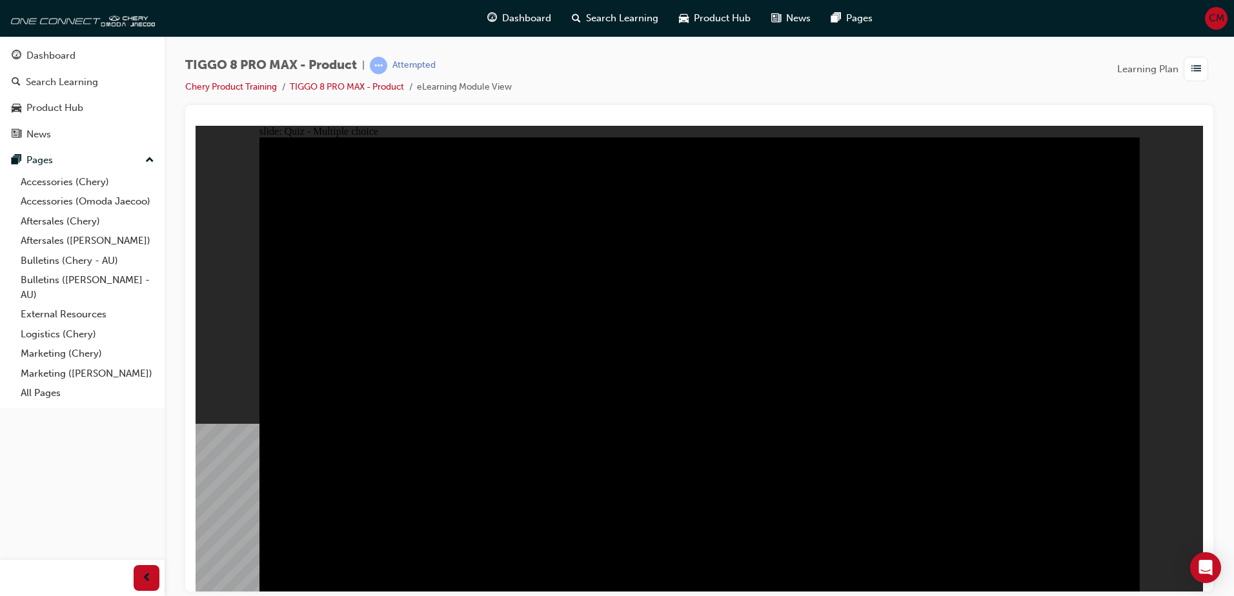
checkbox input "true"
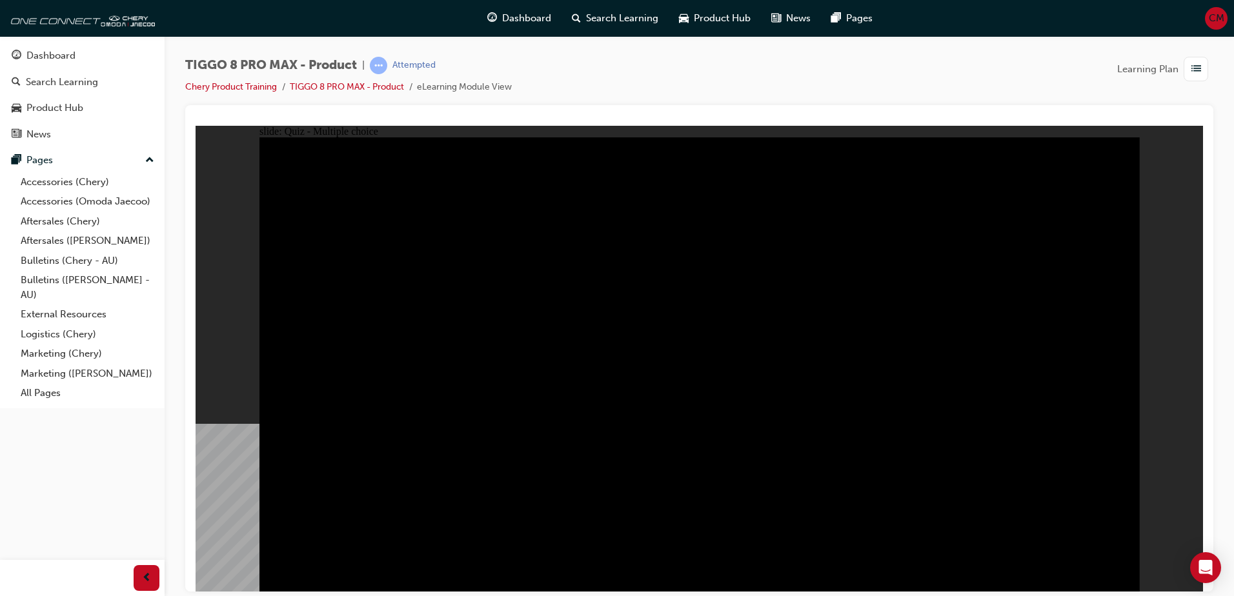
checkbox input "true"
